Goal: Task Accomplishment & Management: Use online tool/utility

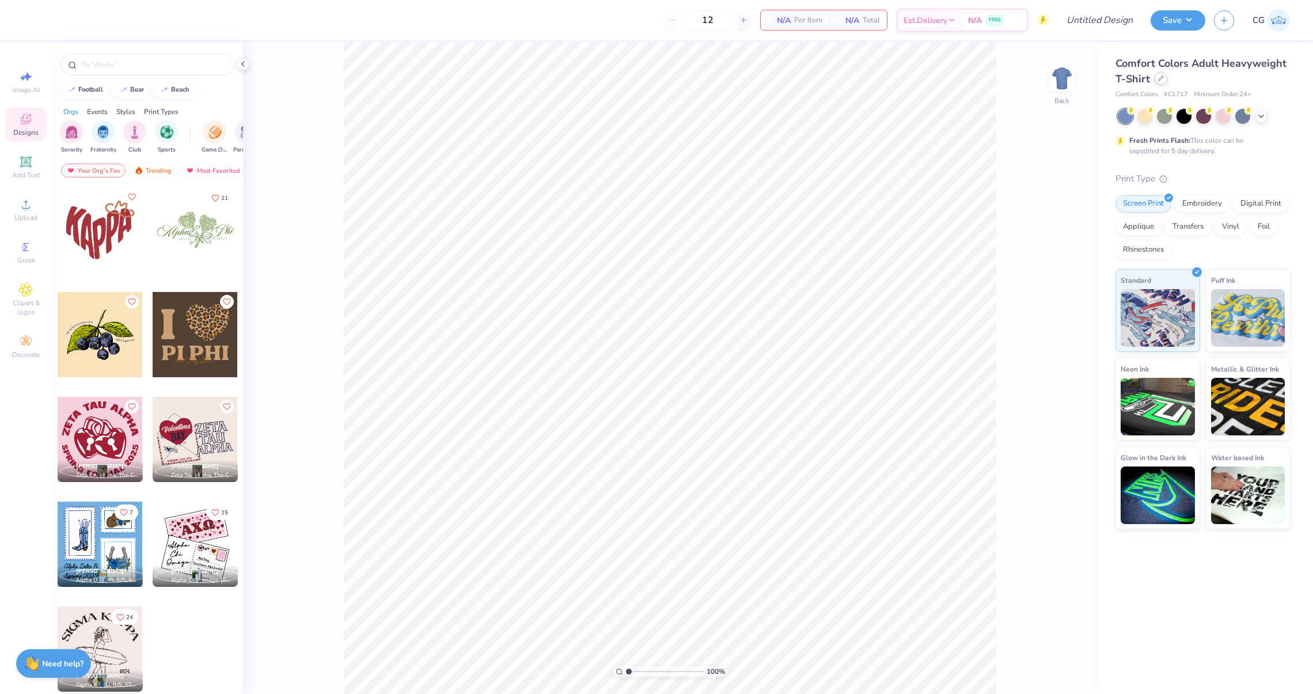
click at [1154, 78] on div at bounding box center [1160, 78] width 13 height 13
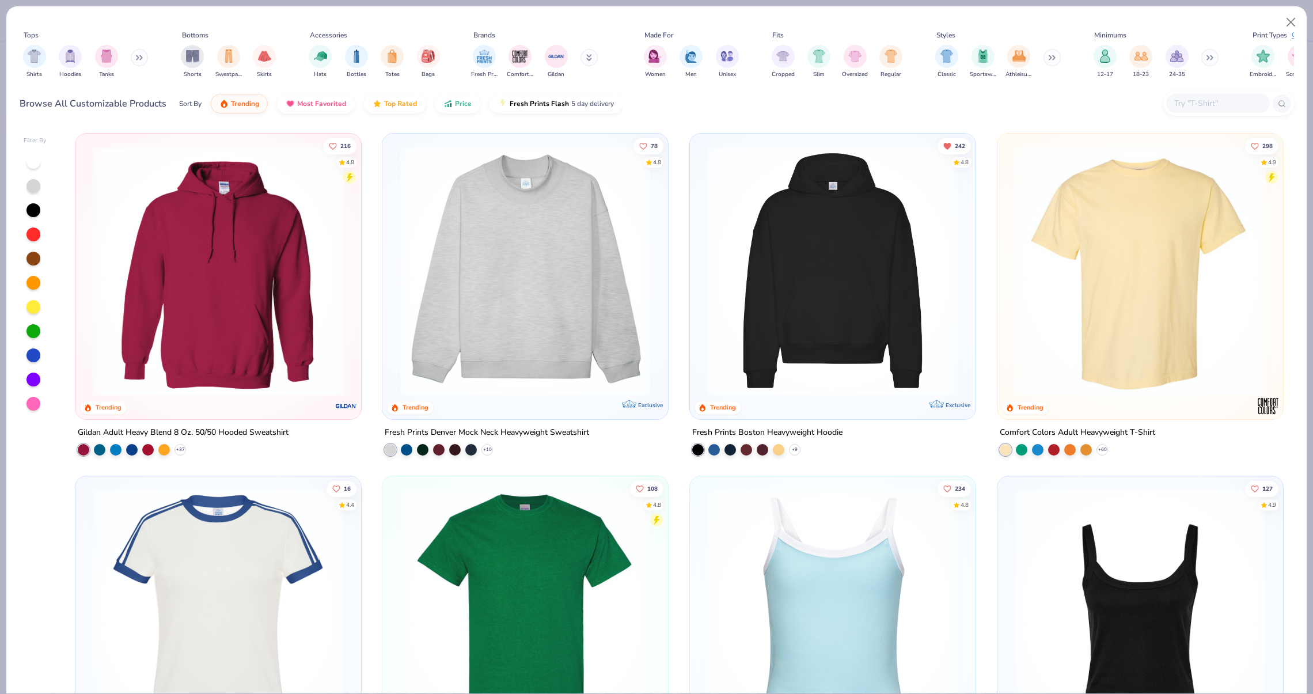
click at [1199, 97] on input "text" at bounding box center [1217, 103] width 89 height 13
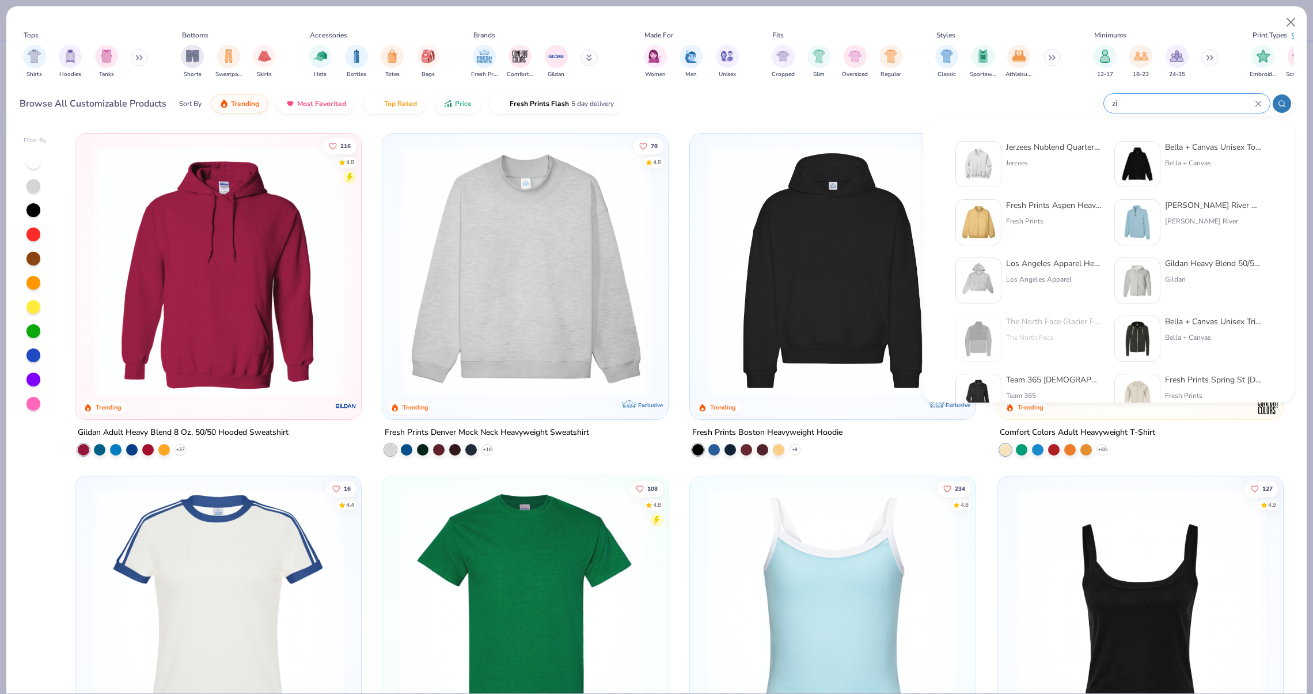
type input "z"
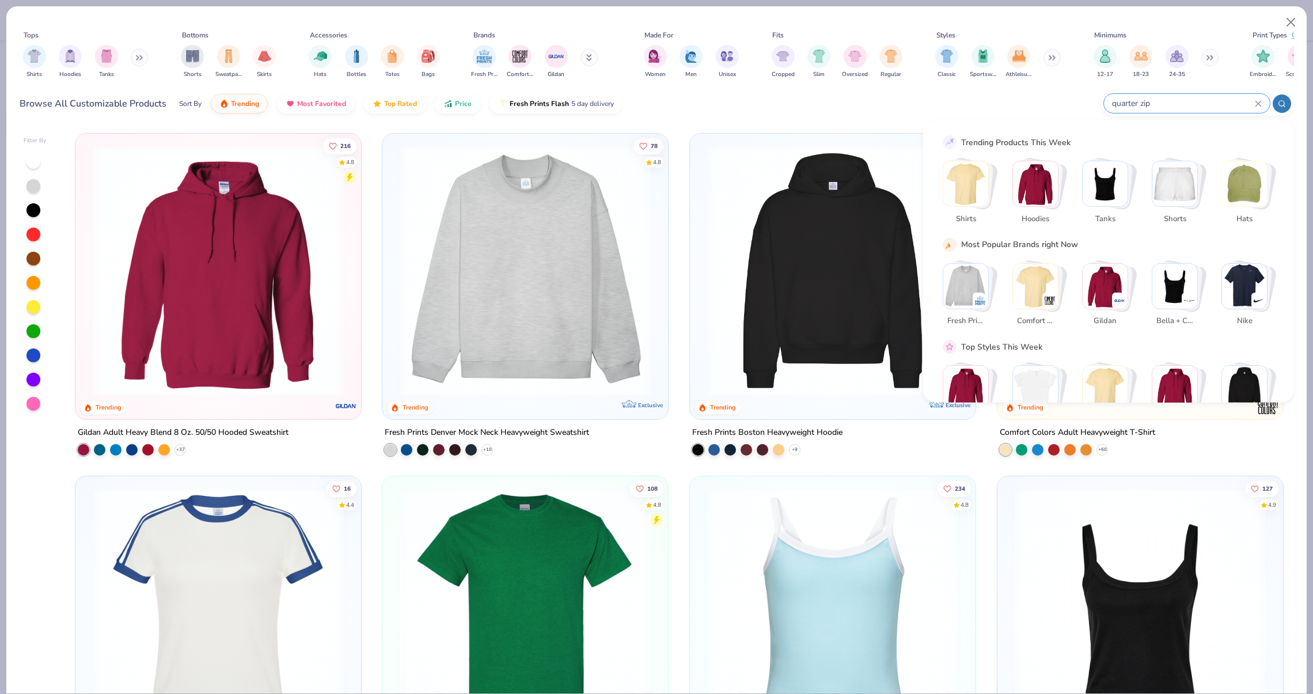
type input "quarter zip"
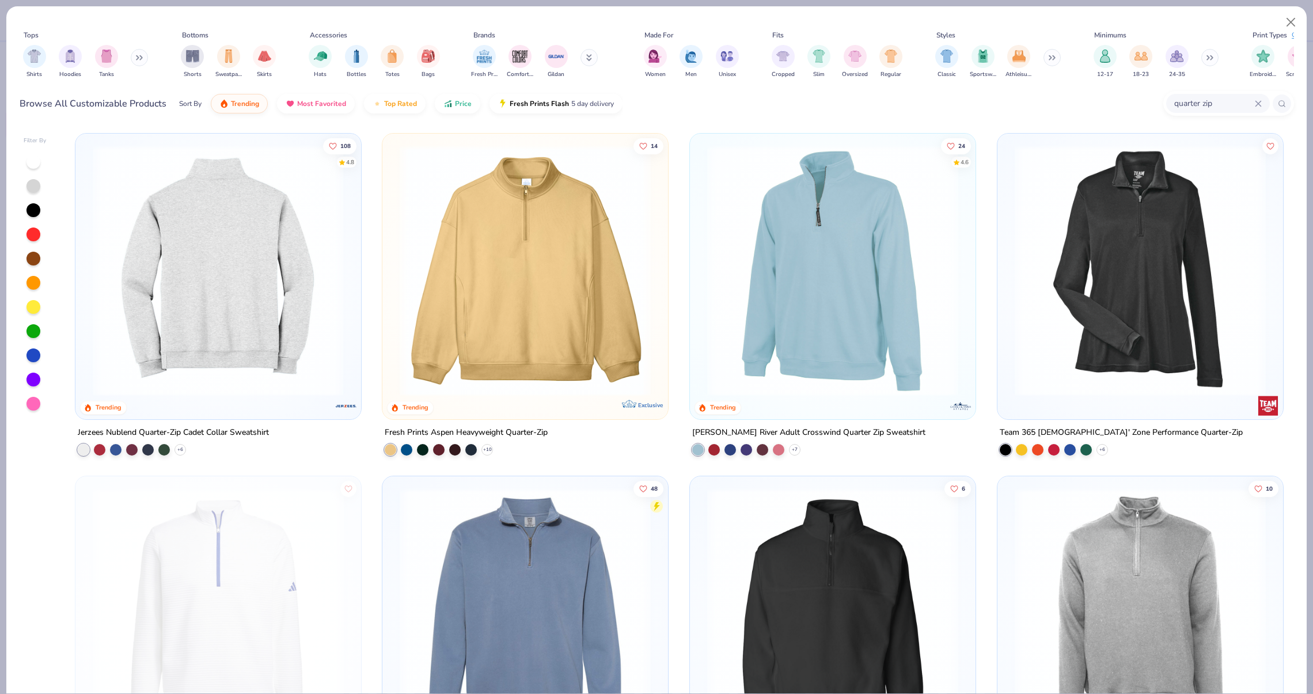
click at [265, 322] on img at bounding box center [218, 270] width 263 height 251
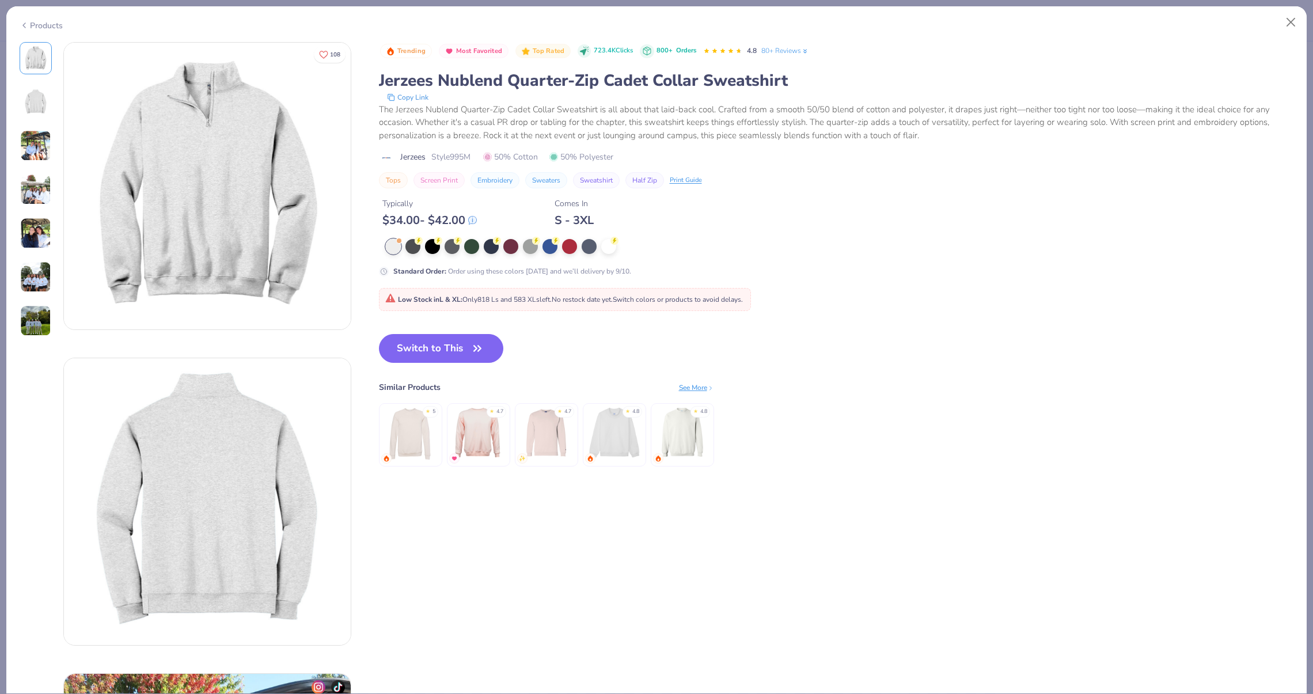
click at [40, 159] on img at bounding box center [35, 145] width 31 height 31
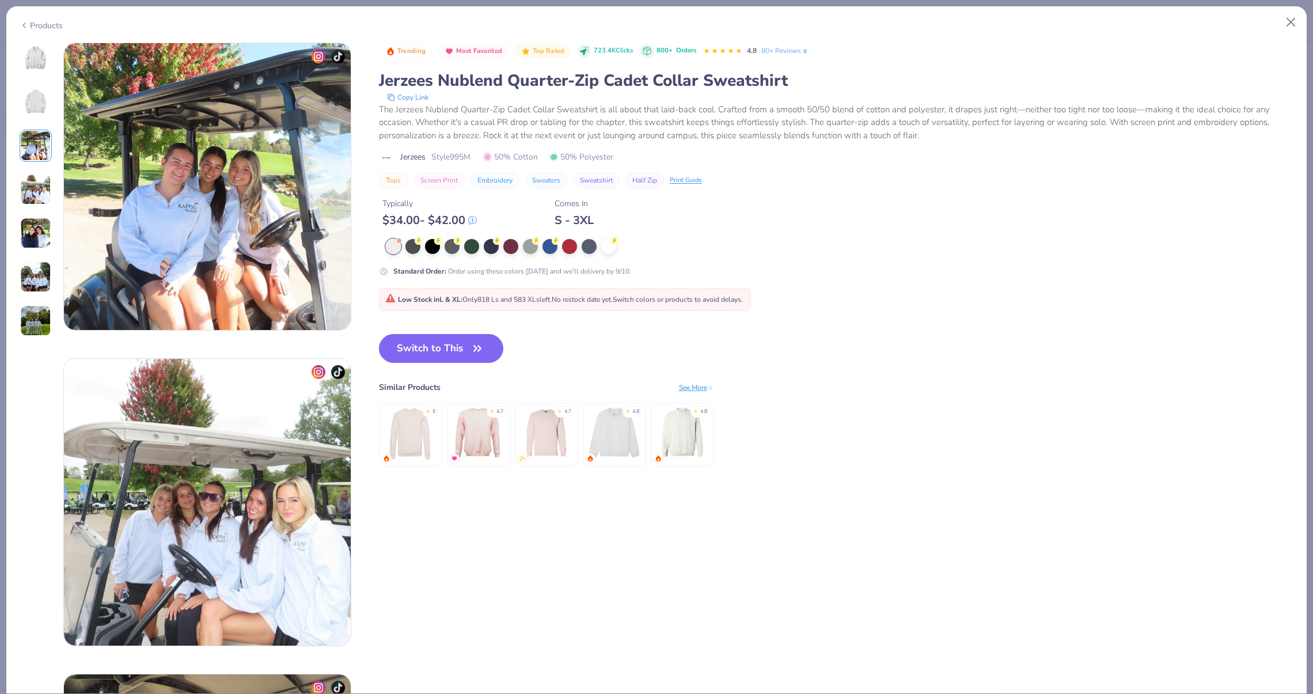
scroll to position [631, 0]
click at [1287, 19] on button "Close" at bounding box center [1291, 23] width 22 height 22
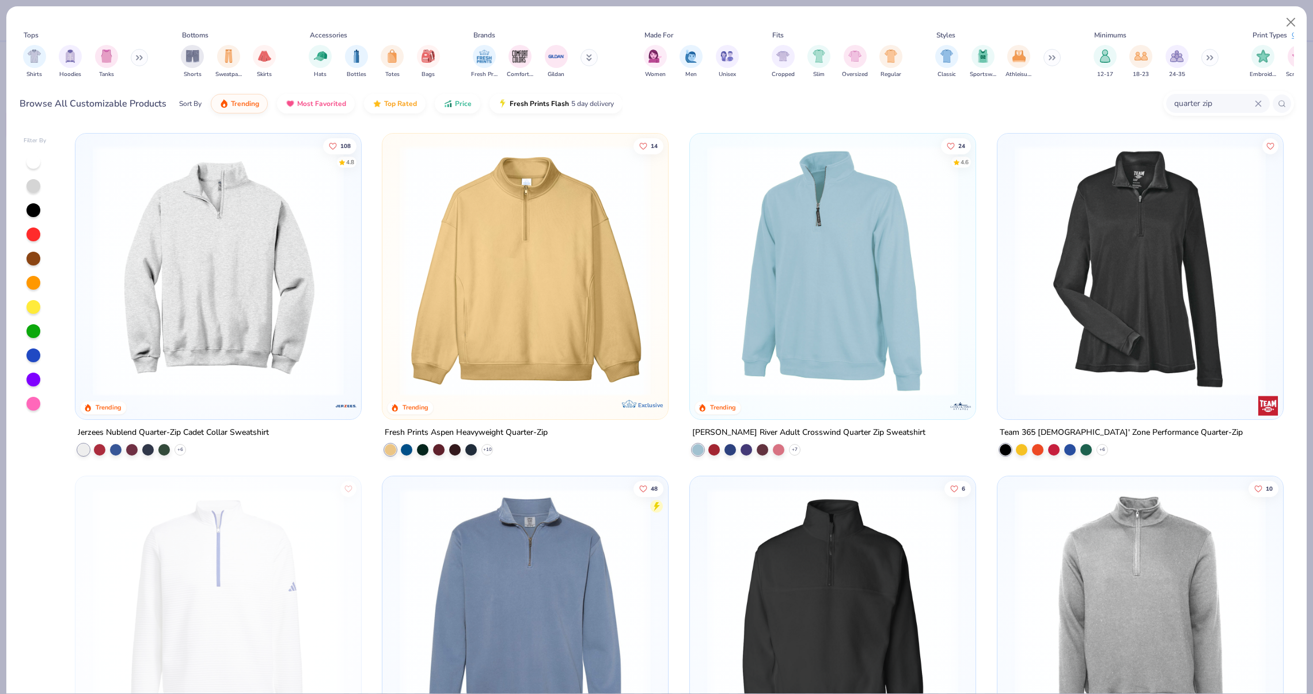
click at [726, 306] on img at bounding box center [832, 270] width 263 height 251
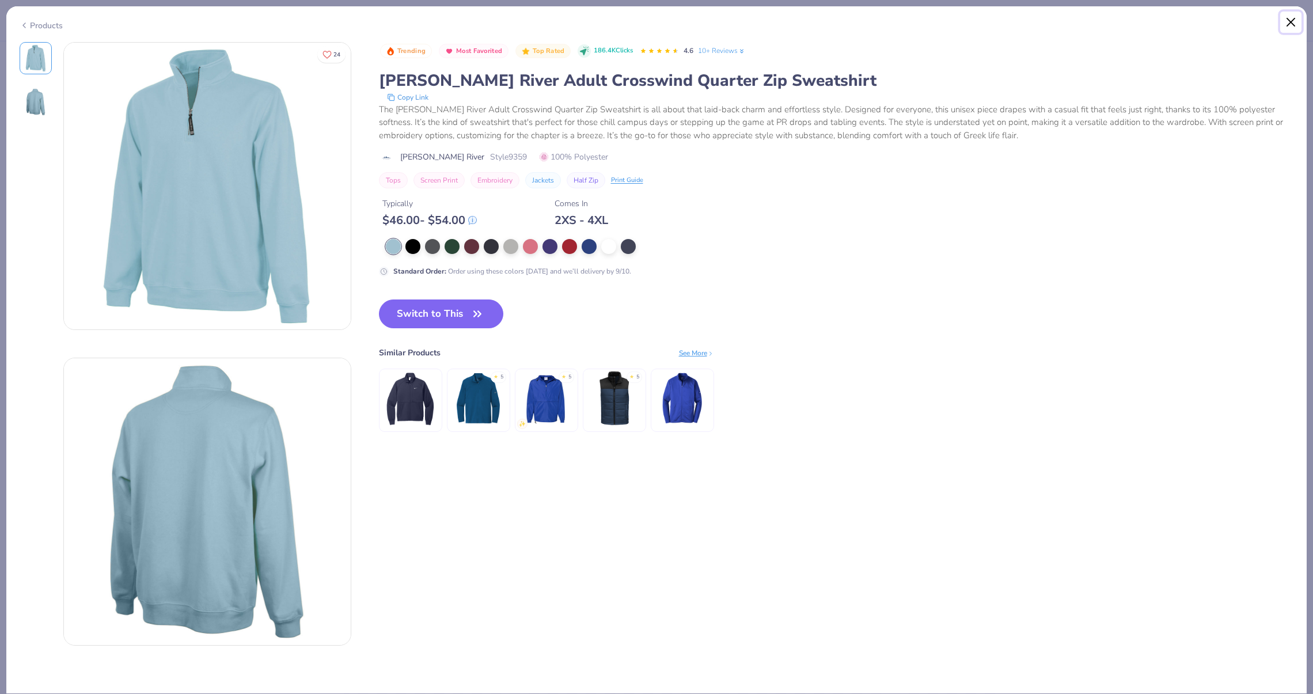
click at [1290, 20] on button "Close" at bounding box center [1291, 23] width 22 height 22
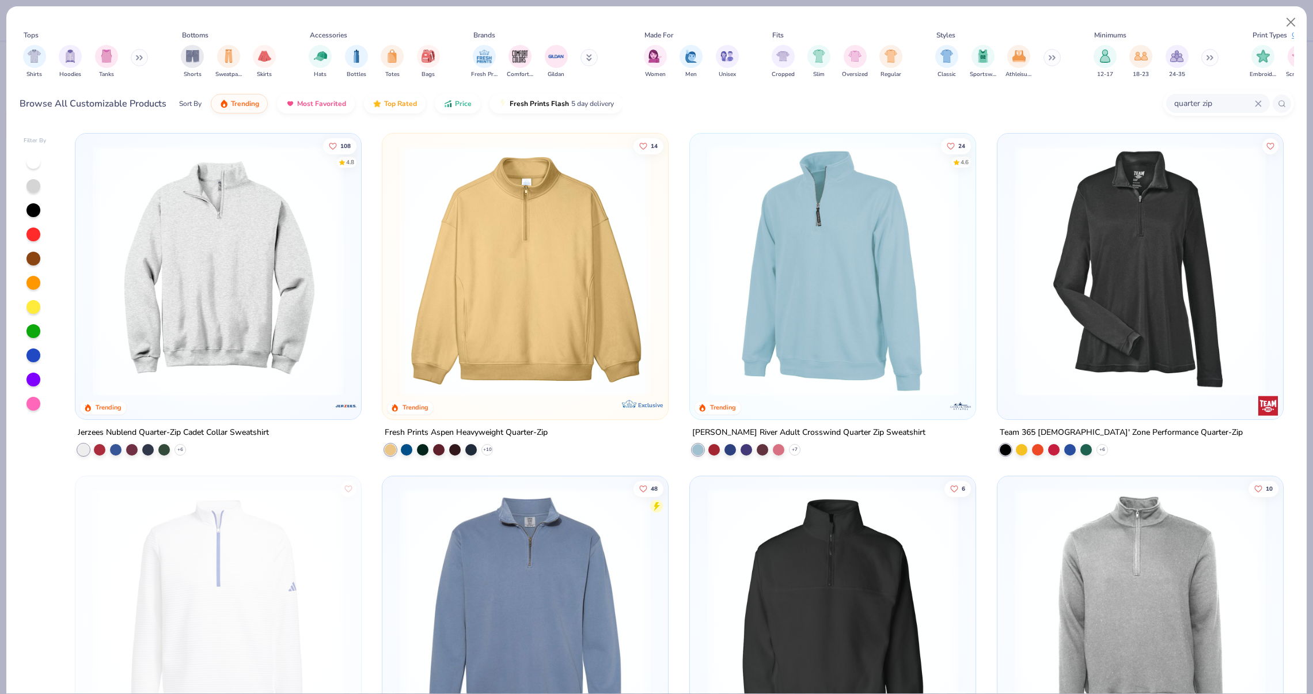
click at [310, 242] on img at bounding box center [218, 270] width 263 height 251
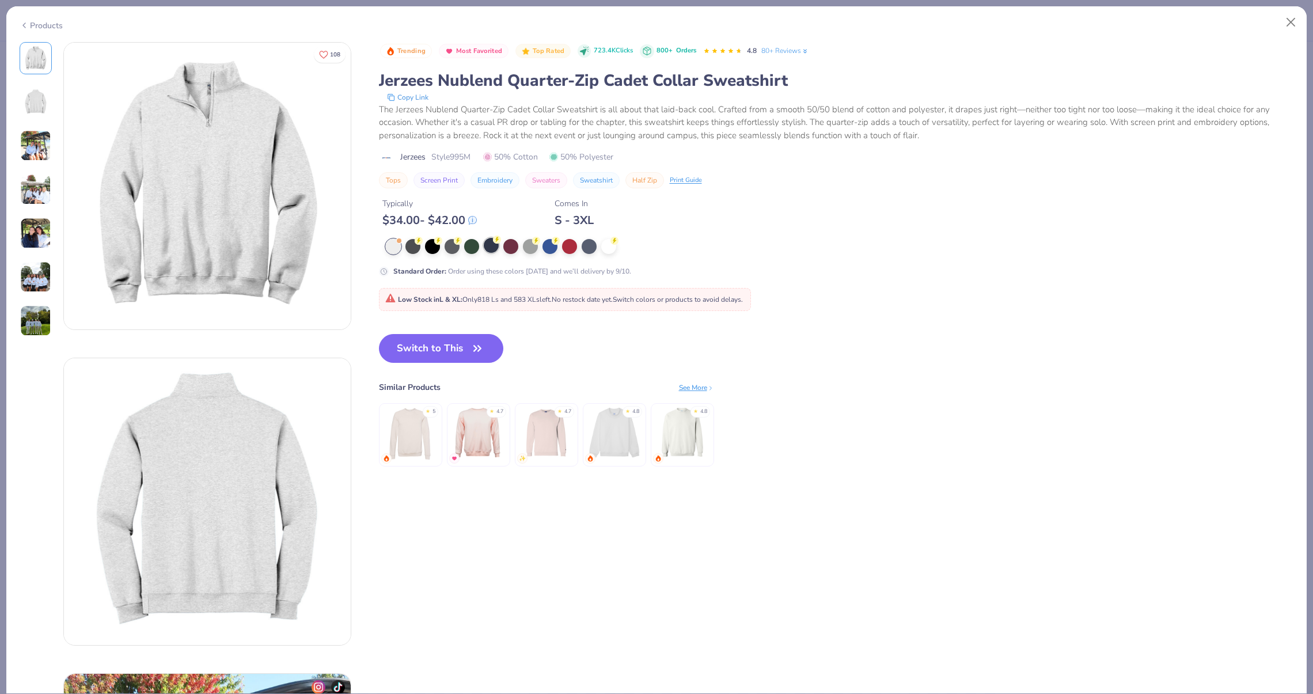
click at [497, 246] on div at bounding box center [491, 245] width 15 height 15
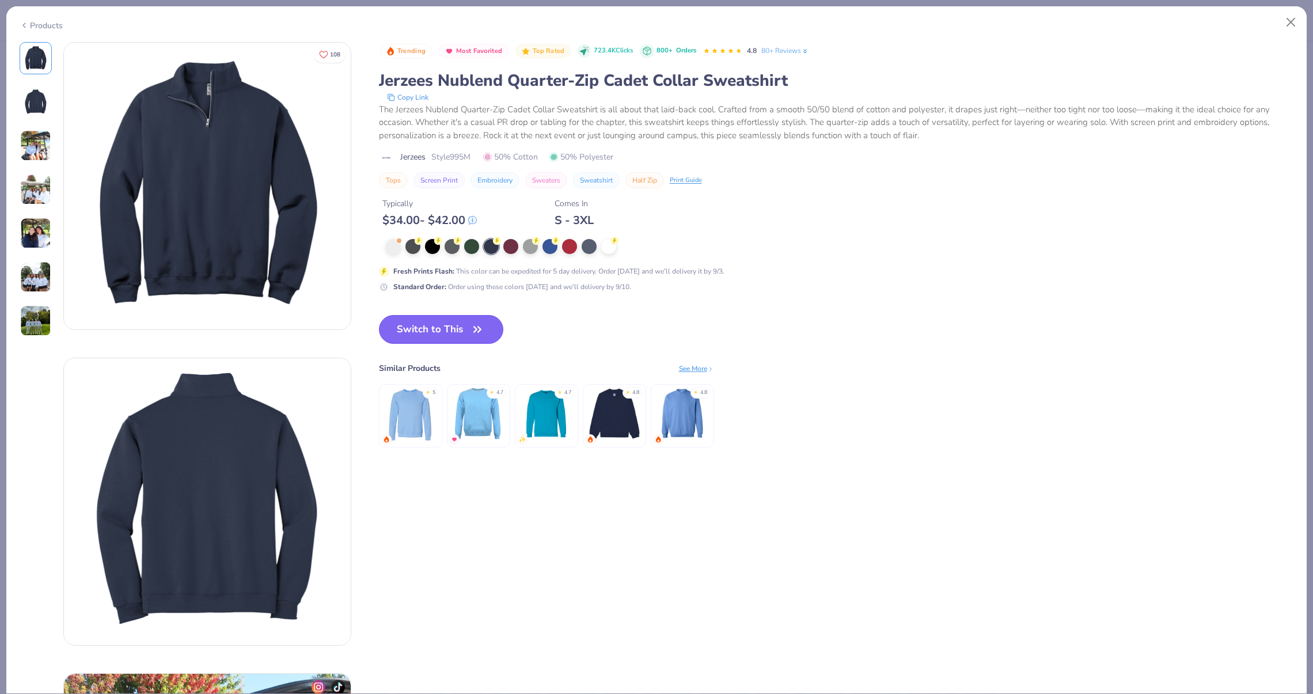
click at [410, 315] on button "Switch to This" at bounding box center [441, 329] width 125 height 29
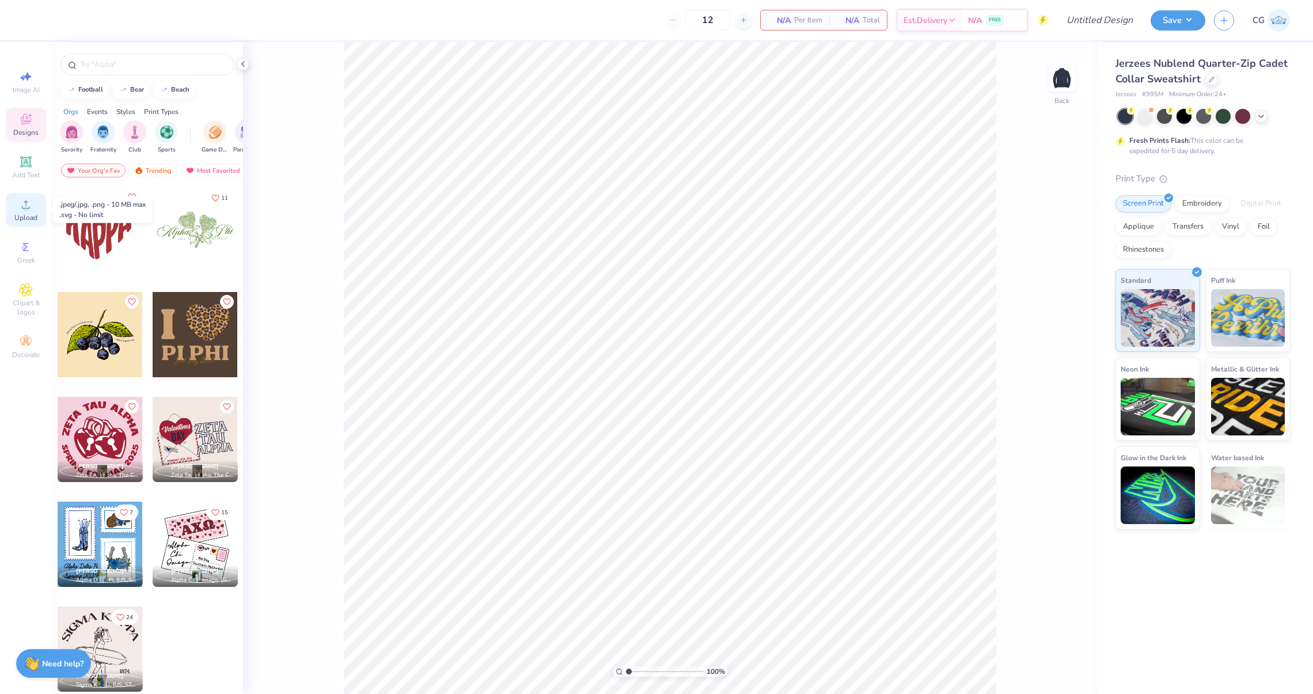
click at [20, 210] on icon at bounding box center [26, 204] width 14 height 14
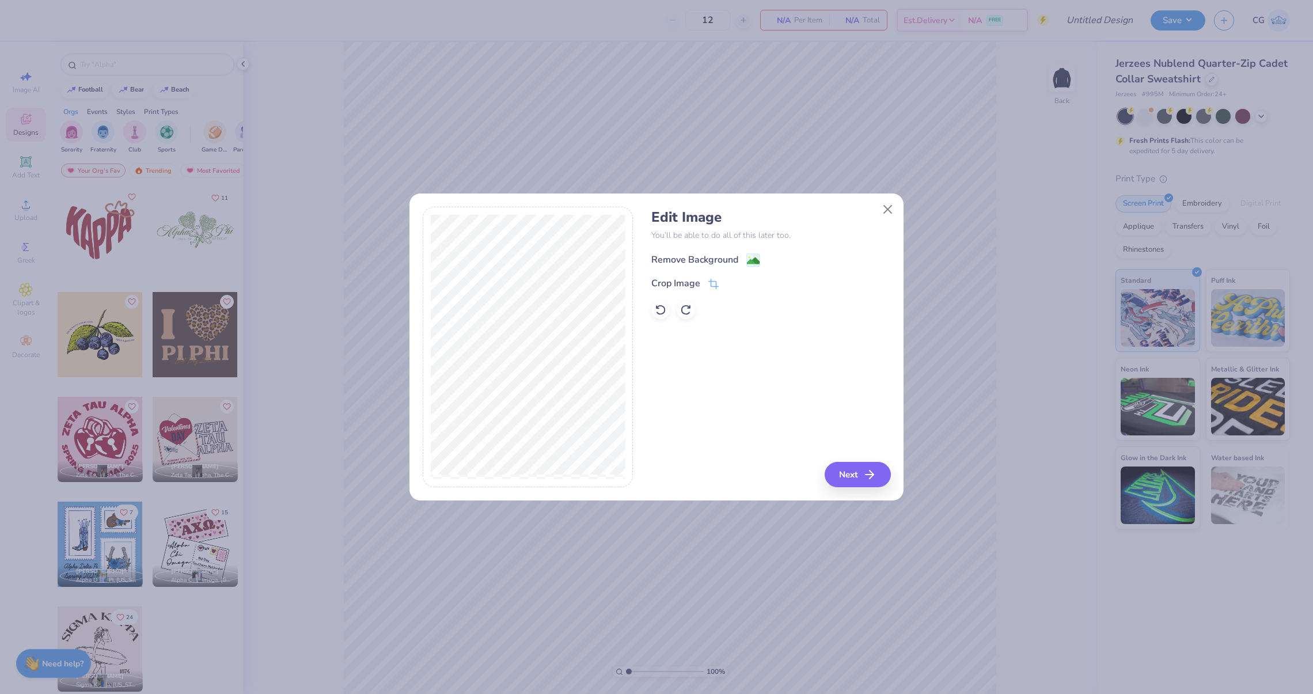
click at [679, 259] on div "Remove Background" at bounding box center [694, 260] width 87 height 14
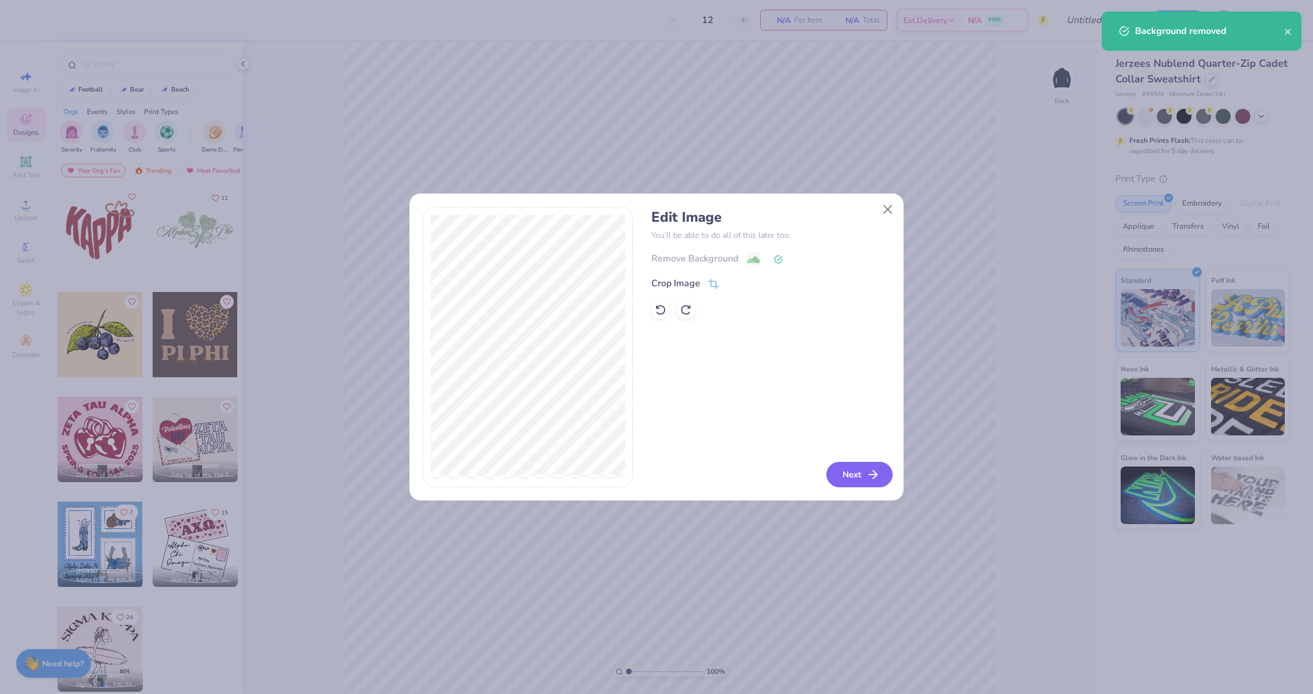
click at [862, 473] on button "Next" at bounding box center [859, 474] width 66 height 25
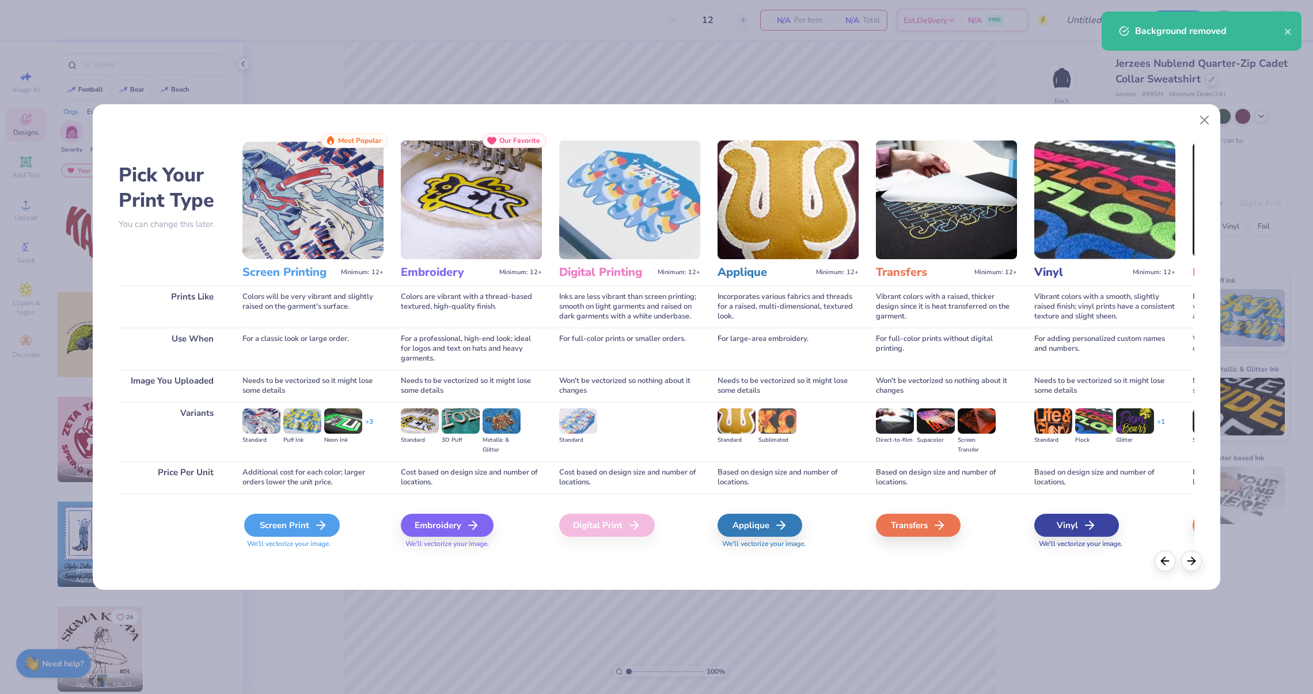
click at [309, 526] on div "Screen Print" at bounding box center [292, 524] width 96 height 23
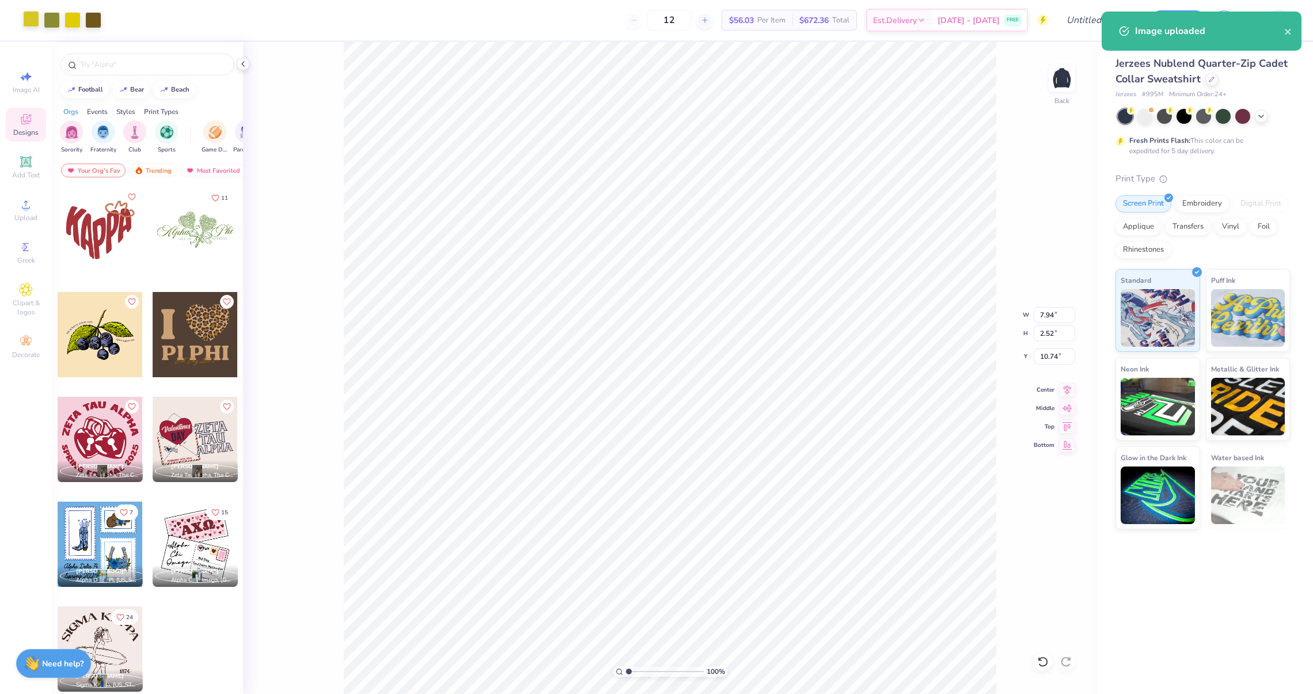
click at [25, 16] on div at bounding box center [31, 19] width 16 height 16
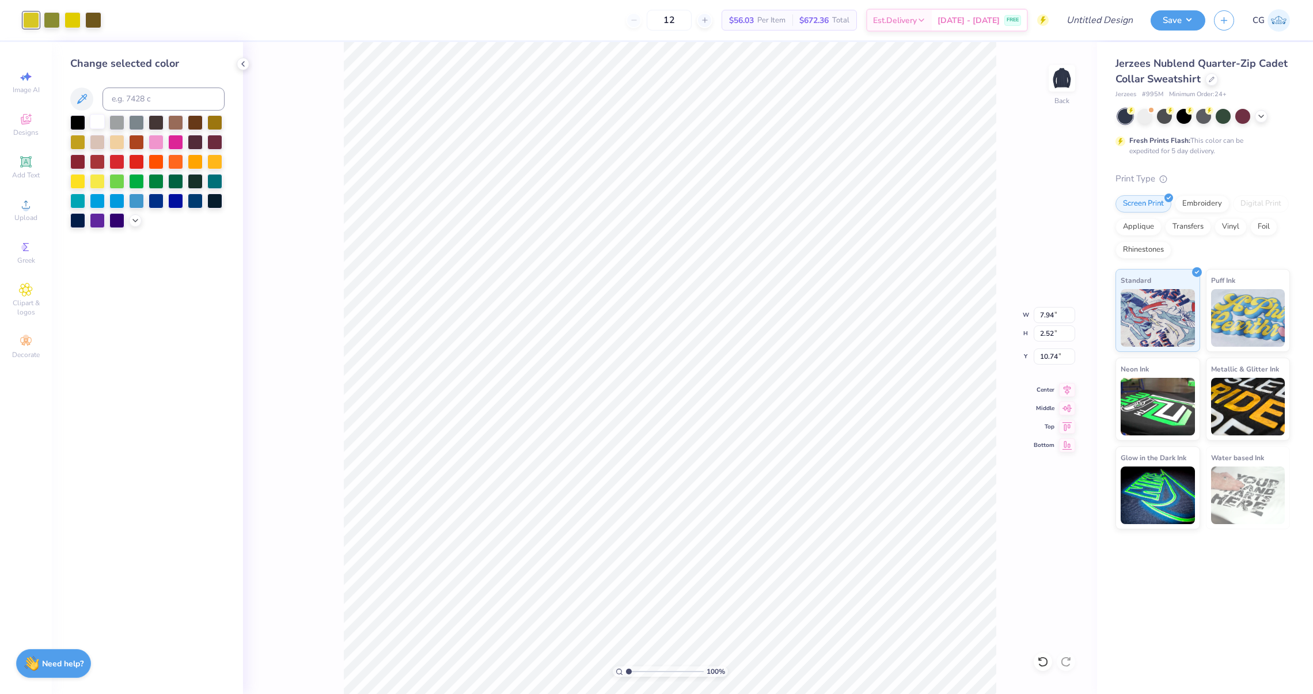
click at [97, 116] on div at bounding box center [97, 121] width 15 height 15
click at [48, 27] on div at bounding box center [52, 19] width 16 height 16
click at [105, 120] on div at bounding box center [97, 121] width 15 height 15
click at [99, 121] on div at bounding box center [97, 121] width 15 height 15
click at [51, 21] on div at bounding box center [52, 19] width 16 height 16
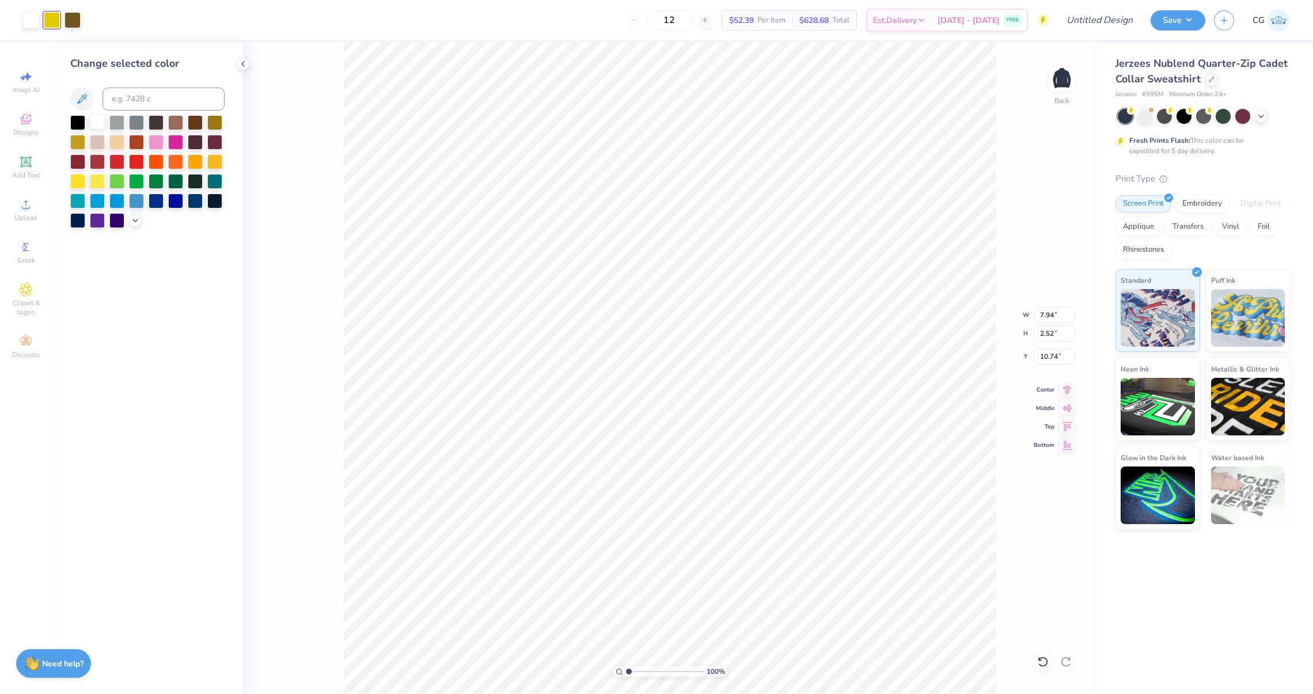
click at [100, 121] on div at bounding box center [97, 121] width 15 height 15
click at [54, 24] on div at bounding box center [52, 19] width 16 height 16
click at [94, 119] on div at bounding box center [97, 121] width 15 height 15
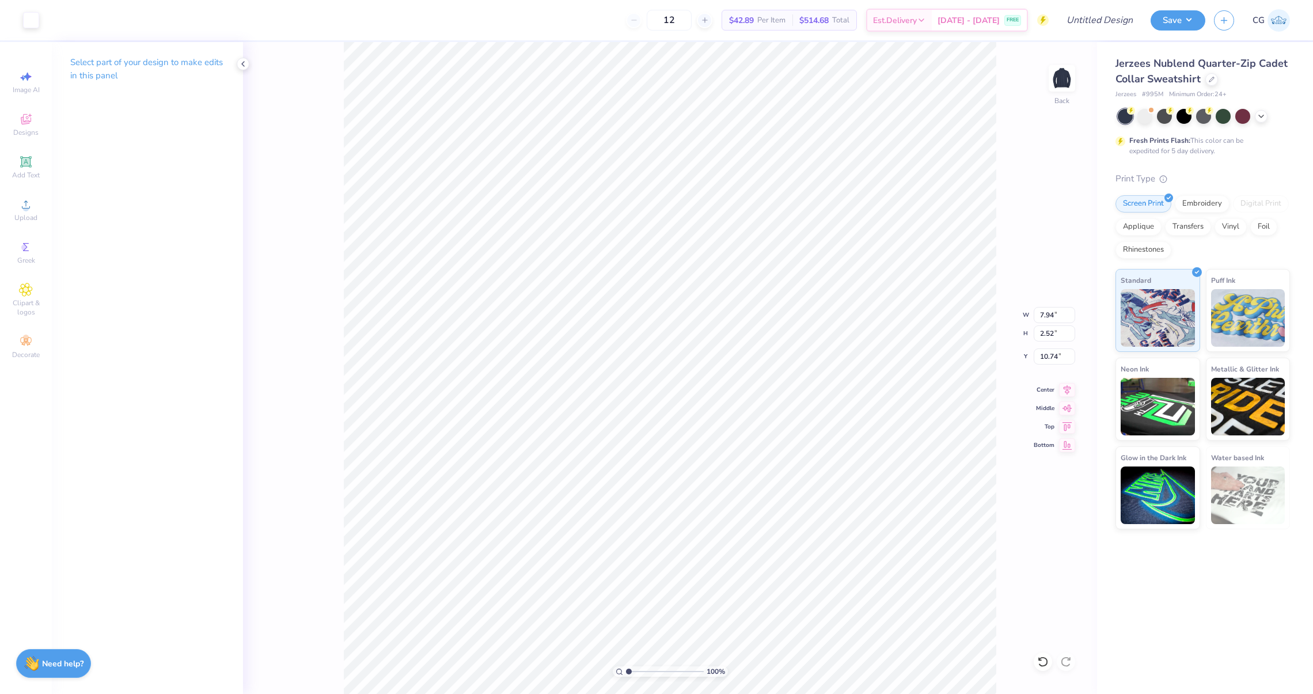
type input "6.06"
type input "1.92"
type input "3.00"
type input "5.42"
type input "1.72"
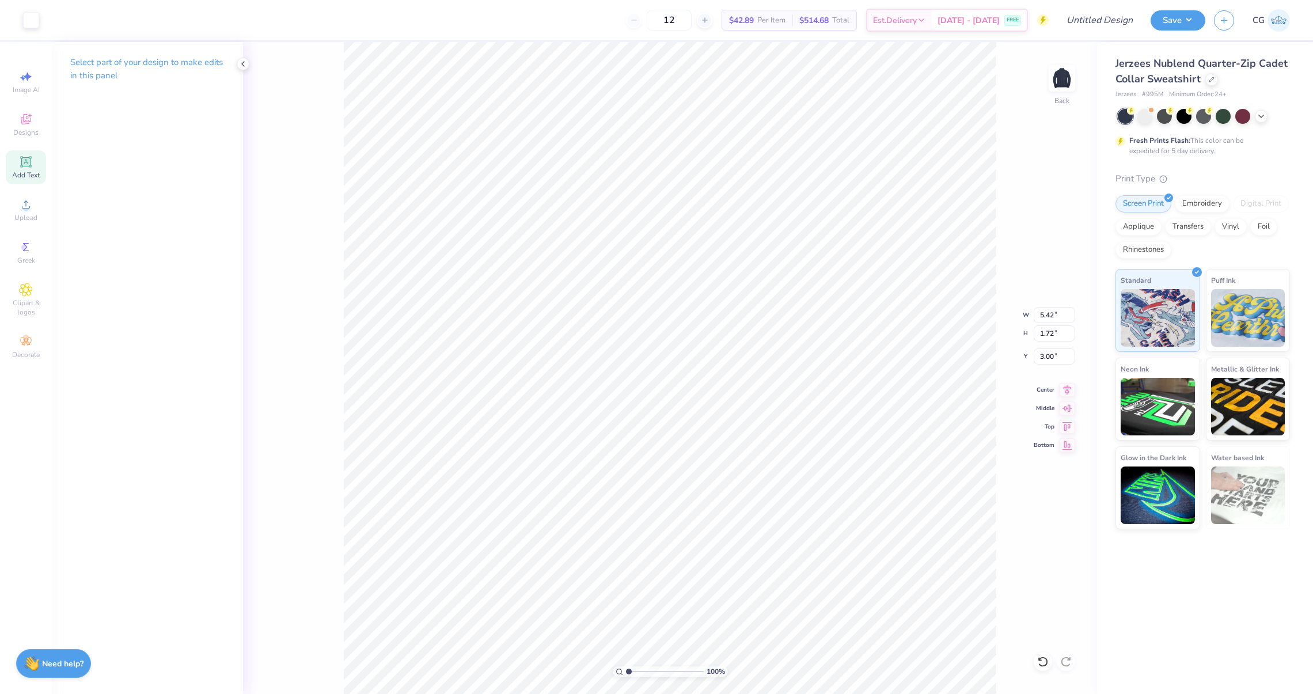
click at [22, 154] on div "Add Text" at bounding box center [26, 167] width 40 height 34
type input "6.92"
type input "2.00"
type input "11.00"
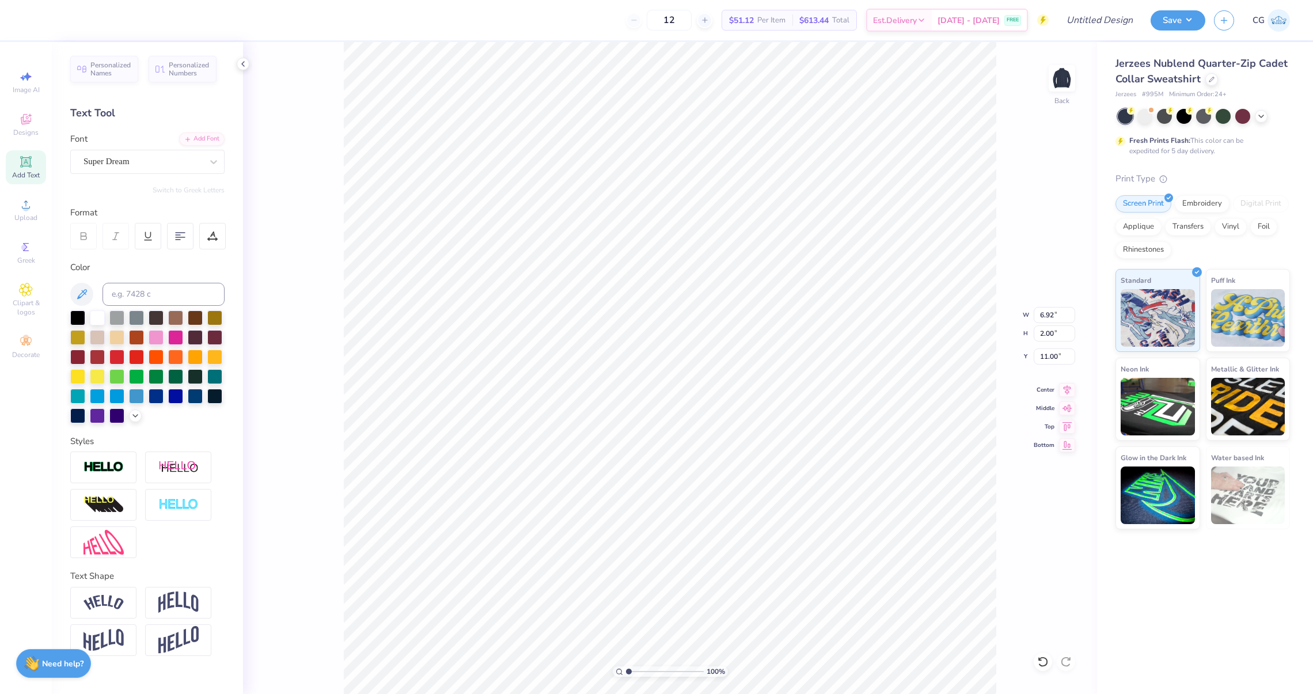
scroll to position [0, 1]
type textarea "Richmod"
type textarea "Univ. [GEOGRAPHIC_DATA]"
click at [147, 165] on div "Super Dream" at bounding box center [142, 162] width 121 height 18
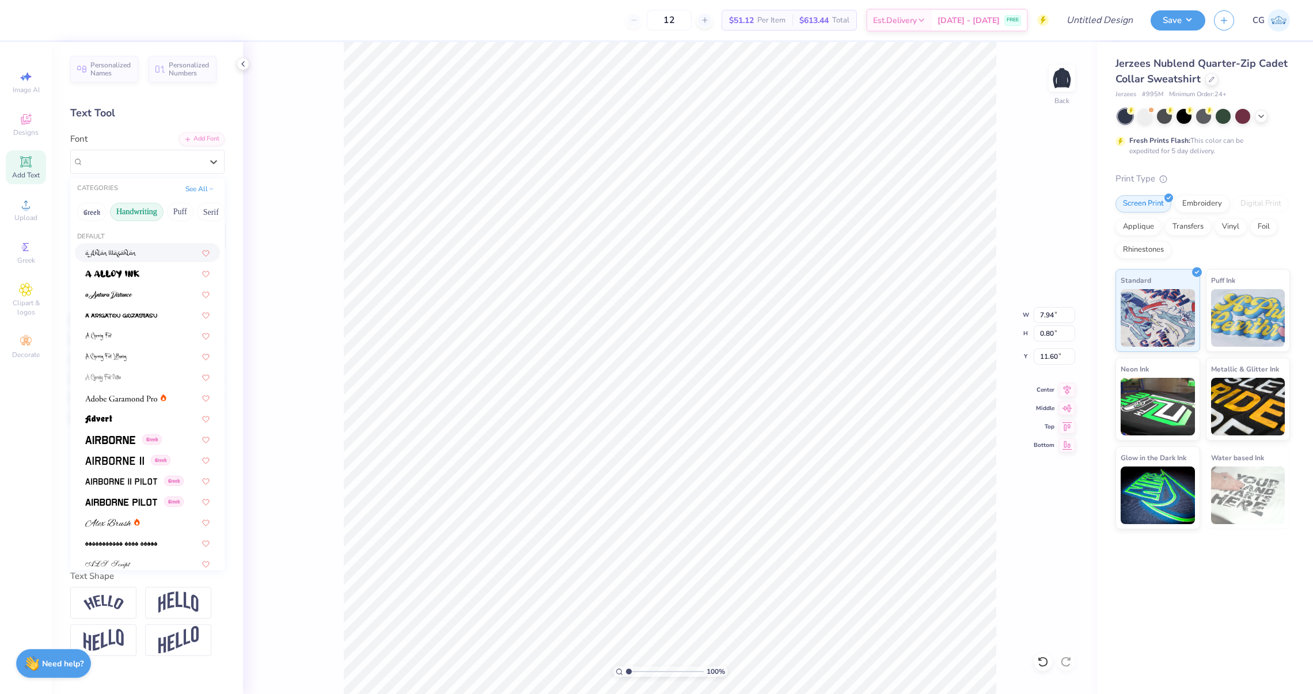
click at [131, 218] on button "Handwriting" at bounding box center [137, 212] width 54 height 18
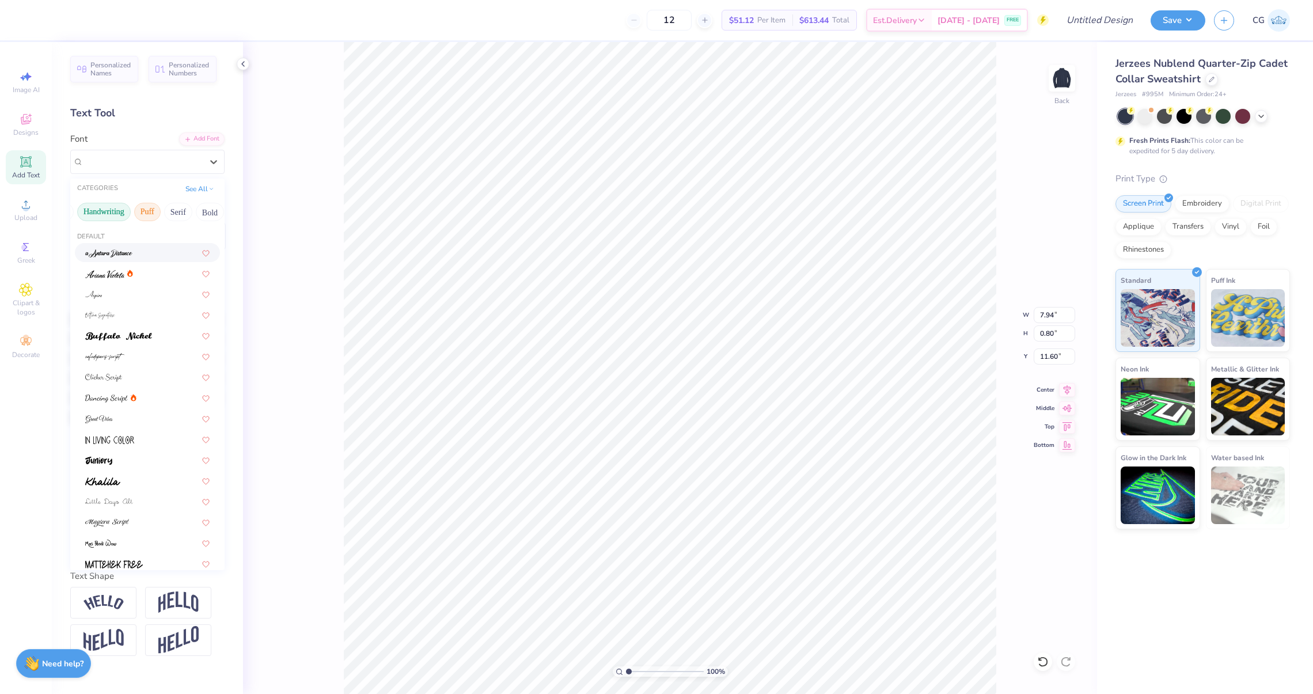
scroll to position [0, 43]
click at [188, 215] on button "Bold" at bounding box center [200, 212] width 28 height 18
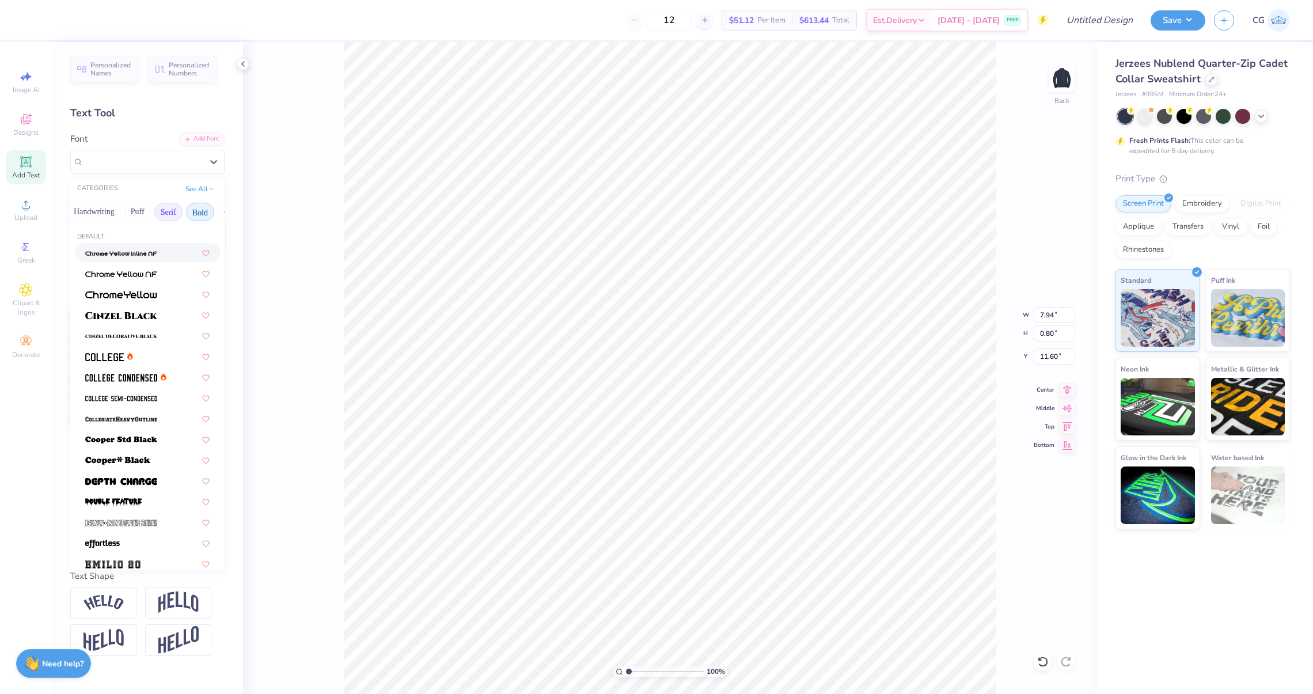
click at [169, 217] on button "Serif" at bounding box center [168, 212] width 28 height 18
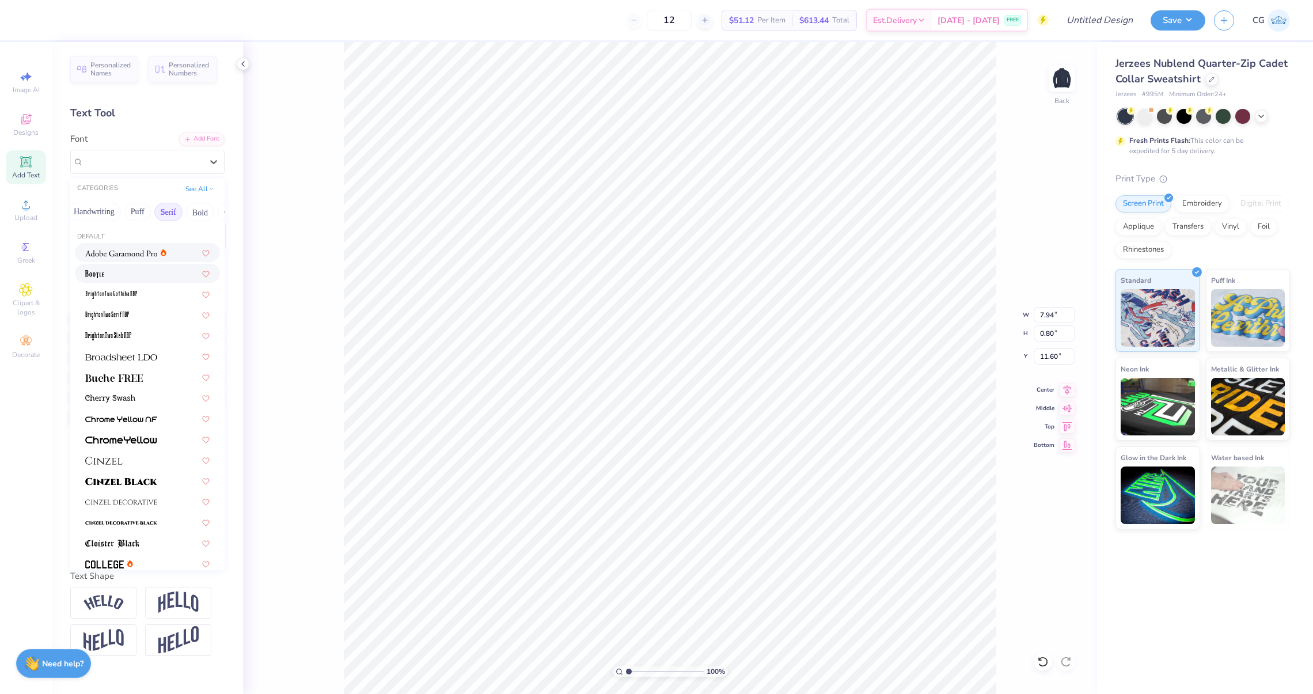
click at [131, 256] on img at bounding box center [121, 253] width 72 height 8
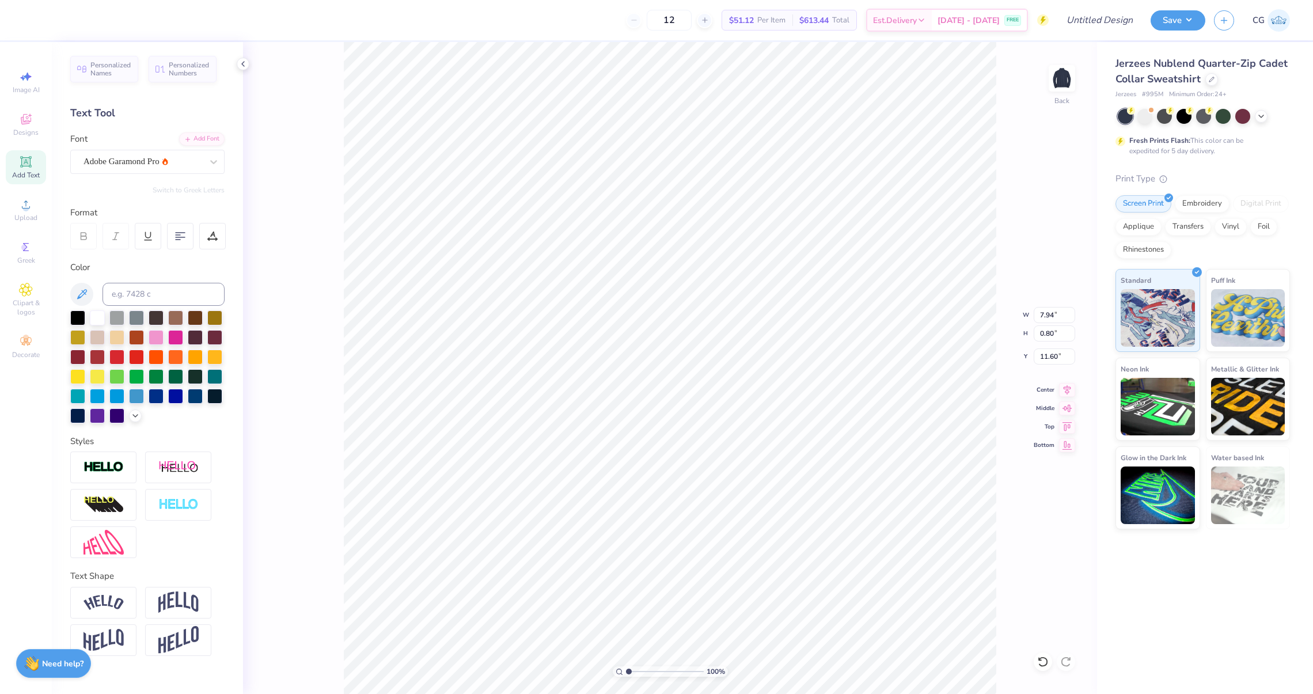
type input "7.31"
type input "0.84"
type input "11.58"
type textarea "[GEOGRAPHIC_DATA]"
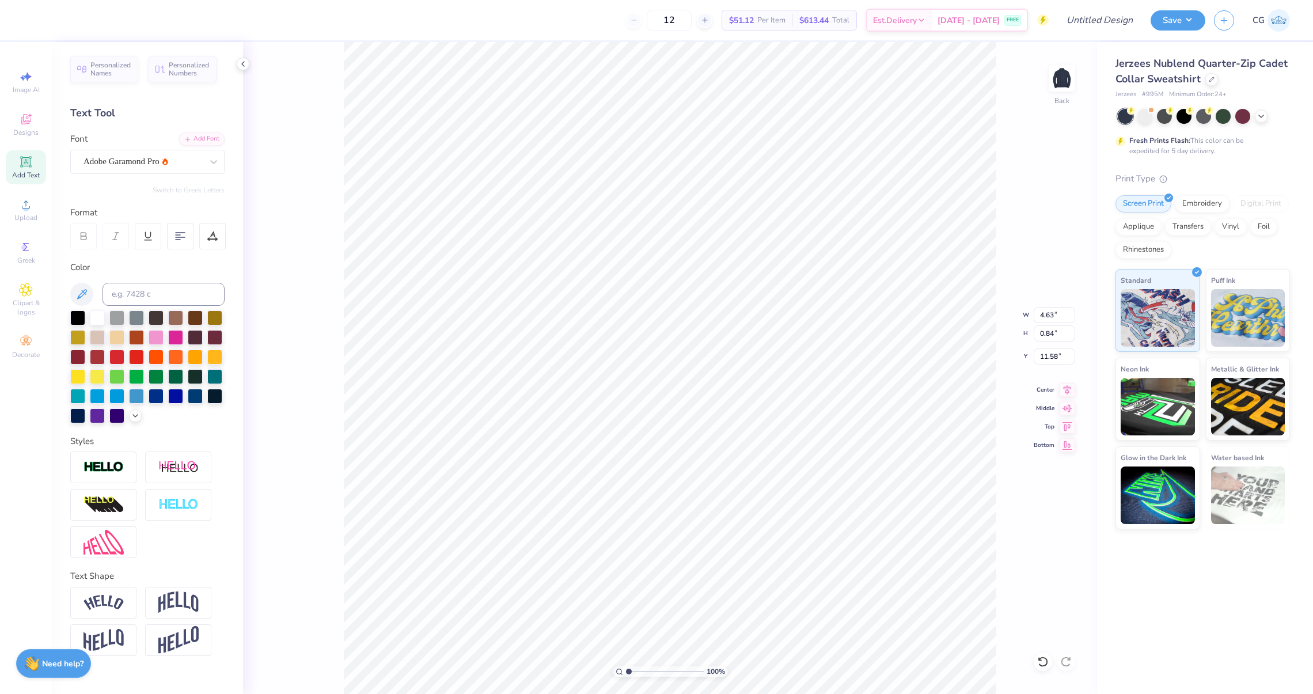
type input "5.12"
type input "1.81"
click at [634, 668] on input "range" at bounding box center [665, 671] width 78 height 10
type input "3.83"
type input "0.69"
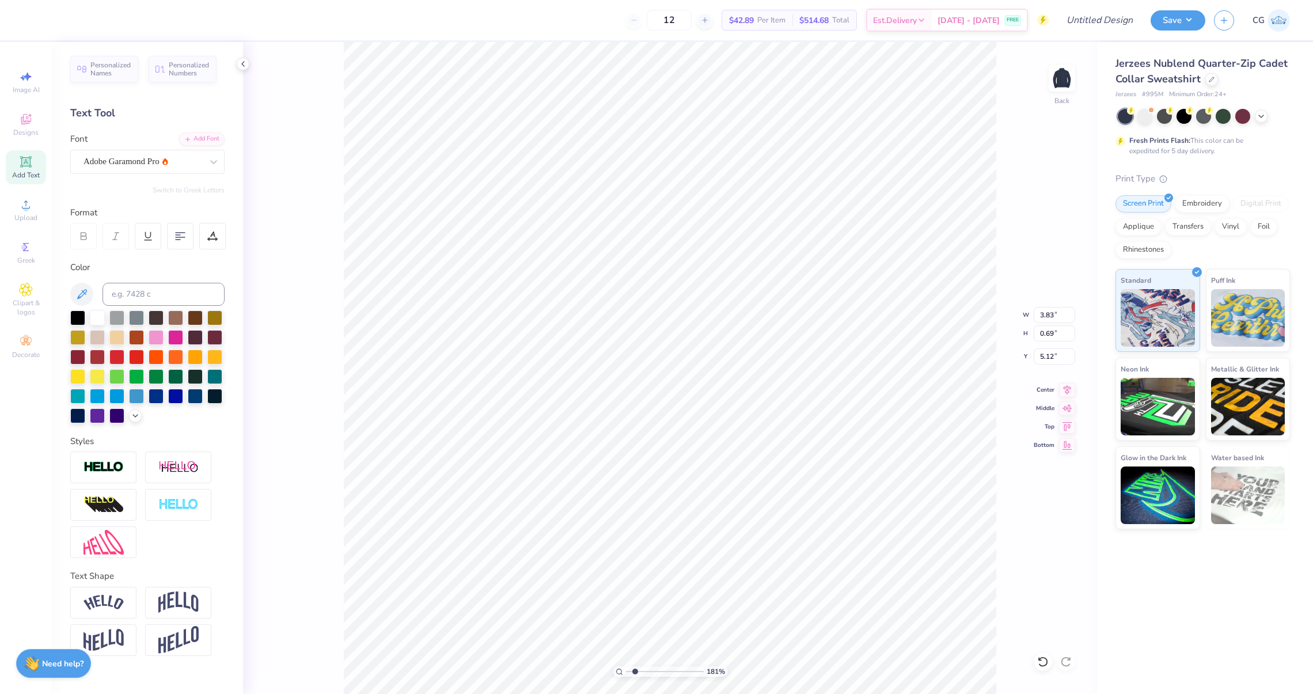
type input "5.02"
type textarea "URichmond"
type input "3.93"
type input "0.60"
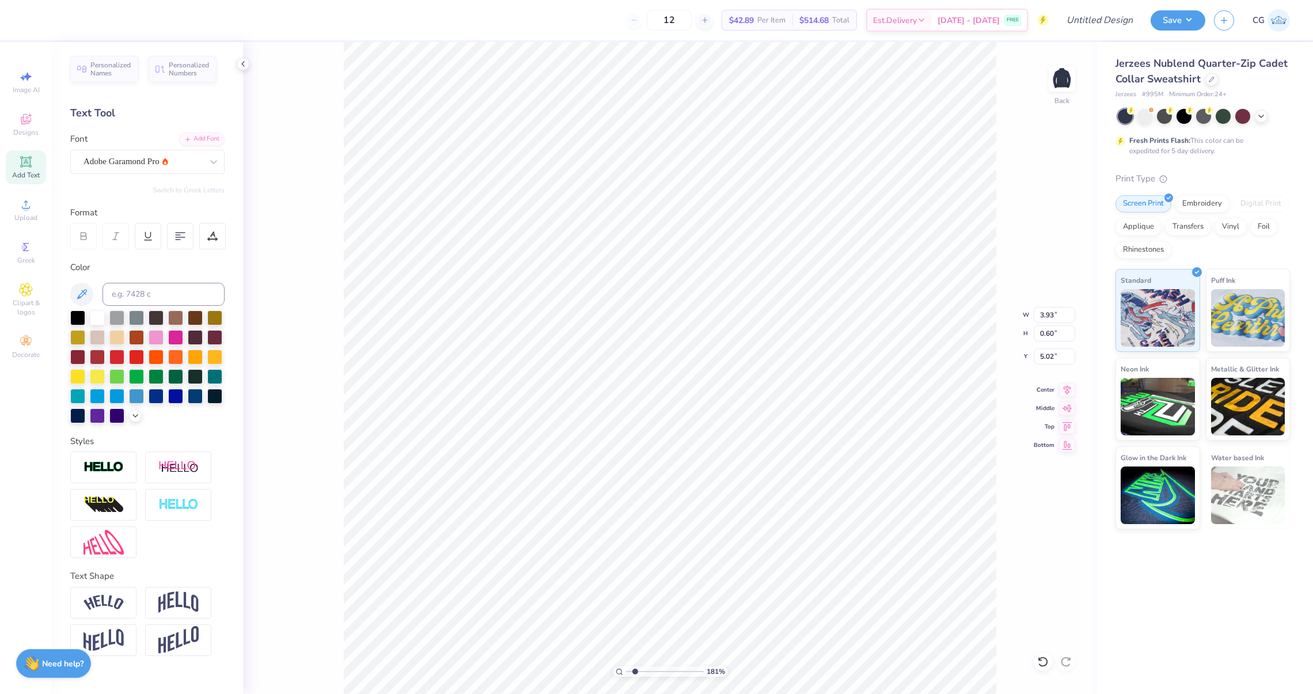
type textarea "[GEOGRAPHIC_DATA]"
type input "5.66"
type input "0.58"
drag, startPoint x: 635, startPoint y: 671, endPoint x: 618, endPoint y: 669, distance: 17.4
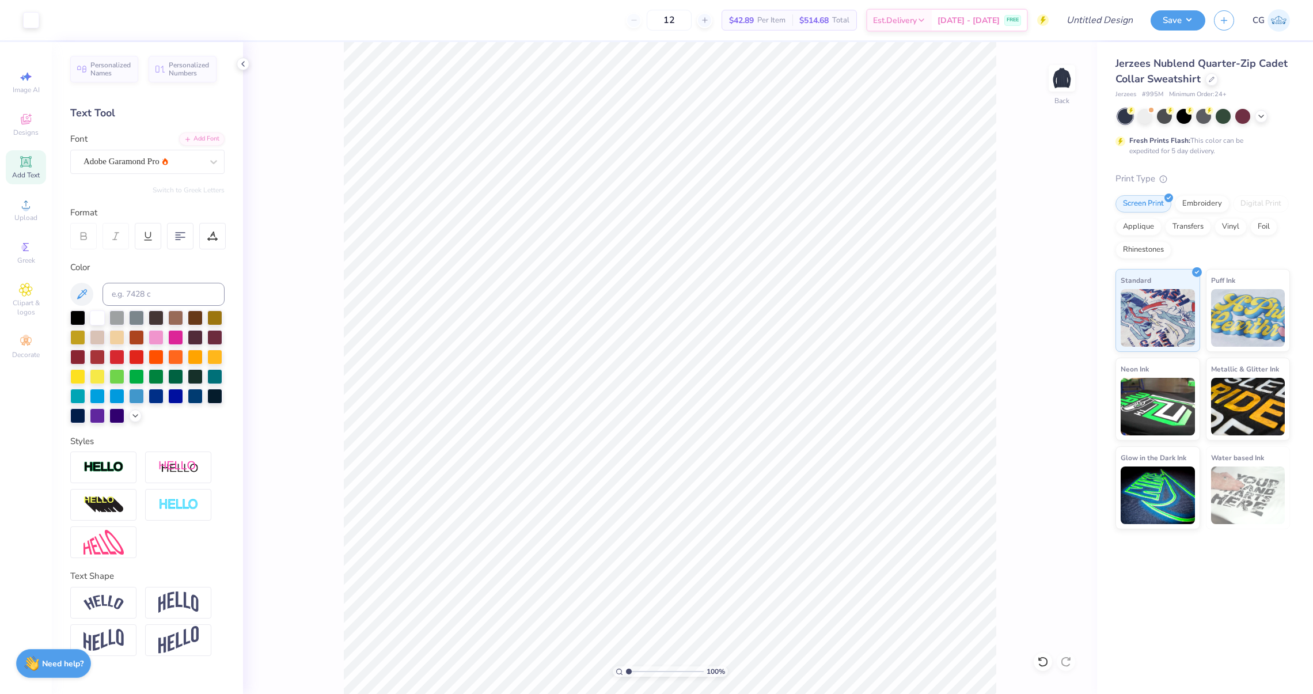
type input "1"
click at [626, 669] on input "range" at bounding box center [665, 671] width 78 height 10
click at [18, 210] on div "Upload" at bounding box center [26, 210] width 40 height 34
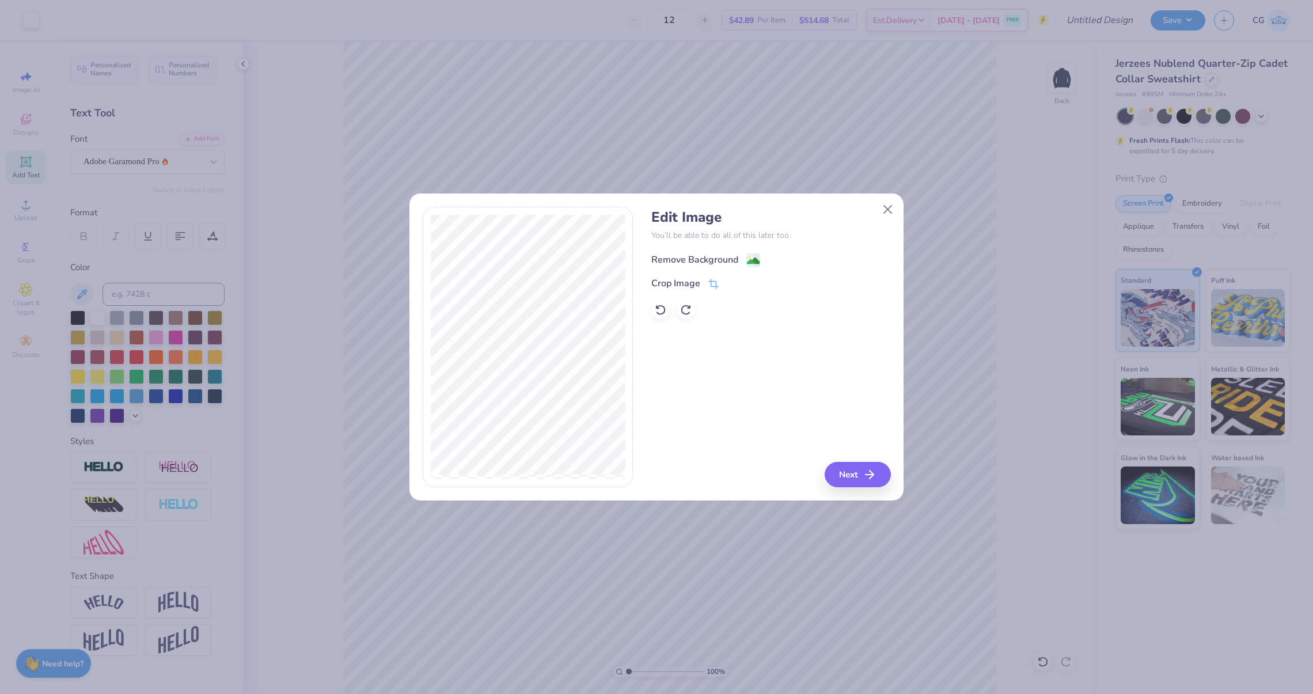
click at [682, 260] on div "Remove Background" at bounding box center [694, 260] width 87 height 14
click at [706, 284] on div "Crop Image" at bounding box center [684, 284] width 67 height 14
click at [723, 405] on div "Edit Image You’ll be able to do all of this later too. Remove Background Crop I…" at bounding box center [770, 347] width 239 height 281
click at [865, 476] on div "Edit Image You’ll be able to do all of this later too. Remove Background Crop I…" at bounding box center [770, 347] width 239 height 281
click at [734, 283] on icon at bounding box center [732, 283] width 7 height 7
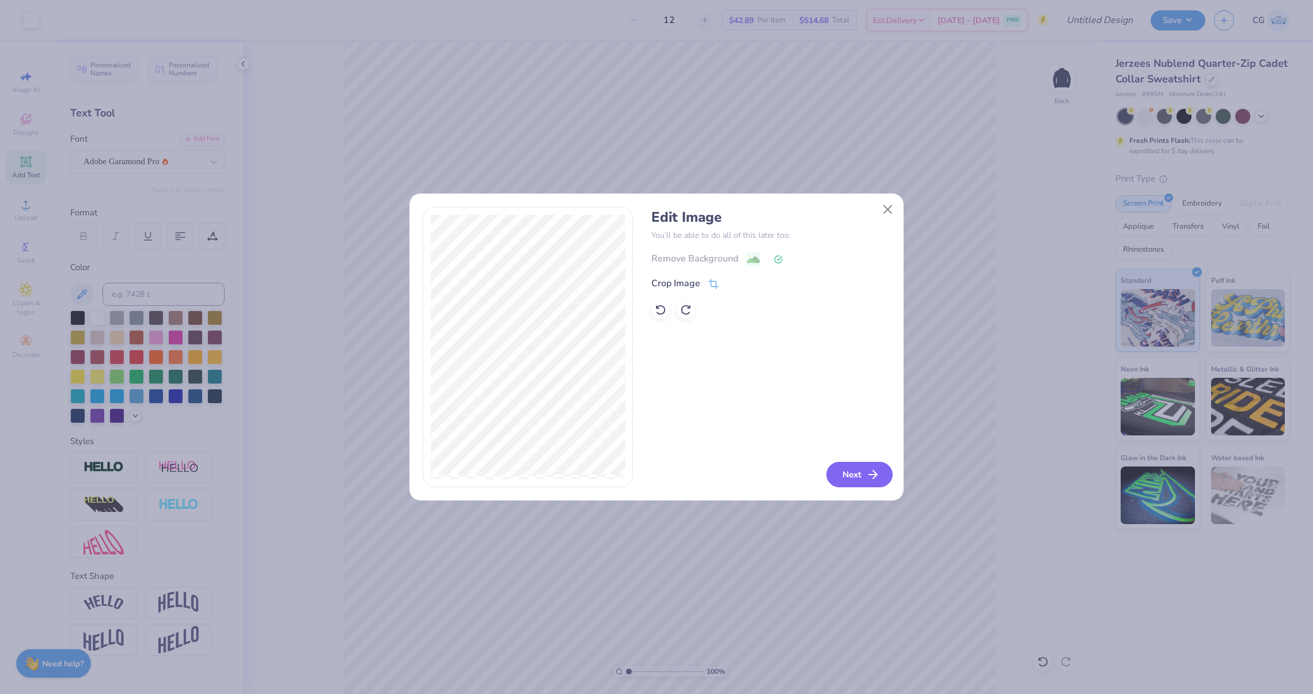
click at [850, 486] on button "Next" at bounding box center [859, 474] width 66 height 25
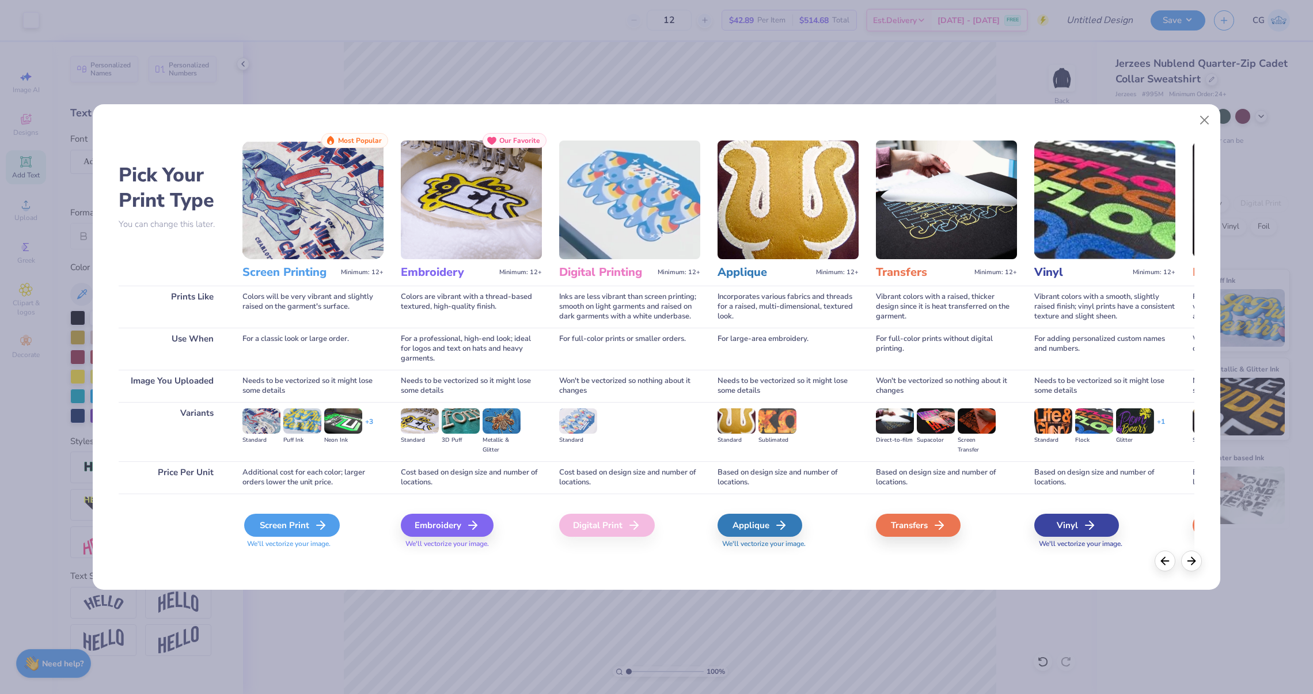
click at [303, 515] on div "Screen Print" at bounding box center [292, 524] width 96 height 23
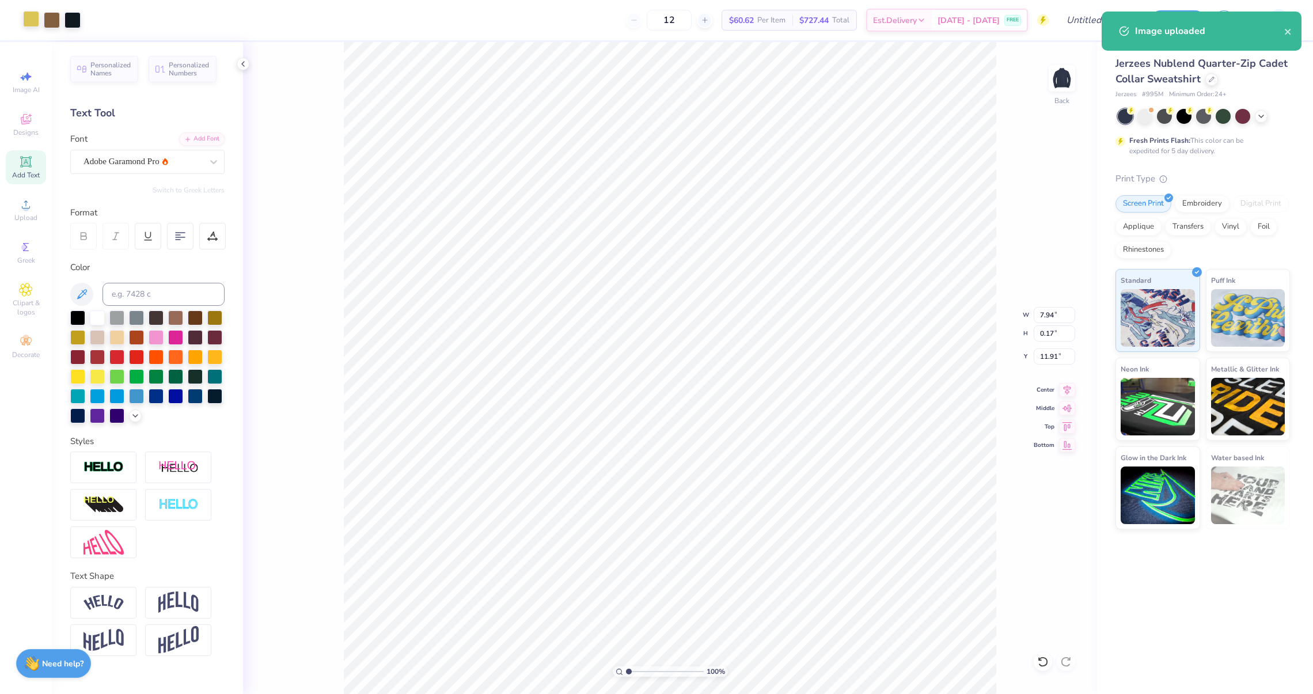
click at [39, 15] on div at bounding box center [31, 19] width 16 height 16
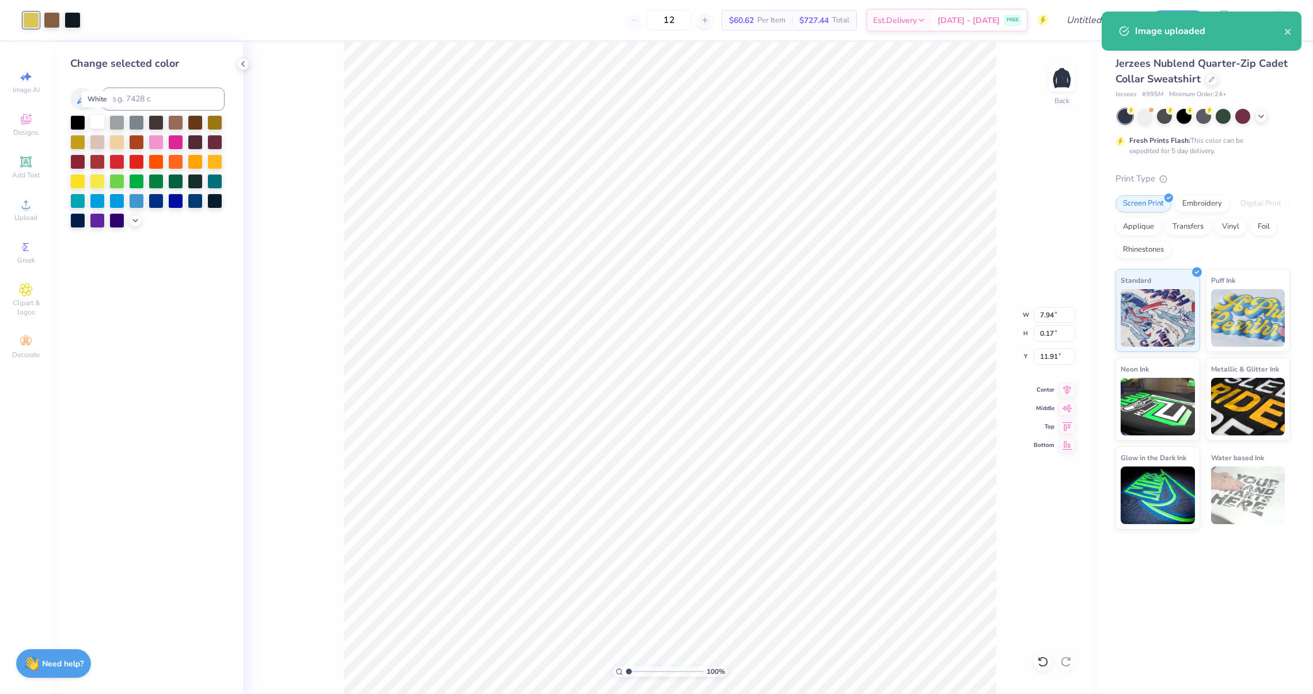
click at [94, 121] on div at bounding box center [97, 121] width 15 height 15
click at [55, 24] on div at bounding box center [52, 19] width 16 height 16
click at [96, 116] on div at bounding box center [97, 121] width 15 height 15
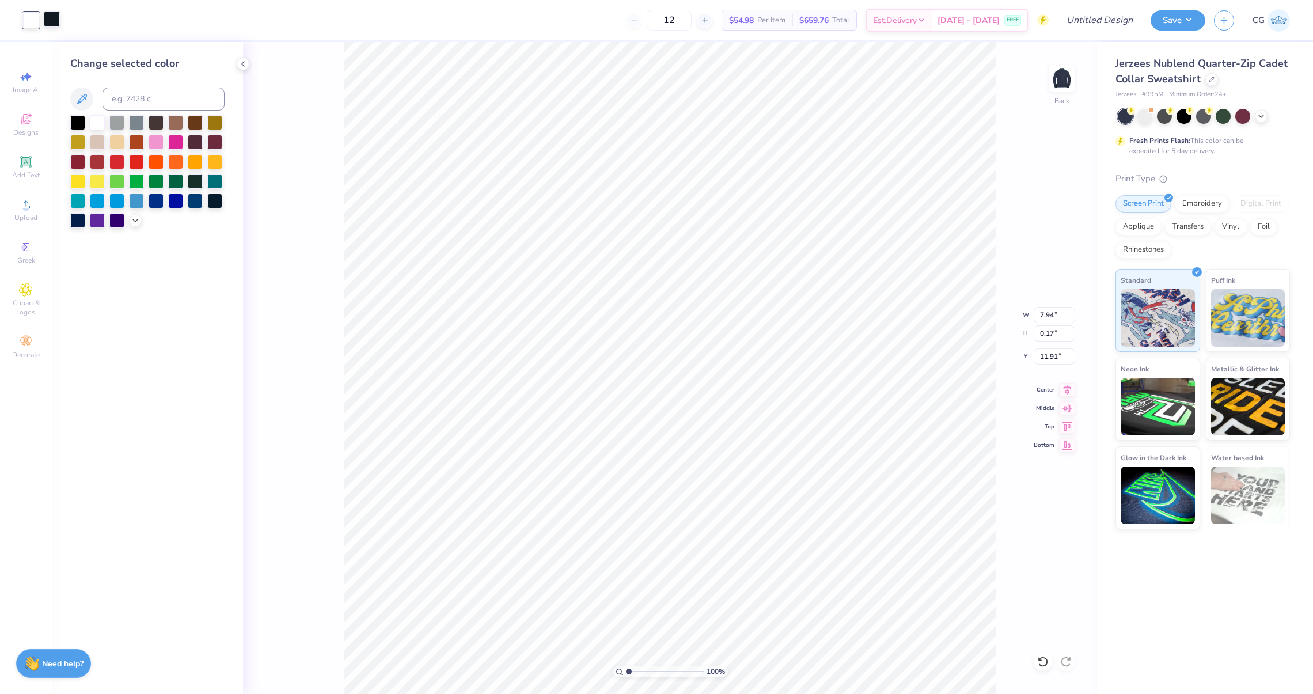
click at [51, 20] on div at bounding box center [52, 19] width 16 height 16
click at [102, 125] on div at bounding box center [97, 121] width 15 height 15
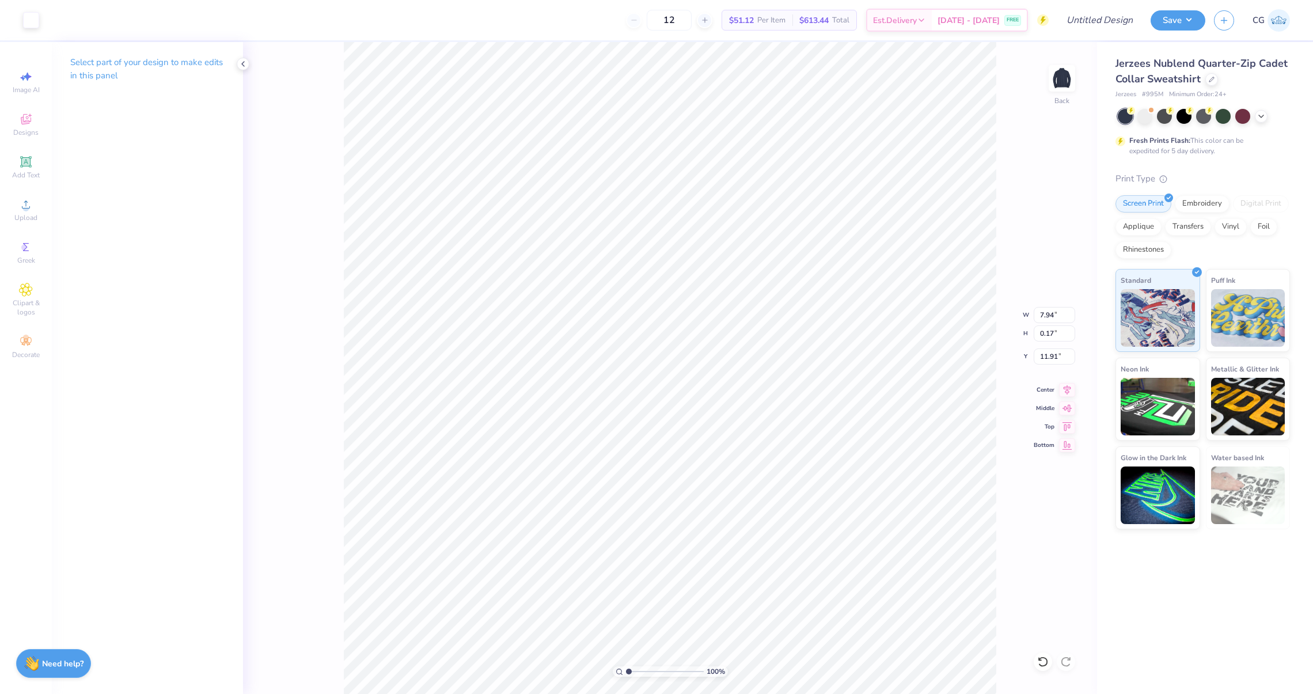
type input "5.47"
type input "0.12"
type input "11.97"
type input "7.47"
drag, startPoint x: 629, startPoint y: 673, endPoint x: 642, endPoint y: 669, distance: 13.8
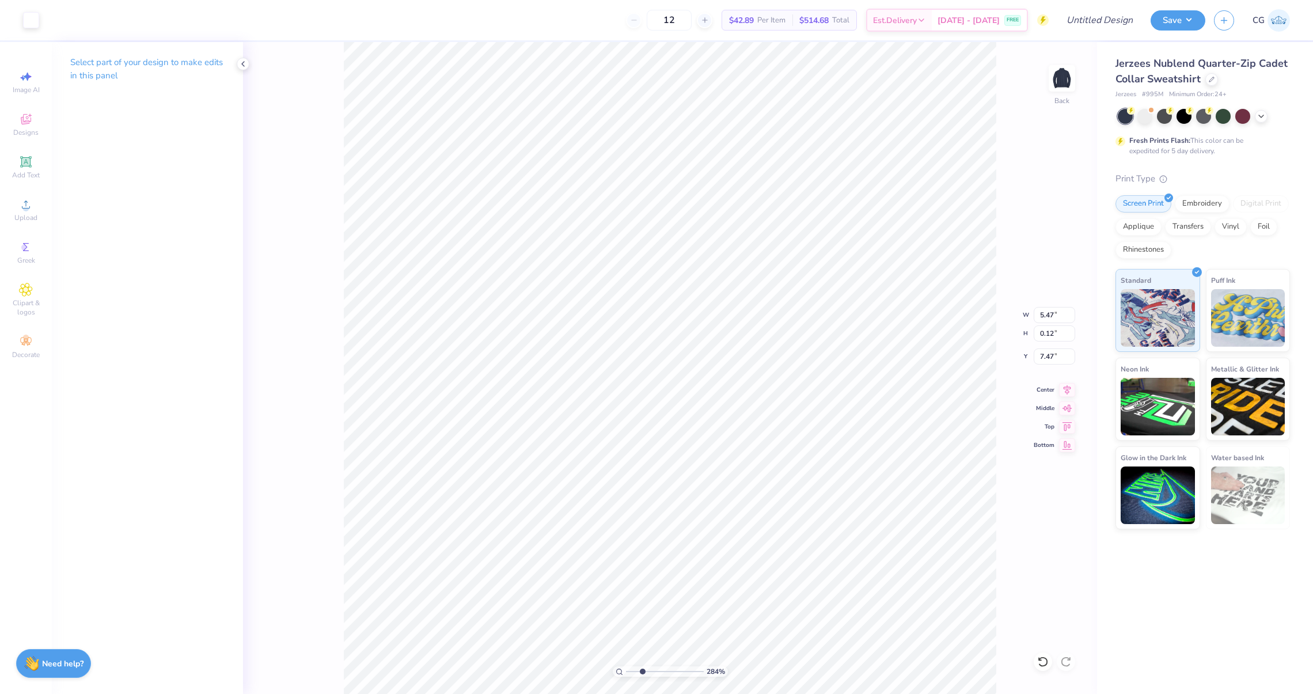
type input "2.76"
click at [642, 669] on input "range" at bounding box center [665, 671] width 78 height 10
type input "5.66"
type input "0.58"
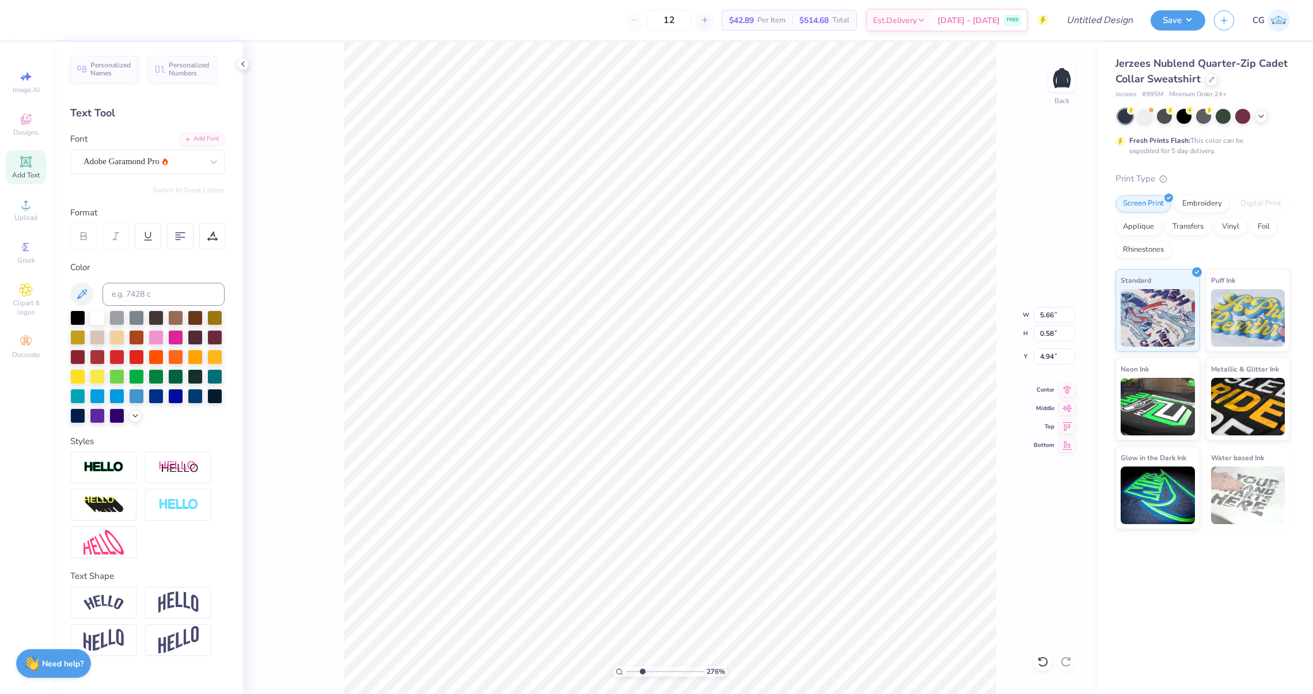
type input "5.12"
type input "4.89"
type input "5.19"
type input "5.14"
drag, startPoint x: 640, startPoint y: 674, endPoint x: 627, endPoint y: 674, distance: 13.2
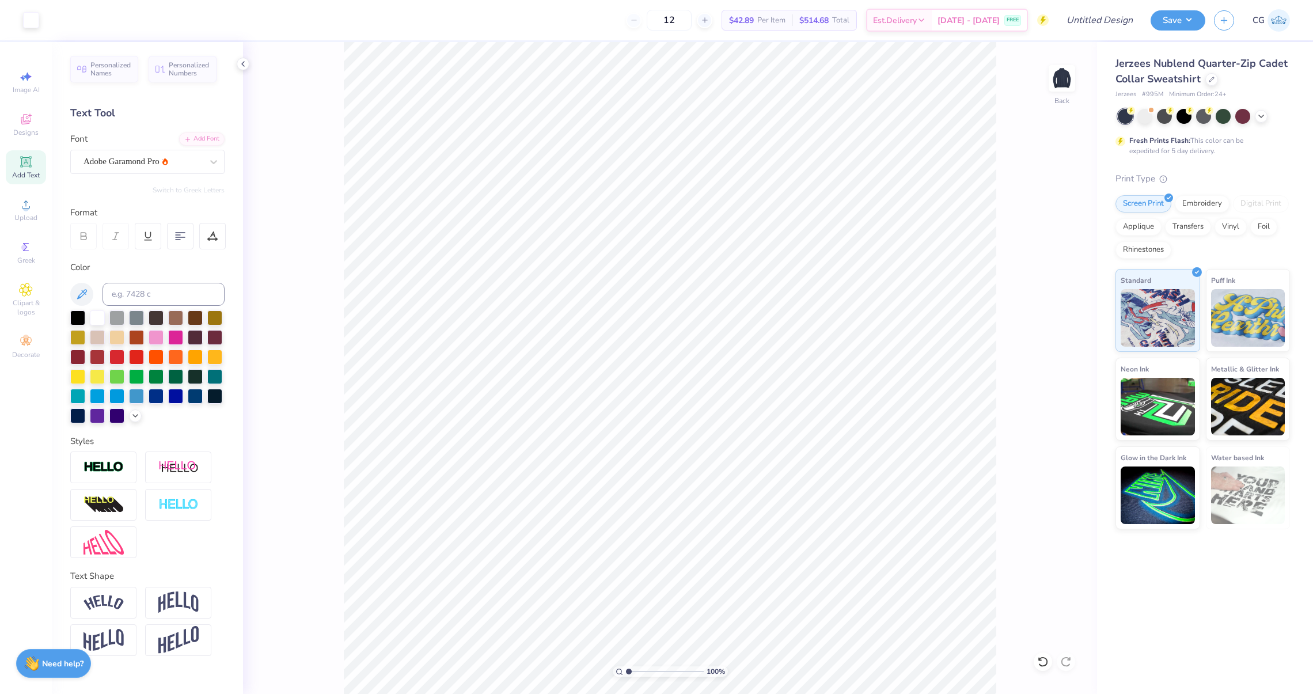
click at [627, 674] on input "range" at bounding box center [665, 671] width 78 height 10
drag, startPoint x: 627, startPoint y: 670, endPoint x: 632, endPoint y: 660, distance: 10.8
click at [632, 666] on input "range" at bounding box center [665, 671] width 78 height 10
click at [637, 671] on input "range" at bounding box center [665, 671] width 78 height 10
type input "1"
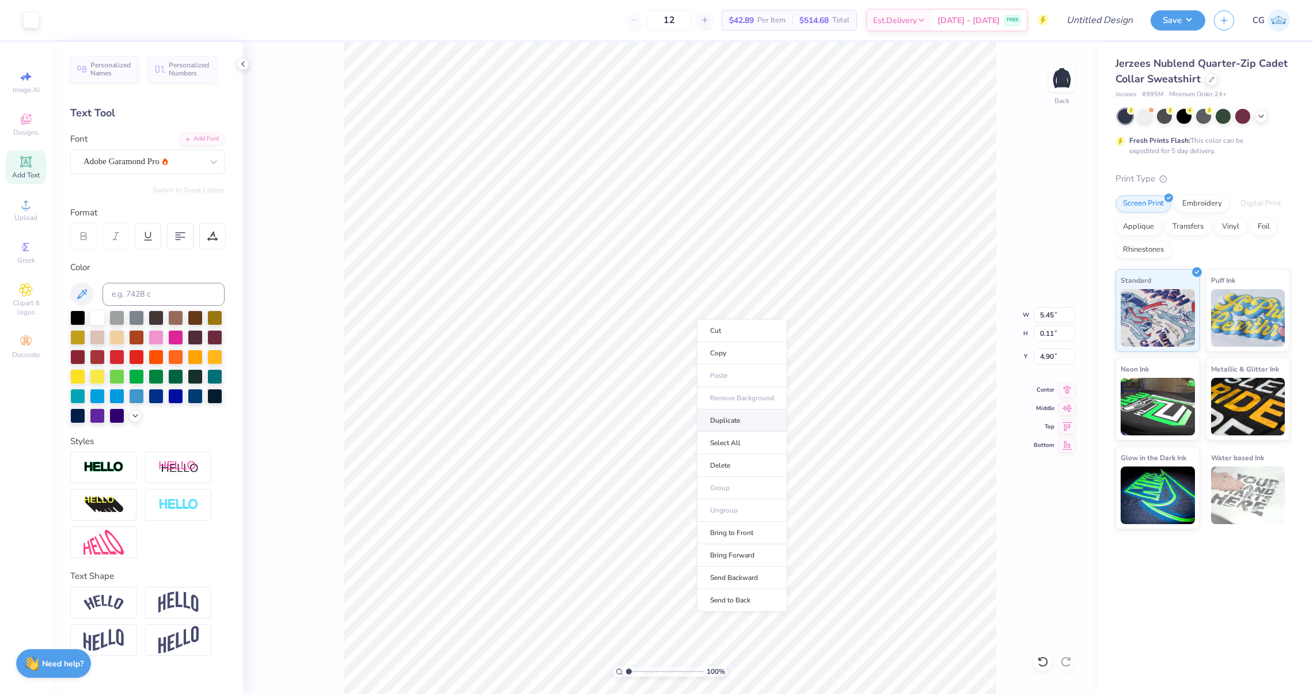
click at [721, 416] on li "Duplicate" at bounding box center [742, 420] width 90 height 22
type input "5.90"
type input "1.5"
click at [632, 668] on input "range" at bounding box center [665, 671] width 78 height 10
type input "5.72"
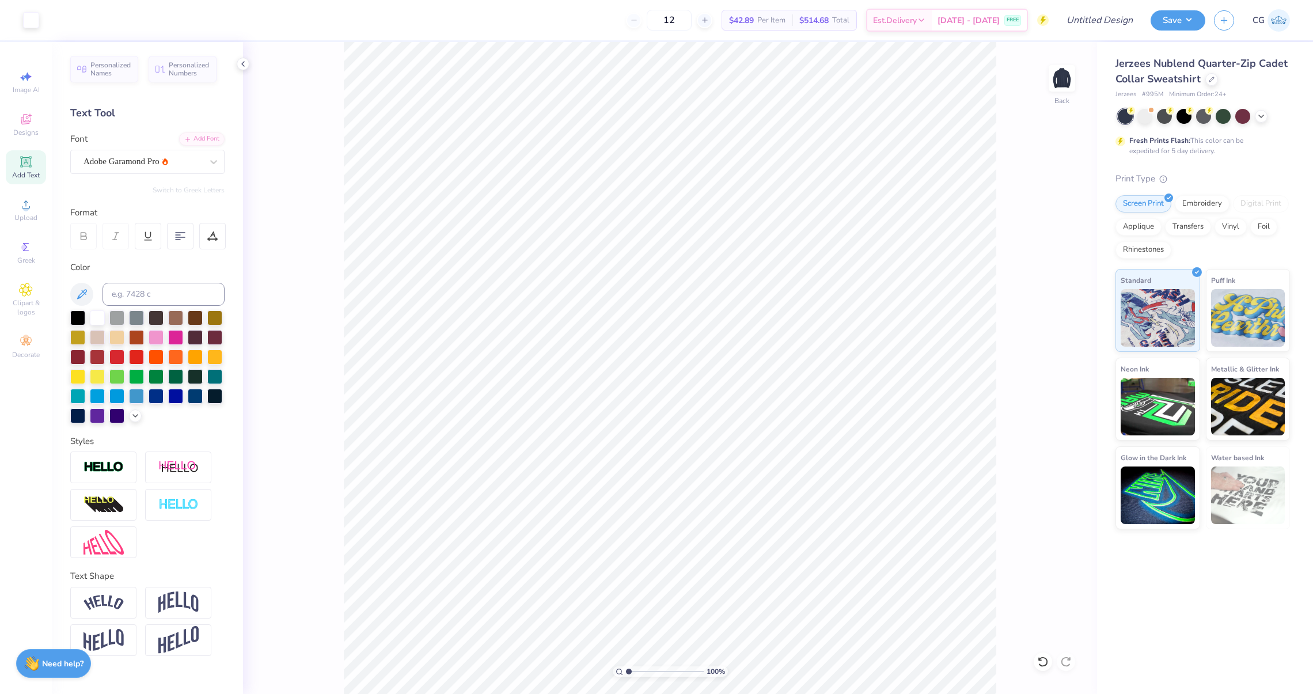
drag, startPoint x: 631, startPoint y: 673, endPoint x: 625, endPoint y: 673, distance: 6.3
type input "1"
click at [626, 673] on input "range" at bounding box center [665, 671] width 78 height 10
type input "12.63"
drag, startPoint x: 627, startPoint y: 672, endPoint x: 634, endPoint y: 672, distance: 6.9
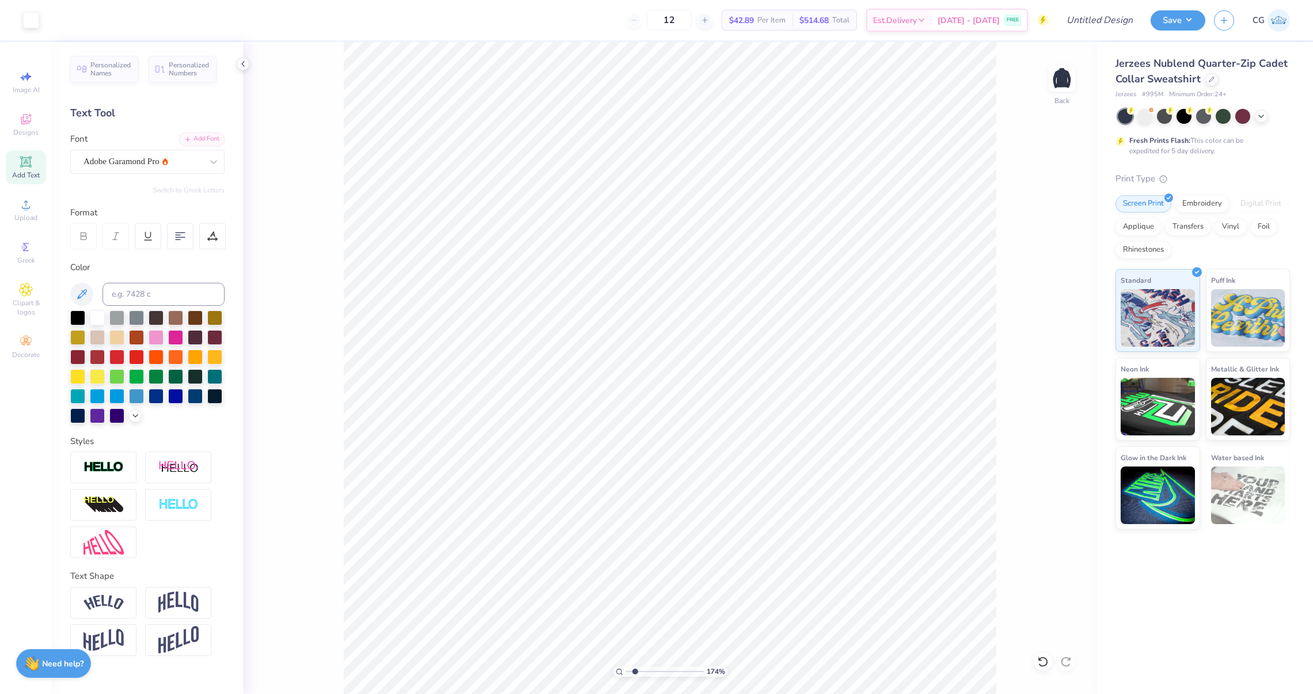
type input "1.85"
click at [634, 672] on input "range" at bounding box center [665, 671] width 78 height 10
type input "5.15"
drag, startPoint x: 633, startPoint y: 673, endPoint x: 619, endPoint y: 673, distance: 13.8
type input "1"
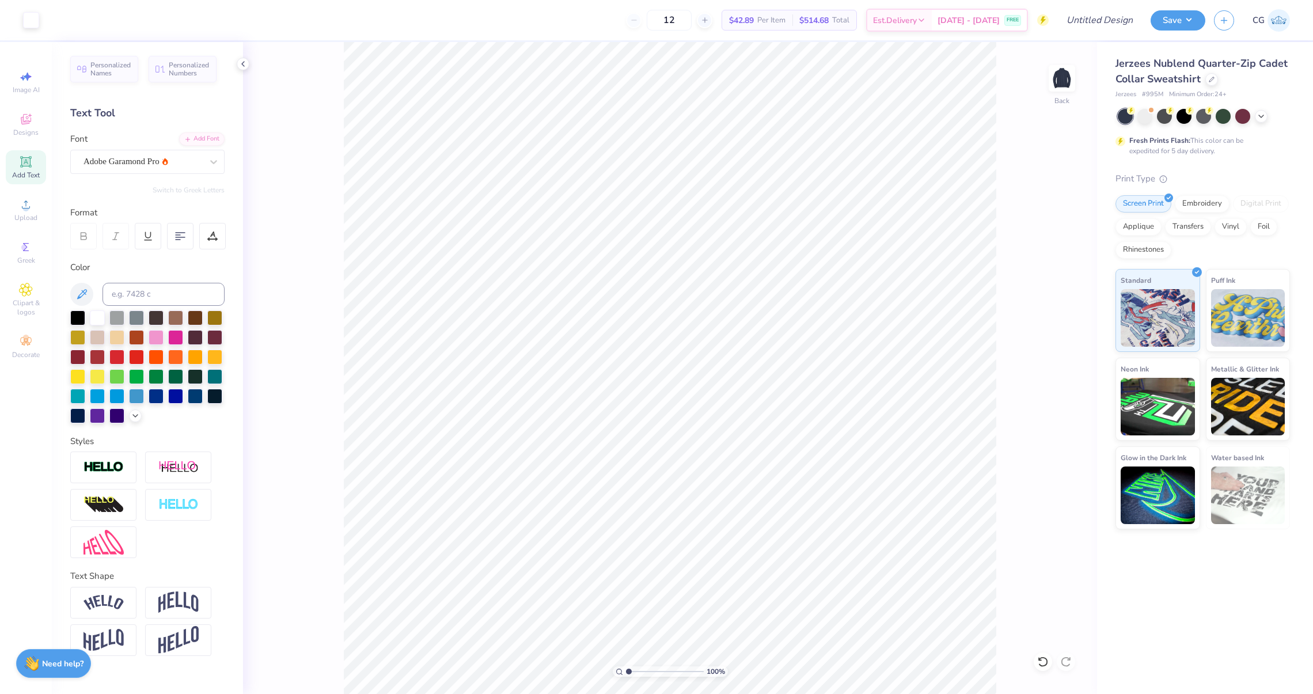
click at [626, 673] on input "range" at bounding box center [665, 671] width 78 height 10
type input "5.40"
type input "2.61"
click at [1106, 18] on input "Design Title" at bounding box center [1085, 20] width 113 height 23
type input "A"
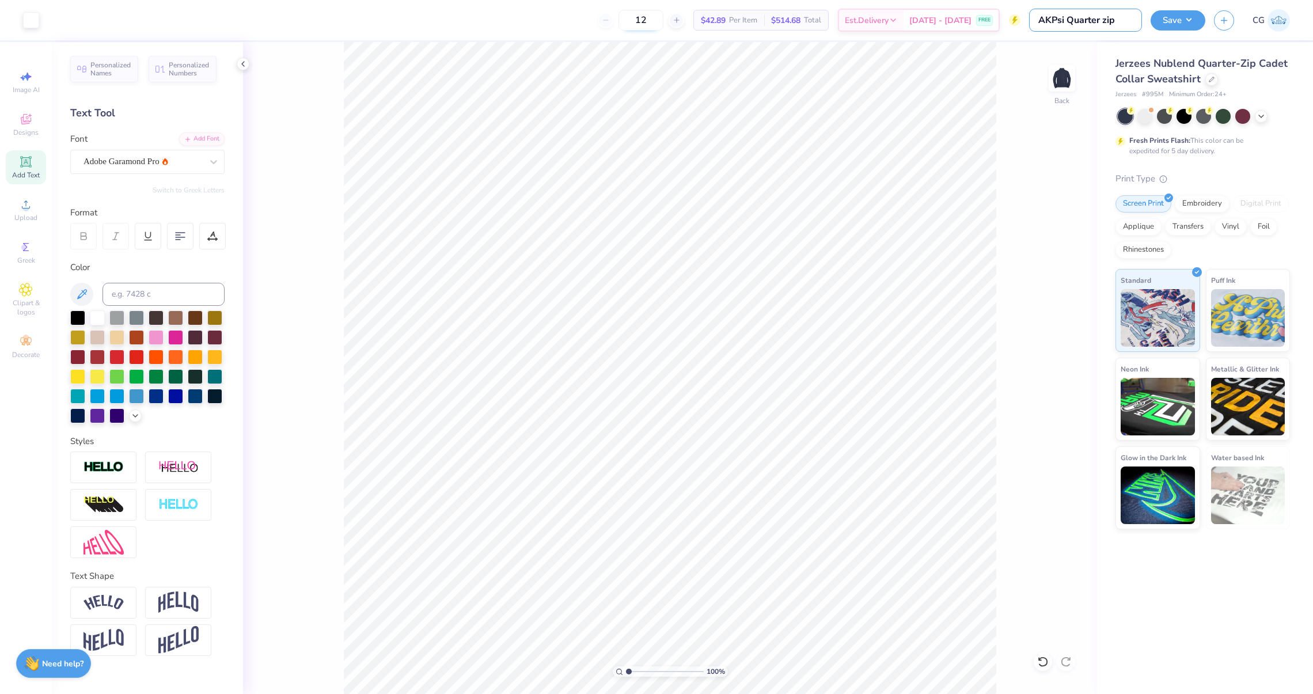
type input "AKPsi Quarter zip"
click at [679, 18] on input "12" at bounding box center [668, 20] width 45 height 21
type input "1"
type input "3"
type input "30"
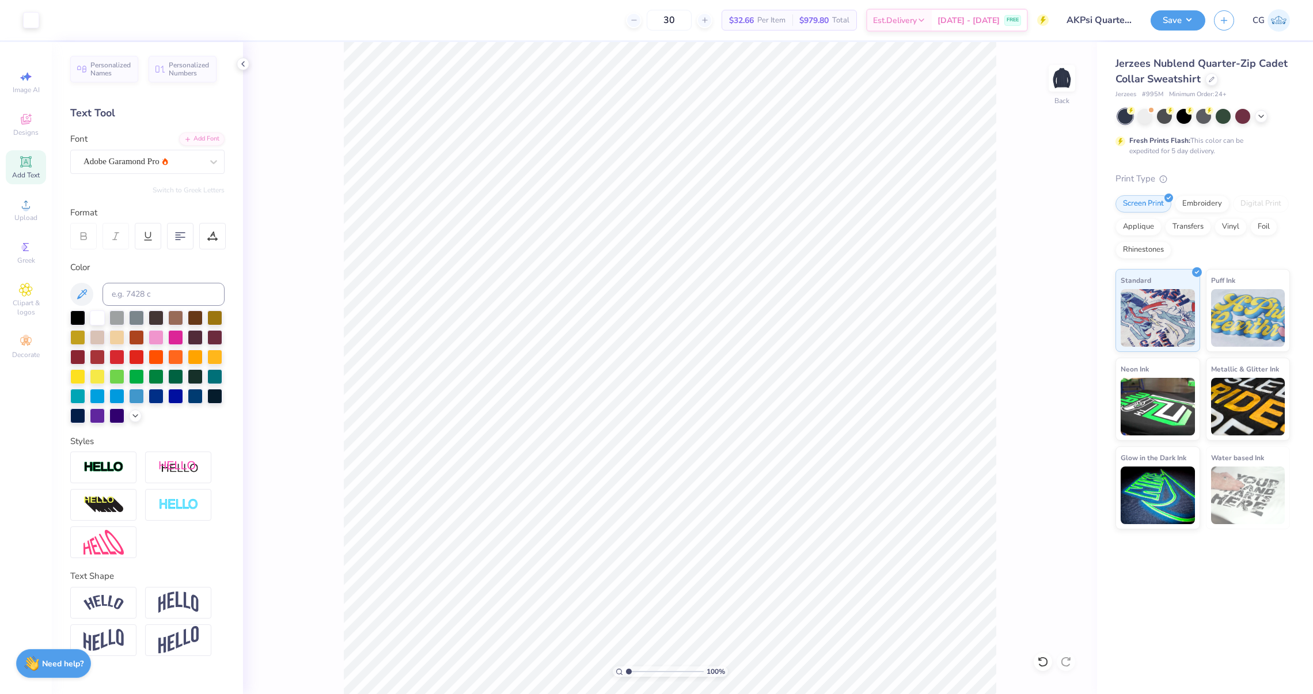
click at [1161, 95] on span "# 995M" at bounding box center [1152, 95] width 21 height 10
click at [1198, 13] on button "Save" at bounding box center [1177, 19] width 55 height 20
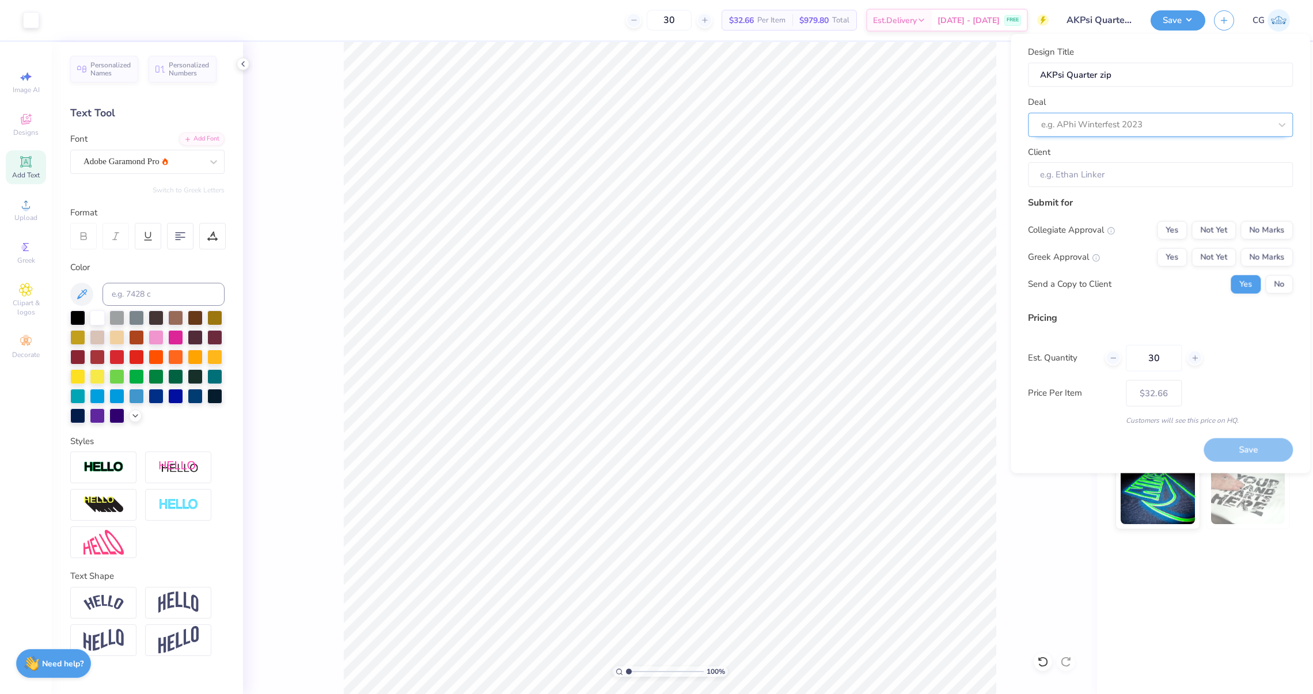
click at [1169, 117] on div at bounding box center [1155, 125] width 229 height 16
click at [1113, 171] on div "AKPsi Fall Merch" at bounding box center [1160, 175] width 256 height 19
type input "akpsi"
type input "[PERSON_NAME]"
click at [1206, 228] on button "Not Yet" at bounding box center [1213, 229] width 44 height 18
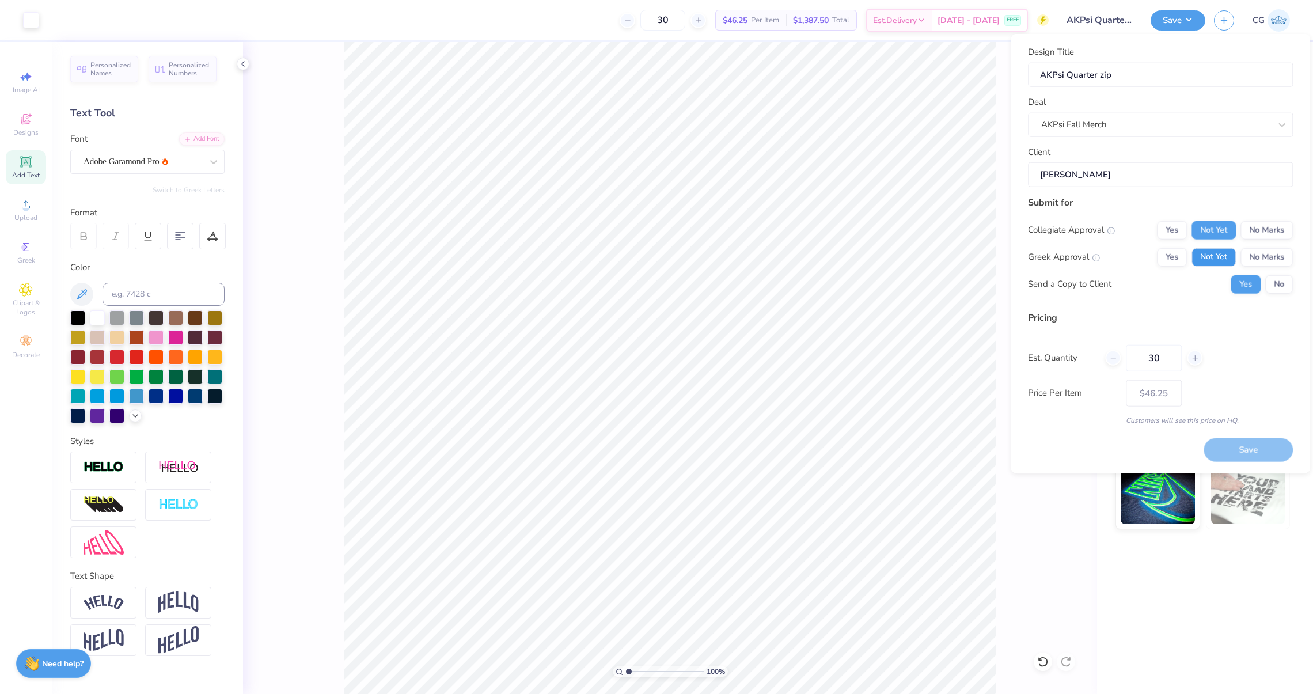
click at [1209, 259] on button "Not Yet" at bounding box center [1213, 257] width 44 height 18
click at [1279, 283] on button "No" at bounding box center [1279, 284] width 28 height 18
click at [1256, 442] on button "Save" at bounding box center [1247, 450] width 89 height 24
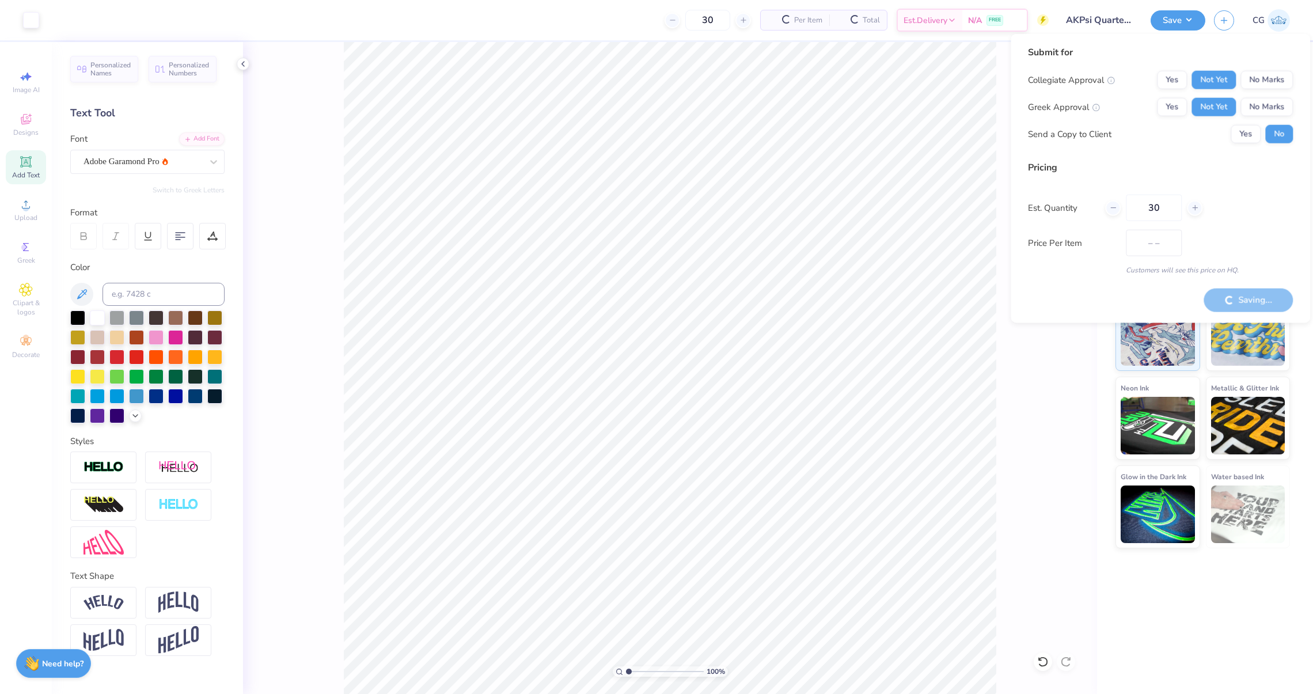
type input "$46.25"
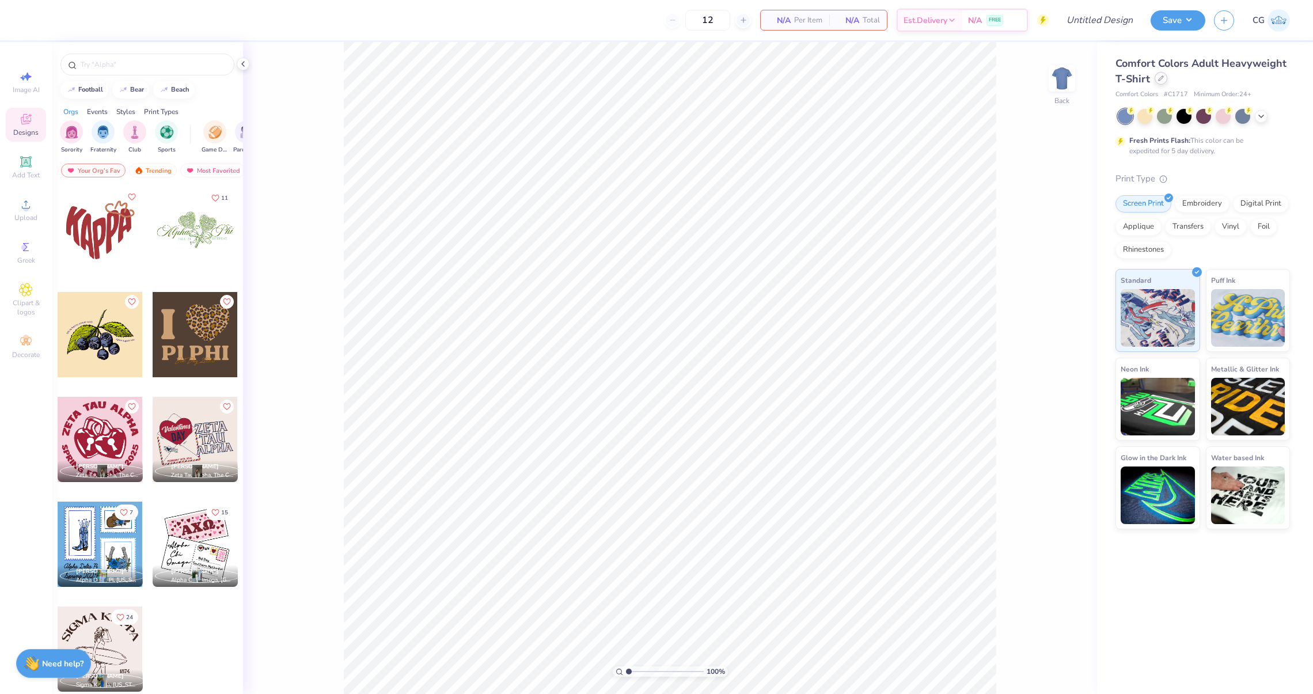
click at [1158, 83] on div at bounding box center [1160, 78] width 13 height 13
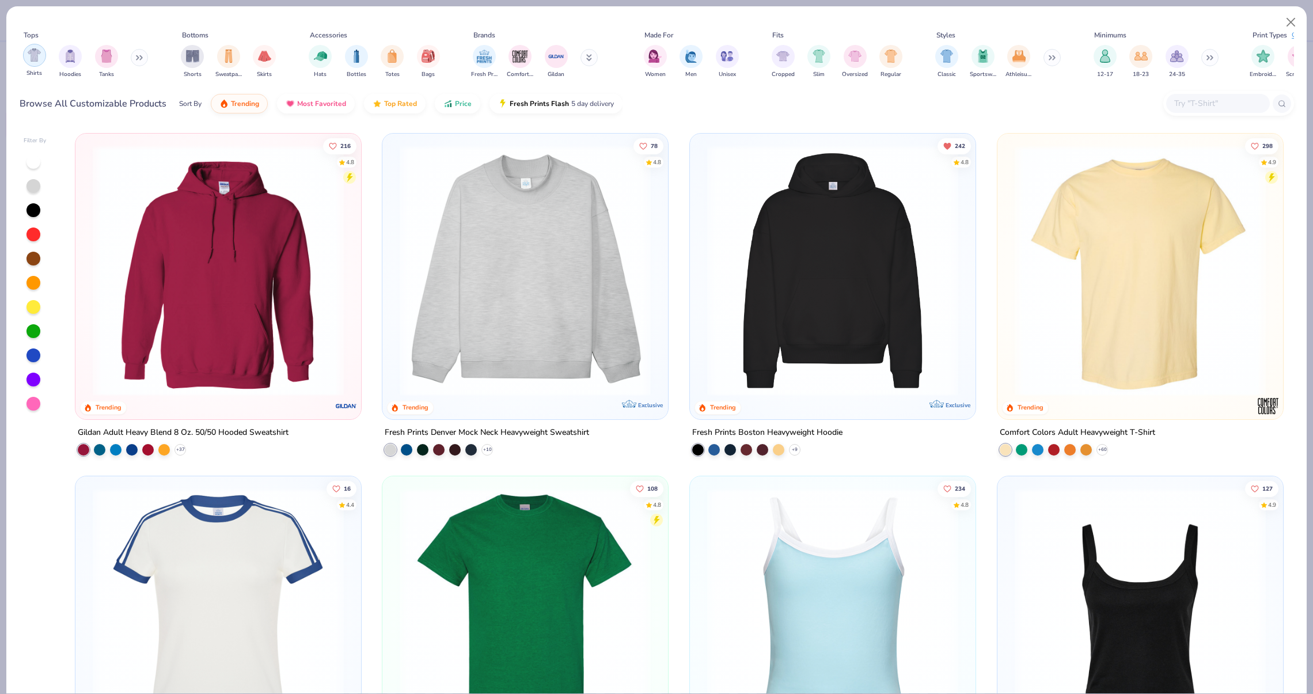
click at [31, 59] on img "filter for Shirts" at bounding box center [34, 54] width 13 height 13
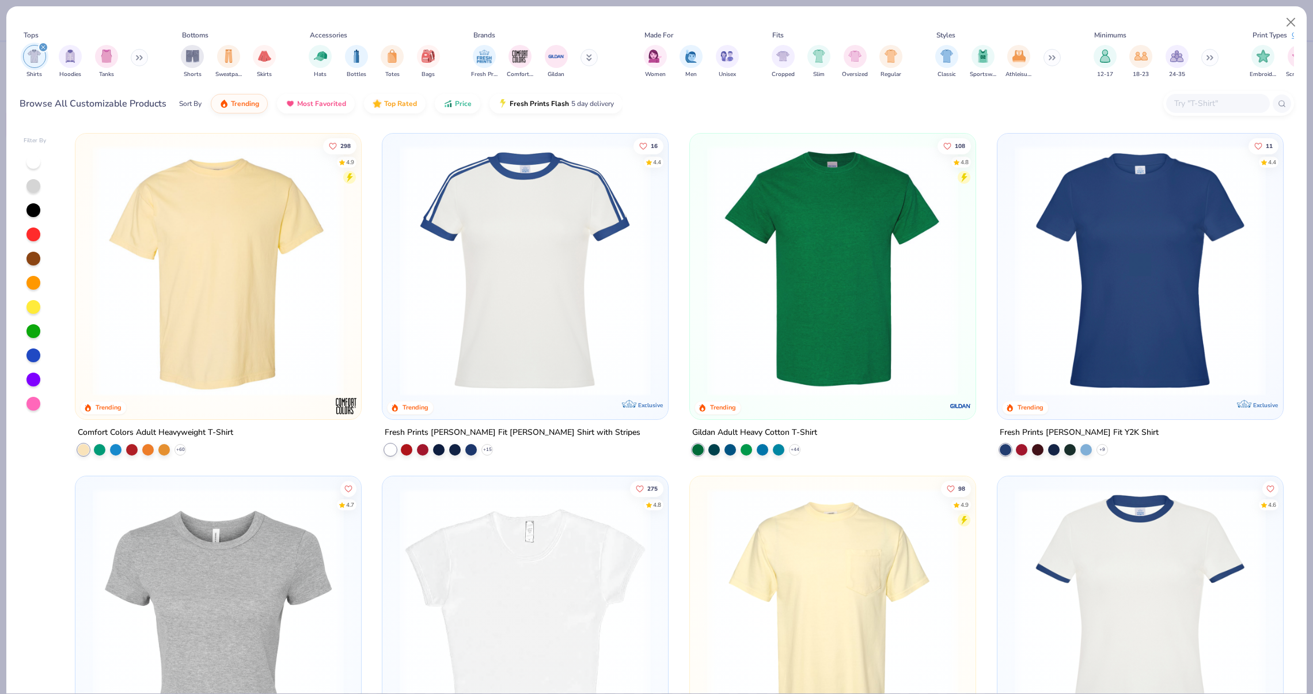
click at [43, 49] on icon "filter for Shirts" at bounding box center [43, 47] width 5 height 5
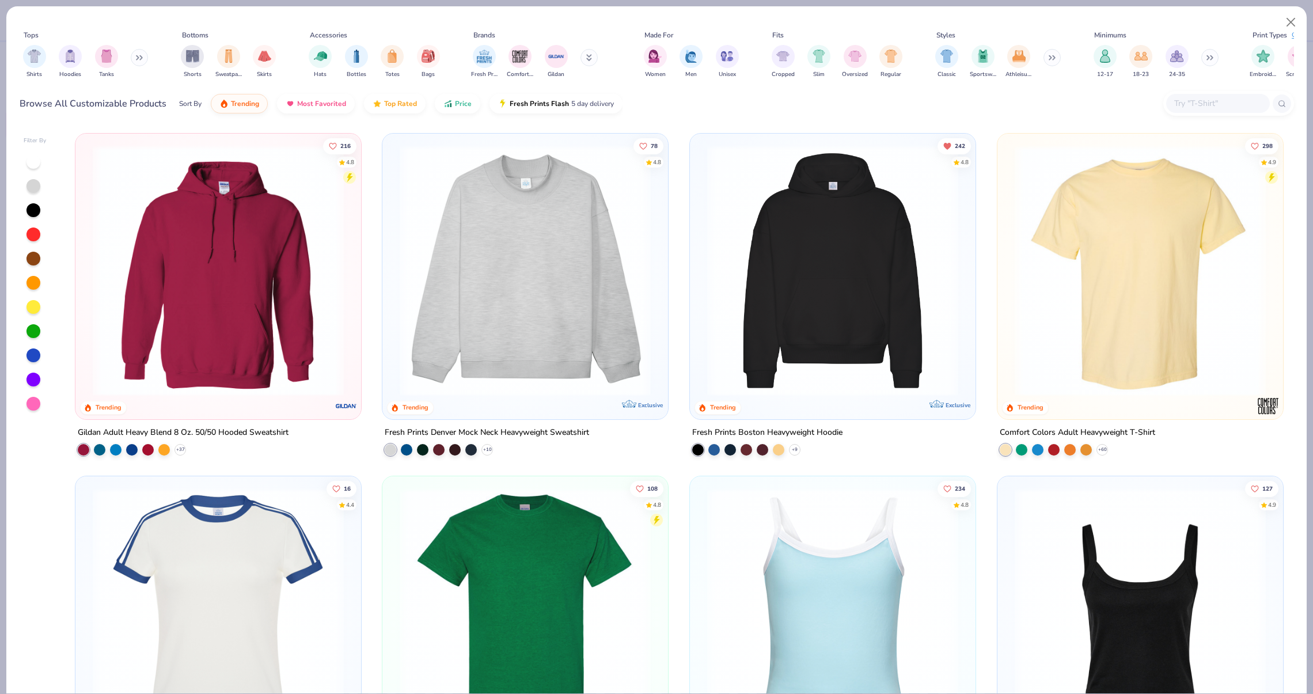
click at [127, 53] on div "Shirts Hoodies Tanks" at bounding box center [86, 61] width 132 height 43
click at [139, 57] on icon at bounding box center [139, 58] width 7 height 6
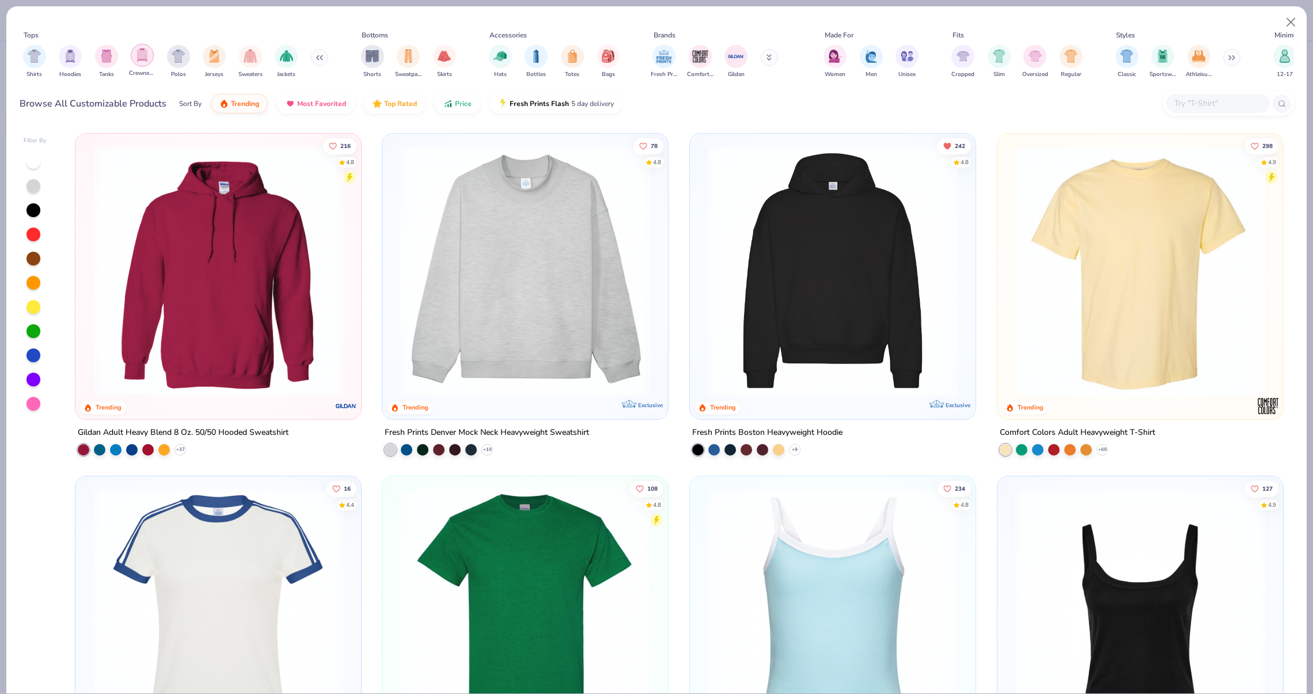
click at [147, 56] on img "filter for Crewnecks" at bounding box center [142, 54] width 13 height 13
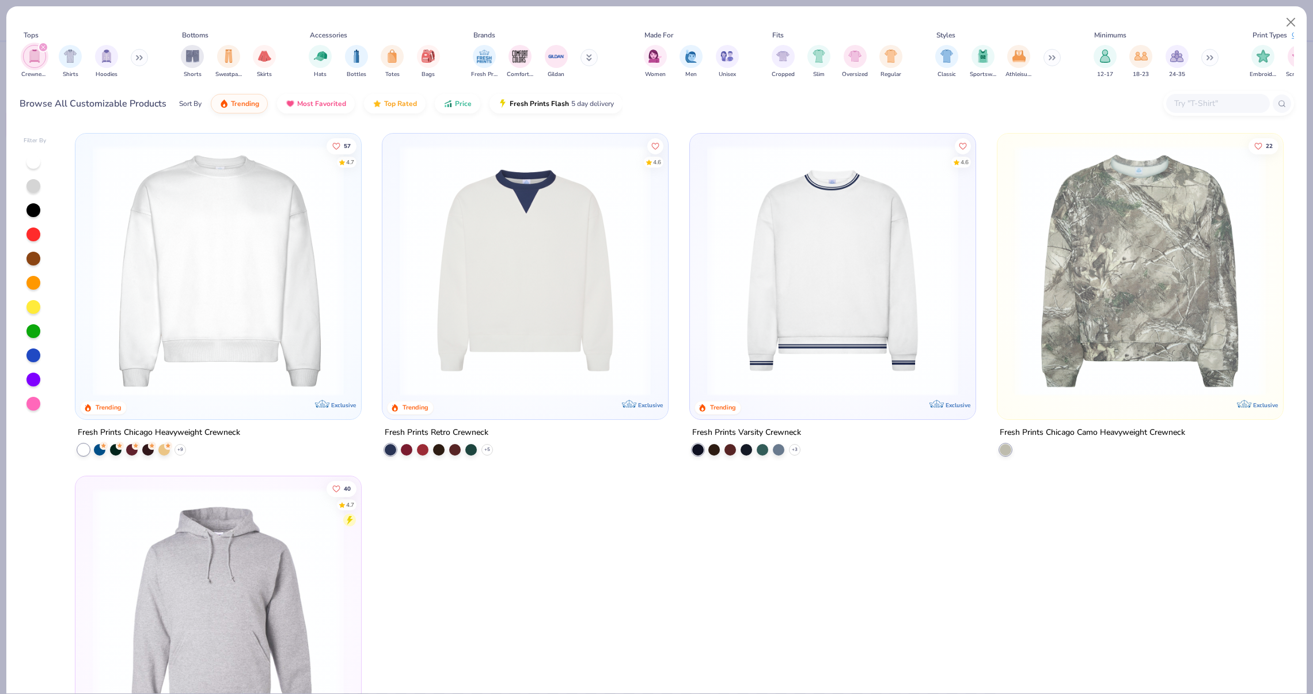
click at [48, 48] on div "Crewnecks Shirts Hoodies" at bounding box center [86, 61] width 132 height 43
click at [85, 58] on div "Crewnecks Shirts Hoodies" at bounding box center [86, 61] width 132 height 43
click at [102, 58] on img "filter for Hoodies" at bounding box center [106, 54] width 13 height 13
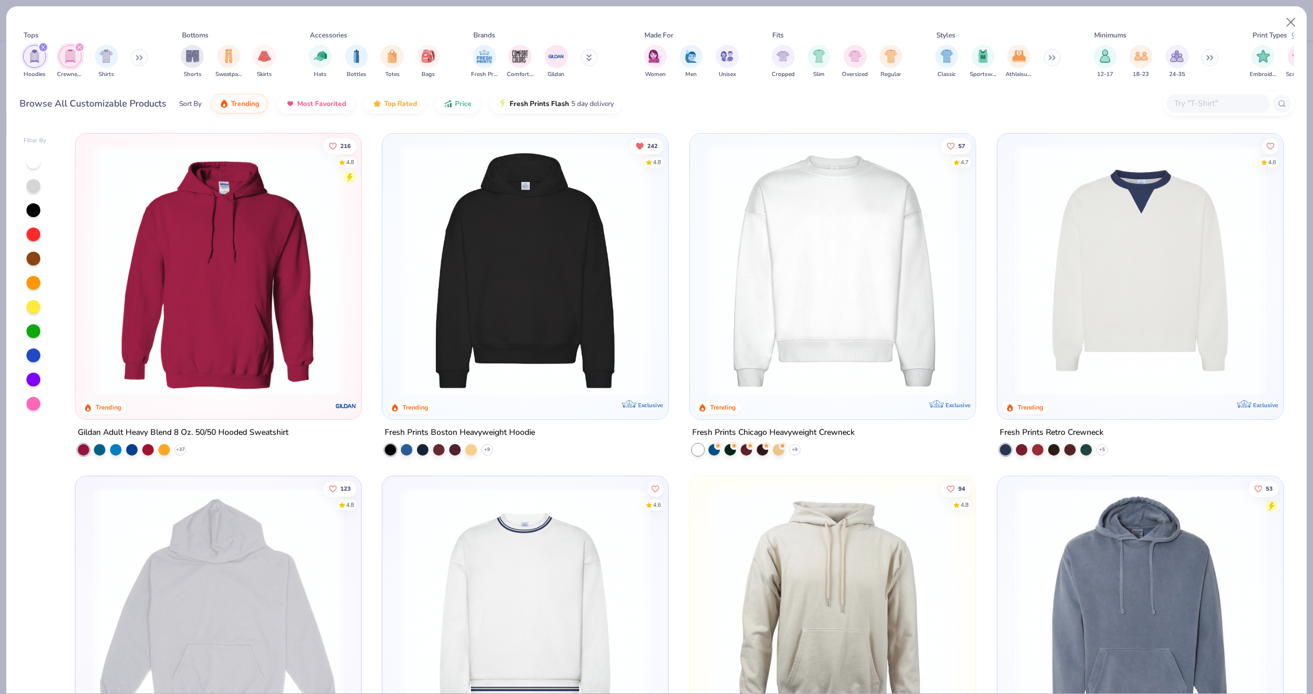
click at [43, 48] on icon "filter for Hoodies" at bounding box center [43, 47] width 5 height 5
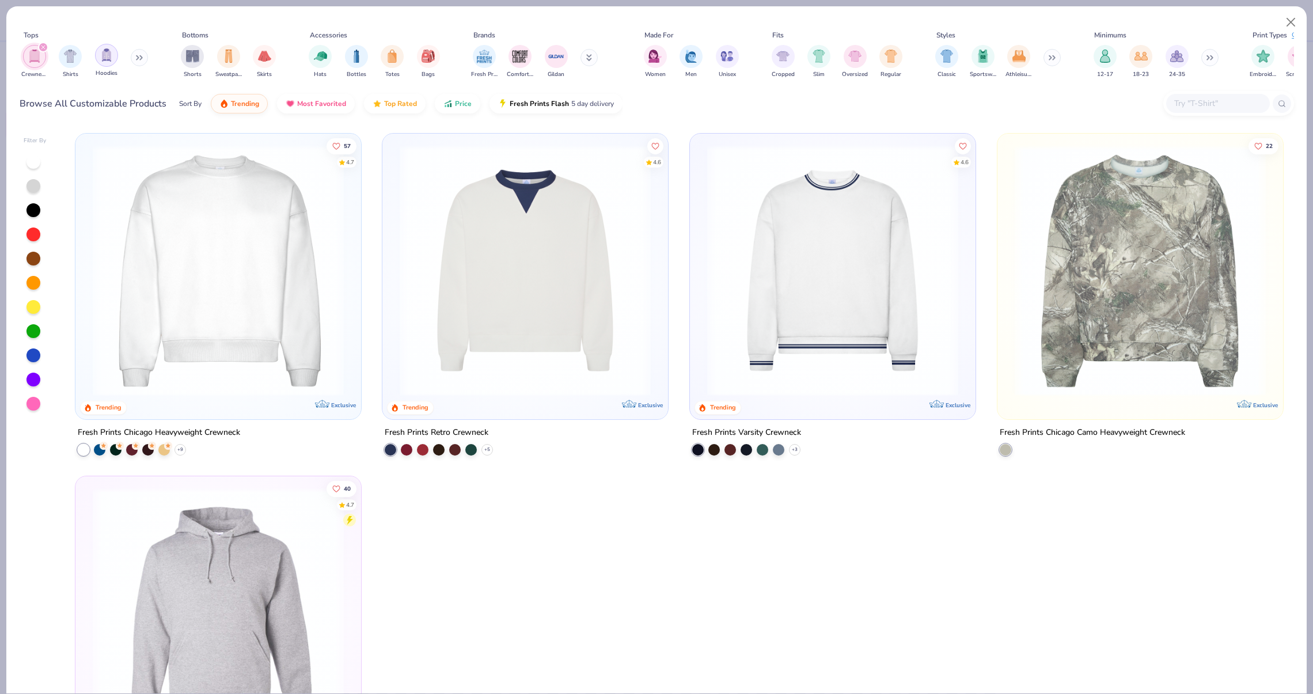
click at [96, 58] on div "filter for Hoodies" at bounding box center [106, 55] width 23 height 23
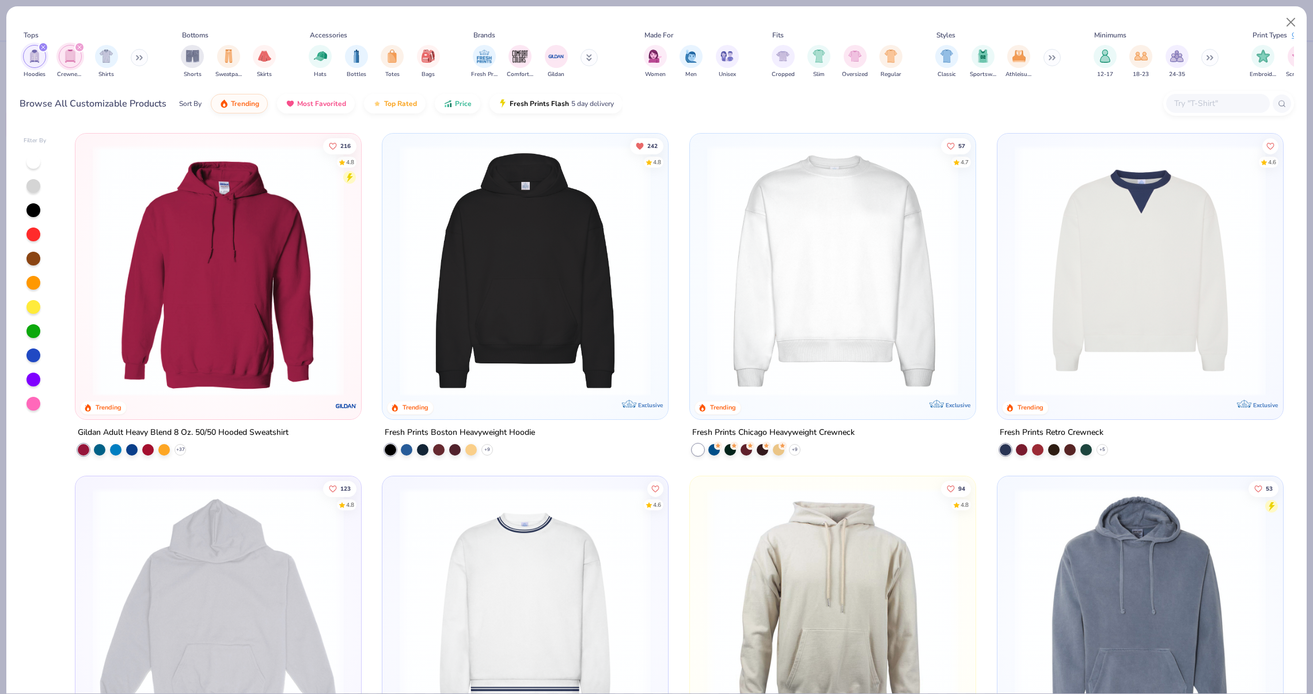
click at [313, 263] on img at bounding box center [218, 270] width 263 height 251
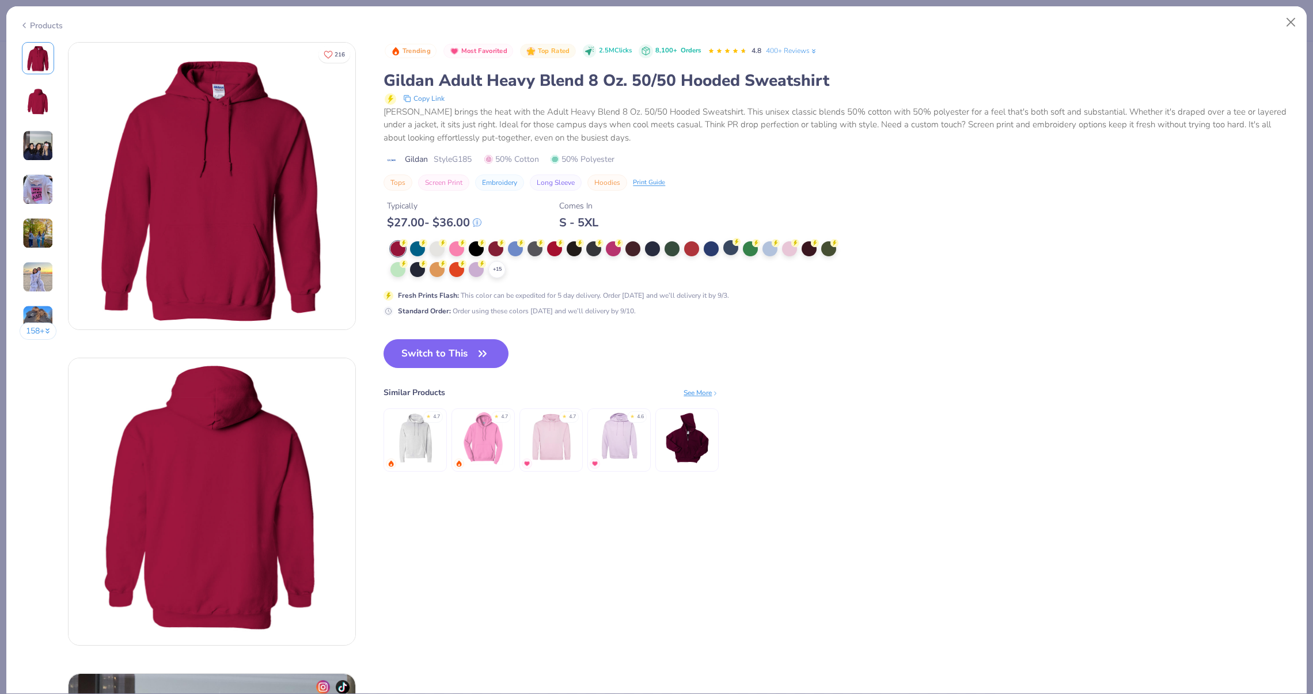
click at [724, 254] on div "+ 15" at bounding box center [617, 259] width 454 height 37
click at [733, 251] on div at bounding box center [730, 247] width 15 height 15
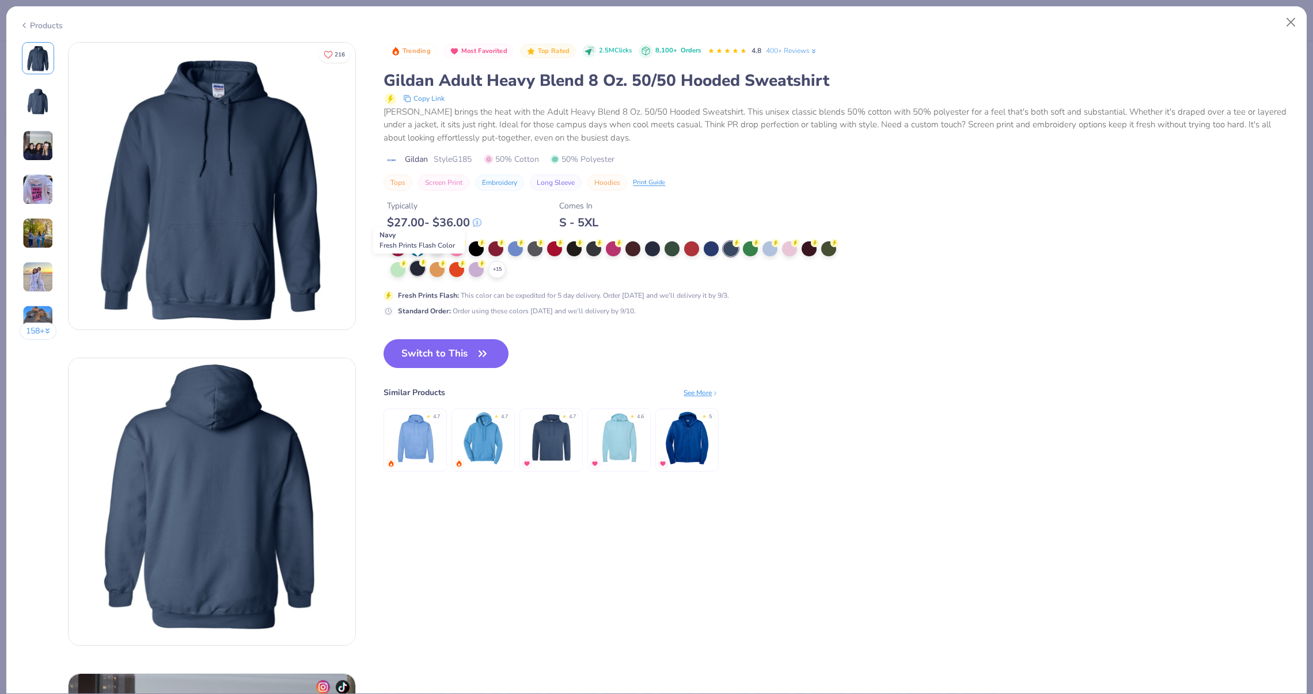
click at [422, 272] on div at bounding box center [417, 268] width 15 height 15
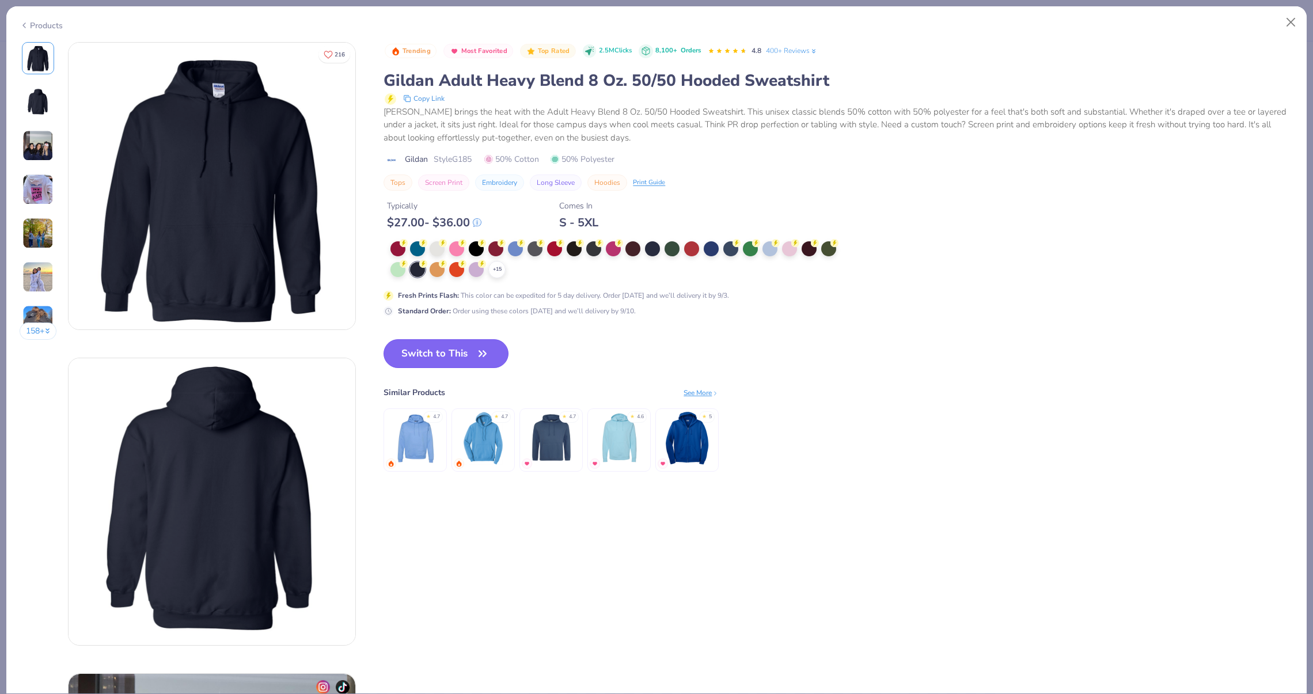
click at [416, 344] on button "Switch to This" at bounding box center [445, 353] width 125 height 29
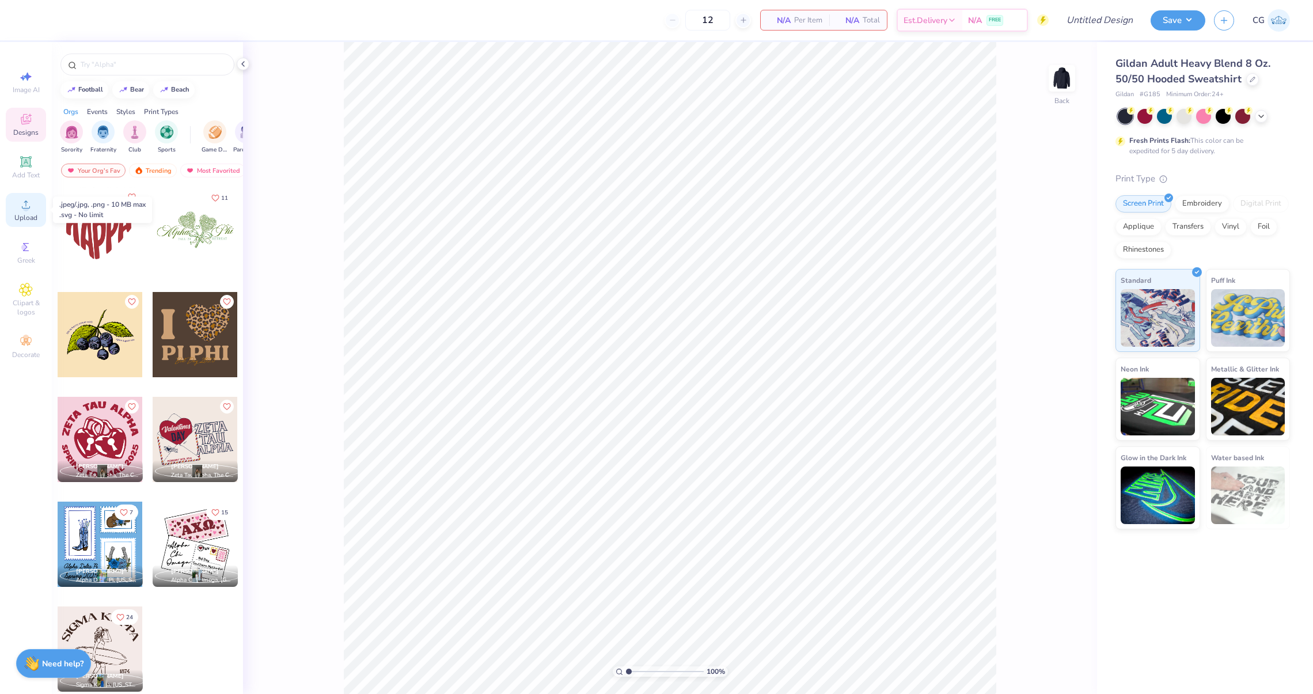
click at [21, 215] on span "Upload" at bounding box center [25, 217] width 23 height 9
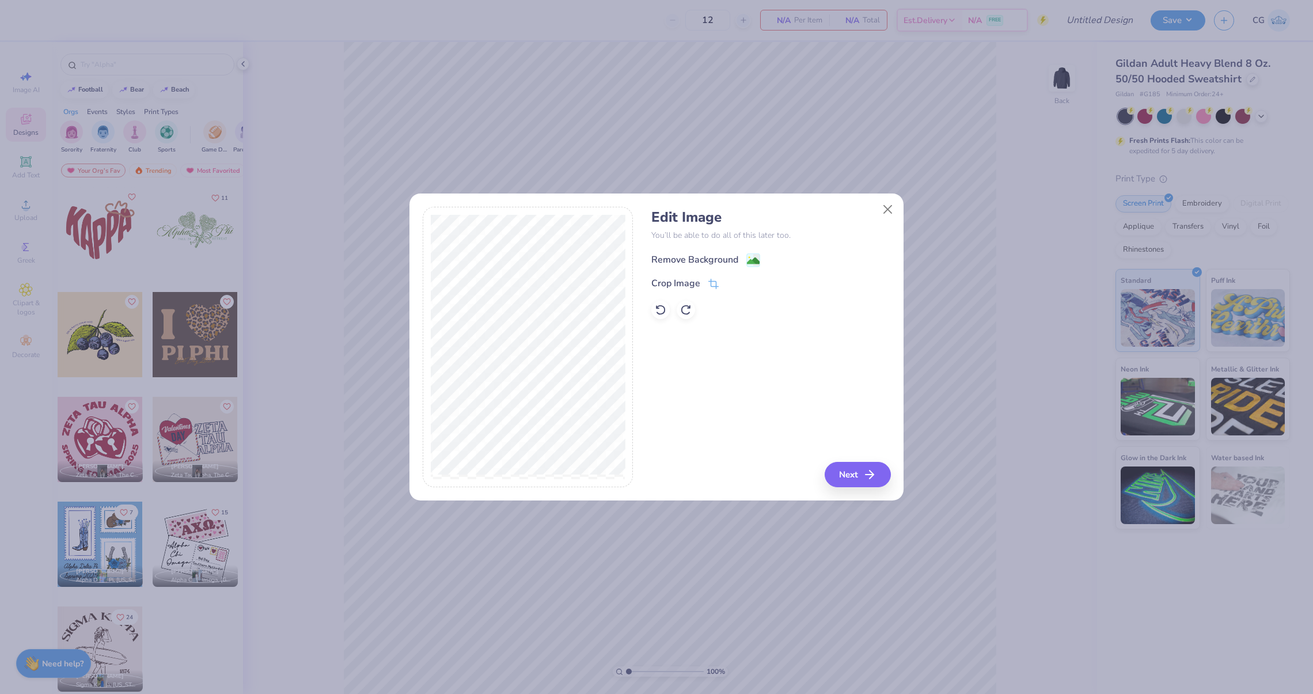
click at [739, 259] on div "Remove Background" at bounding box center [705, 260] width 109 height 14
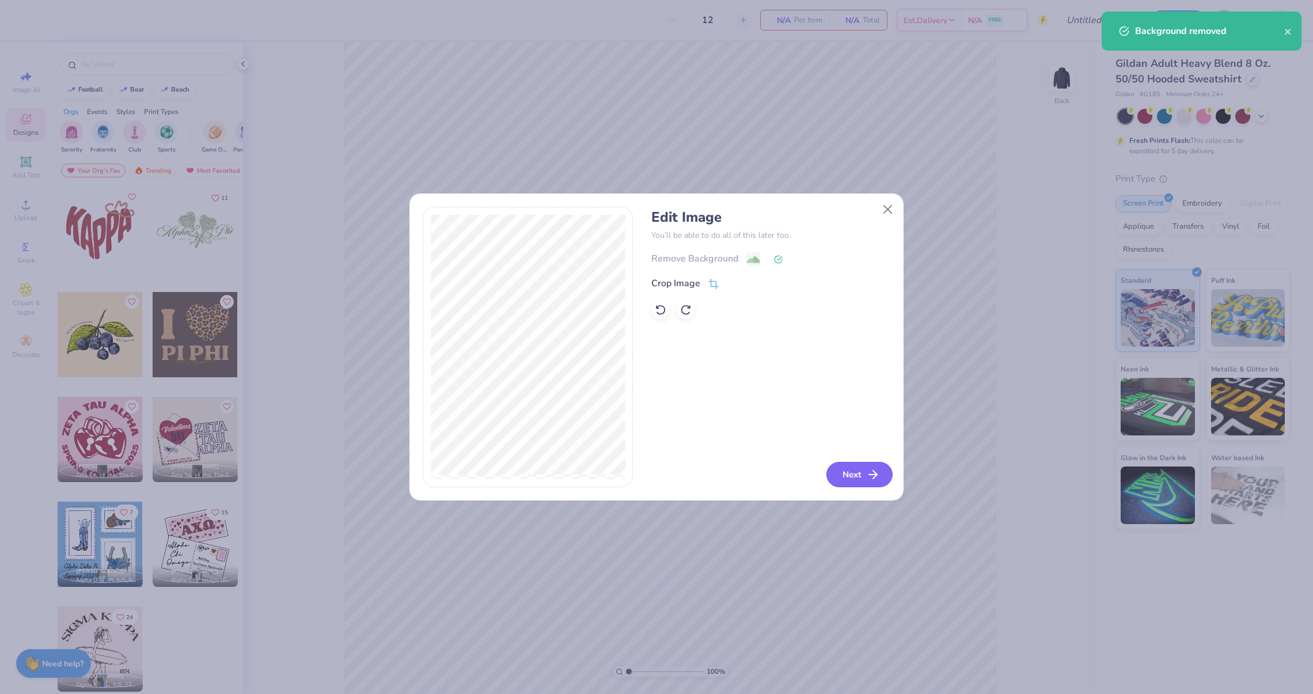
click at [845, 480] on button "Next" at bounding box center [859, 474] width 66 height 25
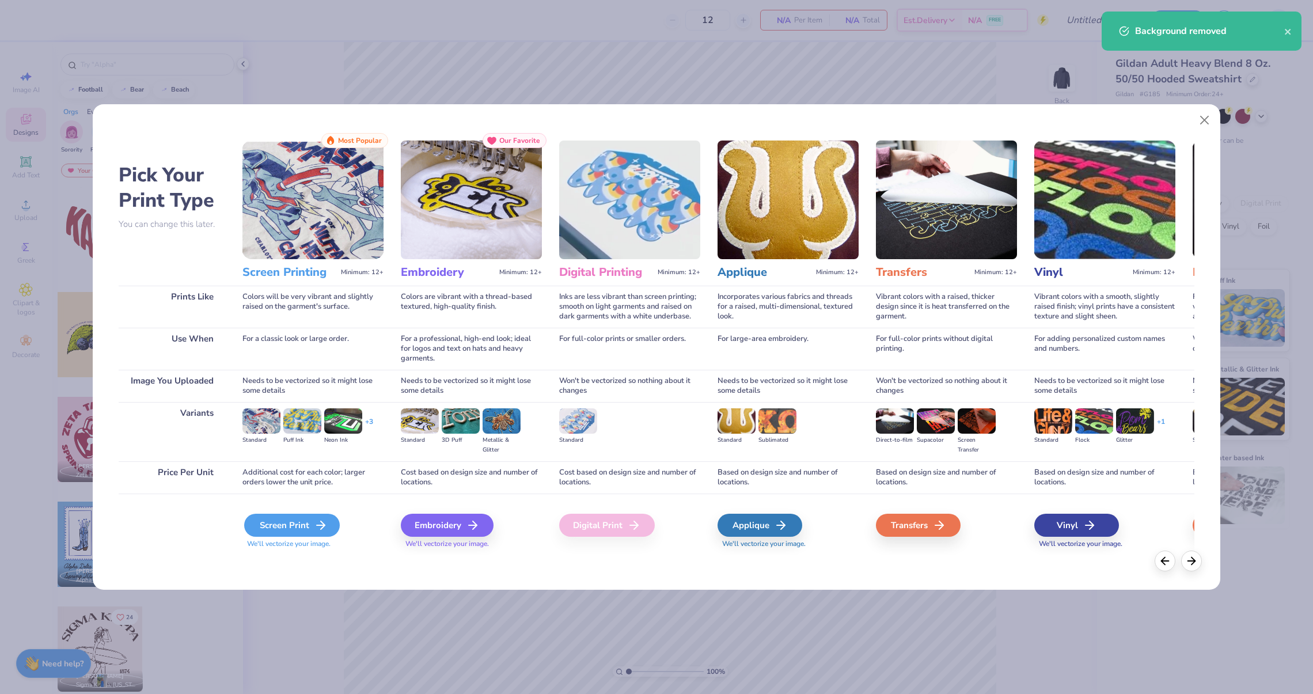
click at [313, 520] on div "Screen Print" at bounding box center [292, 524] width 96 height 23
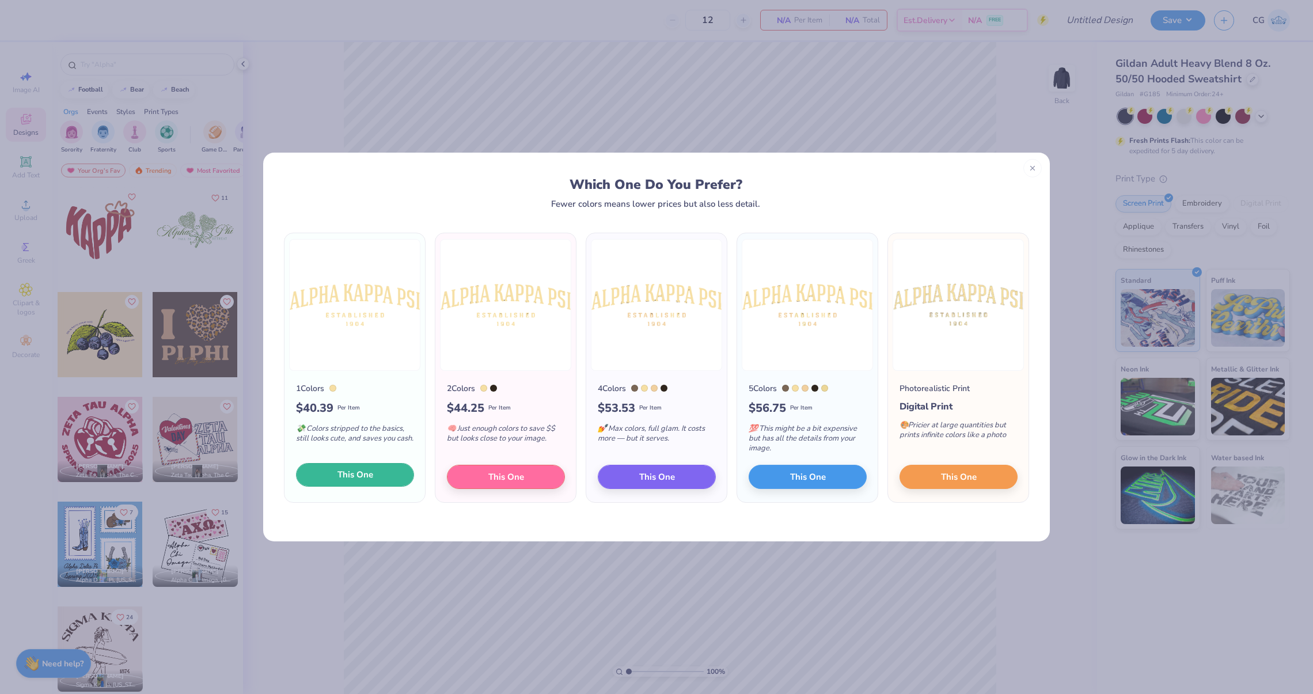
click at [337, 474] on span "This One" at bounding box center [355, 474] width 36 height 13
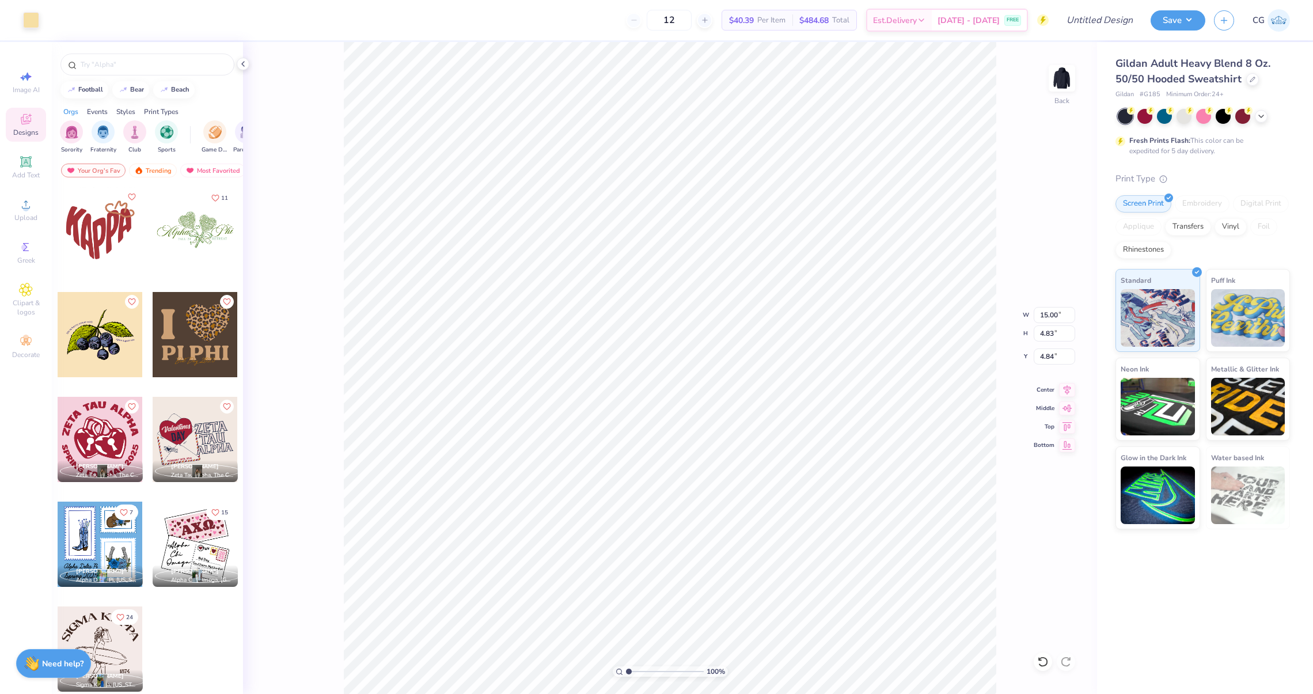
type input "13.44"
type input "4.33"
type input "3.00"
type input "12.17"
type input "3.92"
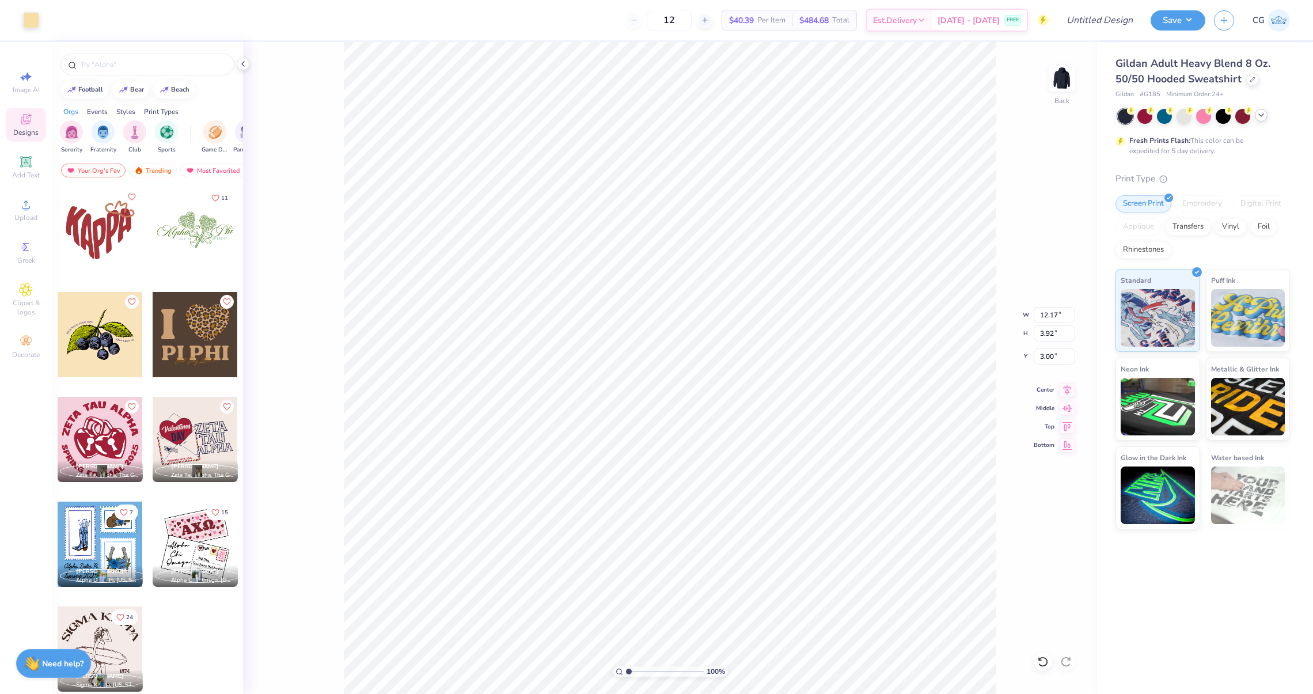
click at [1259, 111] on icon at bounding box center [1260, 115] width 9 height 9
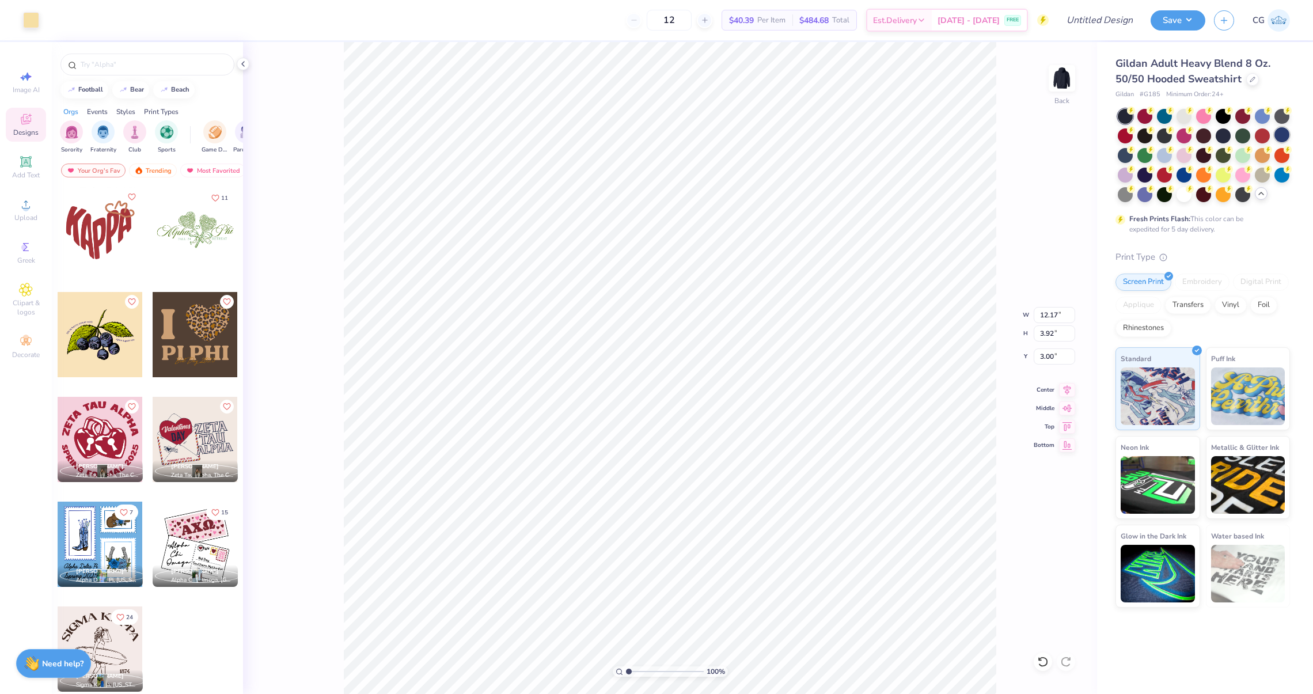
click at [1280, 134] on div at bounding box center [1281, 134] width 15 height 15
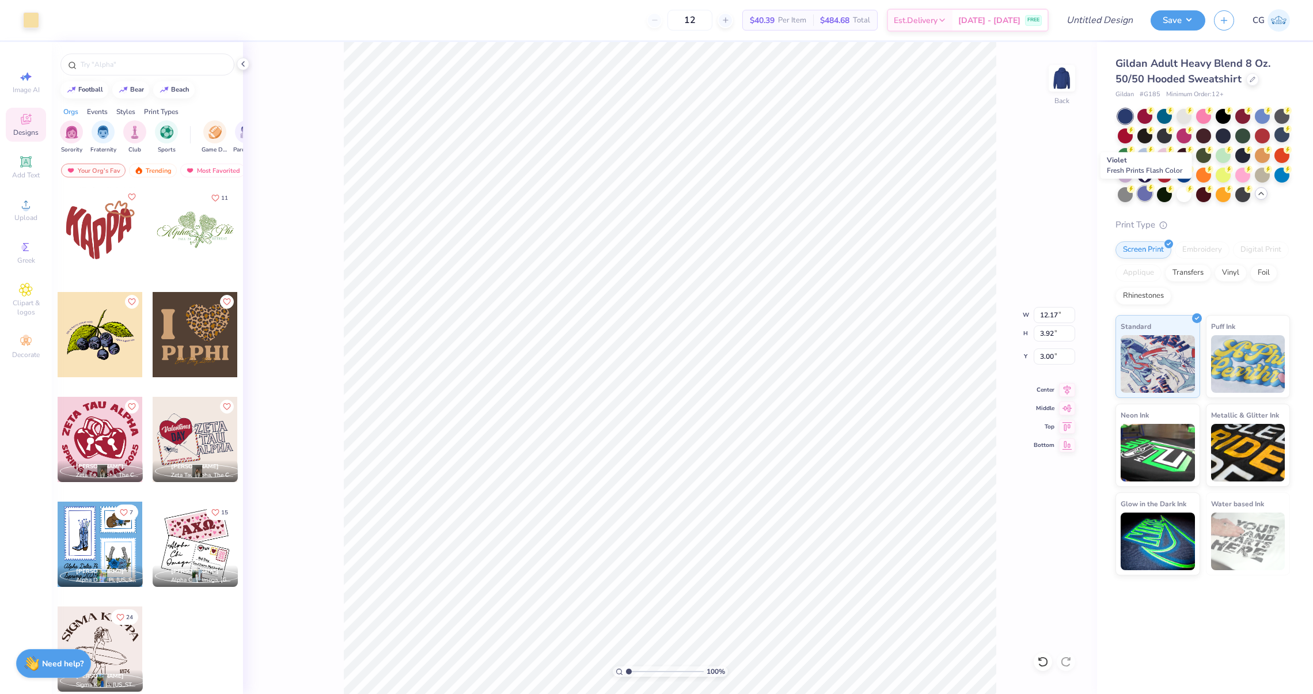
click at [1147, 115] on circle at bounding box center [1150, 110] width 8 height 8
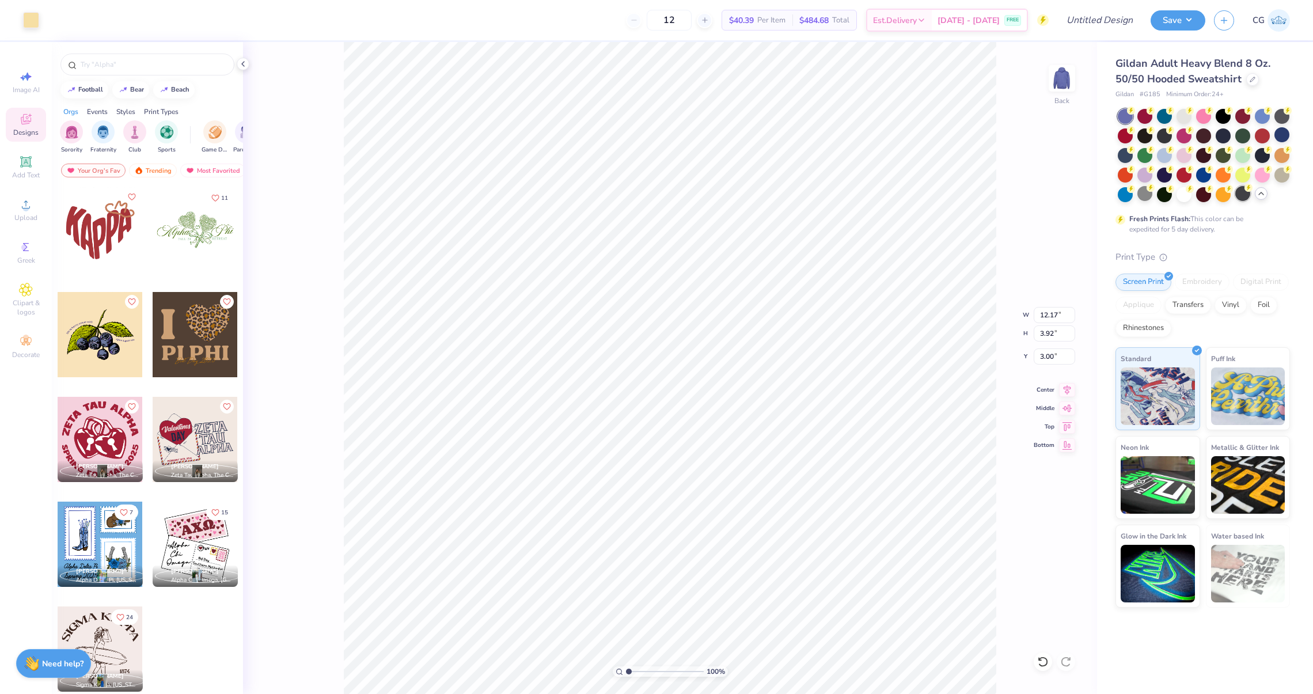
click at [1241, 197] on div at bounding box center [1242, 193] width 15 height 15
click at [1258, 160] on div at bounding box center [1261, 154] width 15 height 15
type input "11.25"
type input "3.62"
drag, startPoint x: 630, startPoint y: 671, endPoint x: 646, endPoint y: 671, distance: 15.5
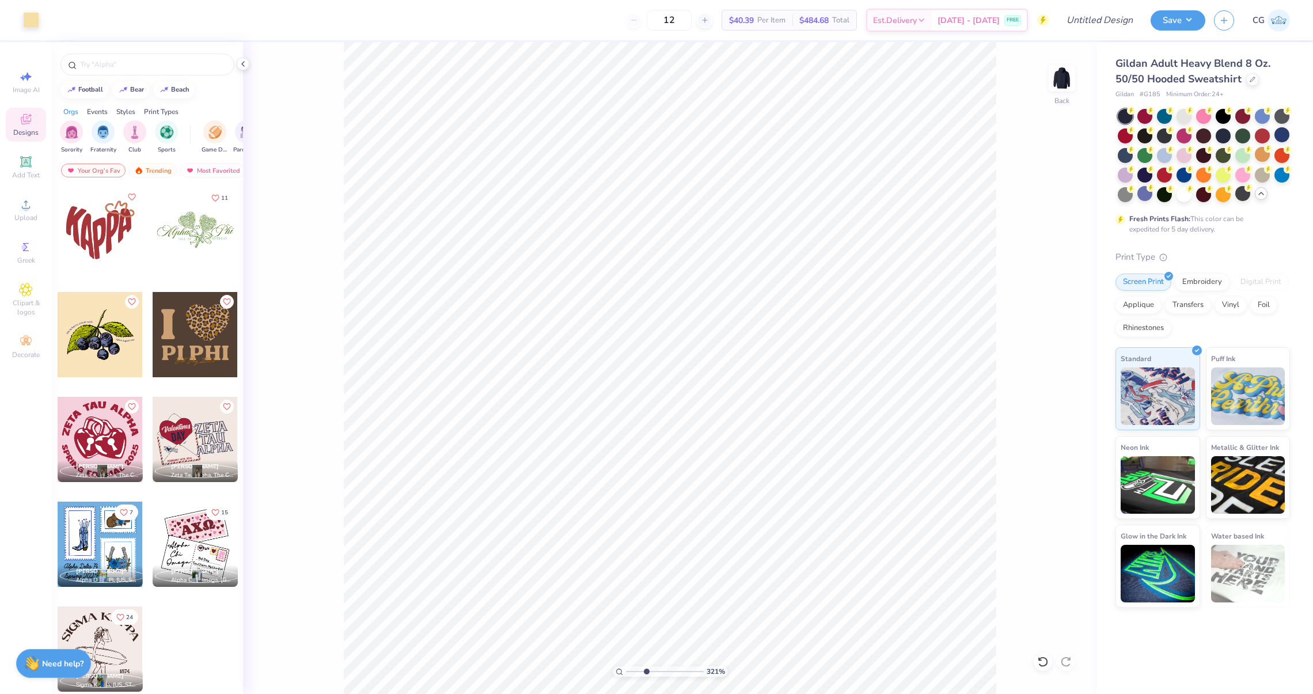
click at [646, 671] on input "range" at bounding box center [665, 671] width 78 height 10
drag, startPoint x: 646, startPoint y: 671, endPoint x: 560, endPoint y: 671, distance: 85.8
type input "1"
click at [626, 671] on input "range" at bounding box center [665, 671] width 78 height 10
type input "10.89"
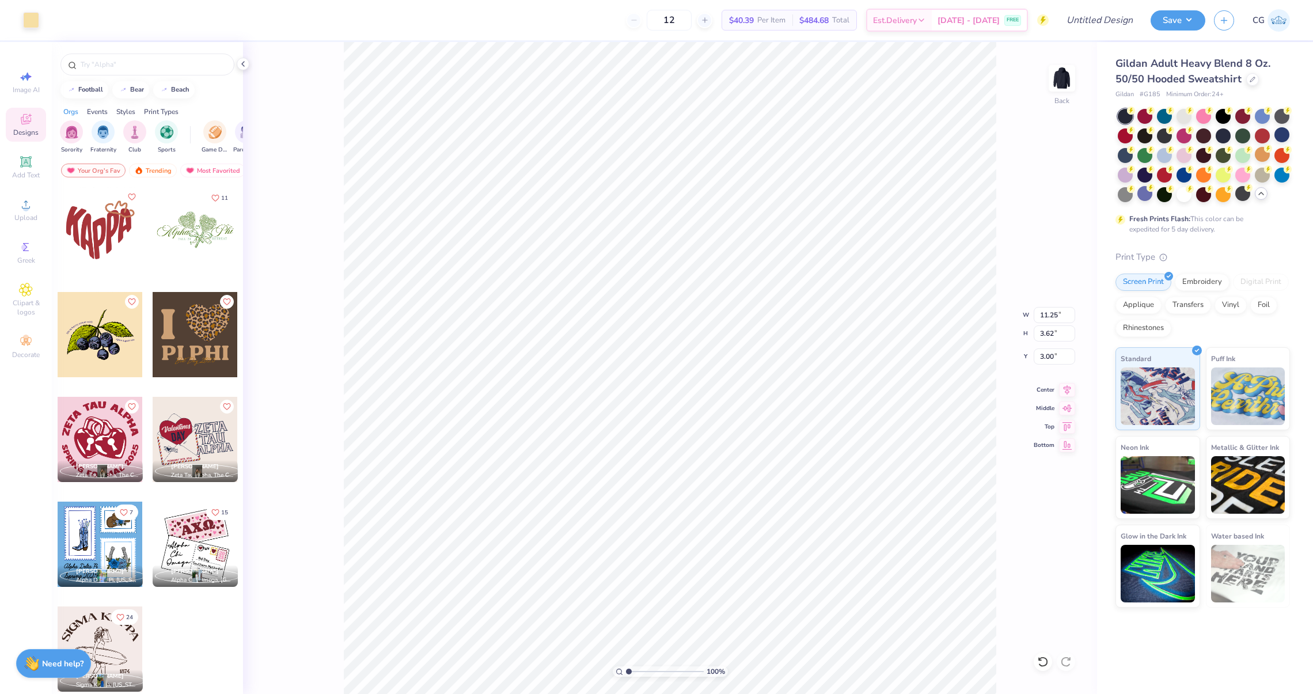
type input "3.50"
type input "10.59"
type input "3.41"
type input "1"
drag, startPoint x: 626, startPoint y: 672, endPoint x: 578, endPoint y: 661, distance: 49.5
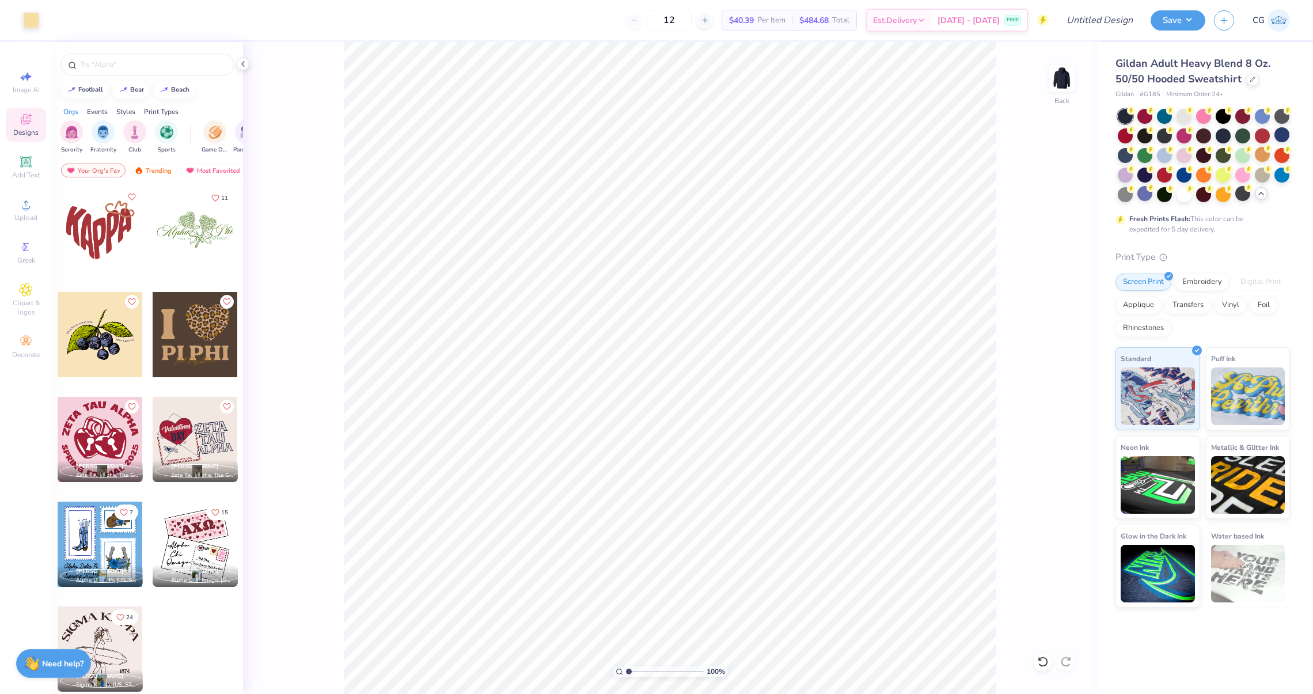
click at [626, 666] on input "range" at bounding box center [665, 671] width 78 height 10
click at [1157, 14] on button "Save" at bounding box center [1177, 19] width 55 height 20
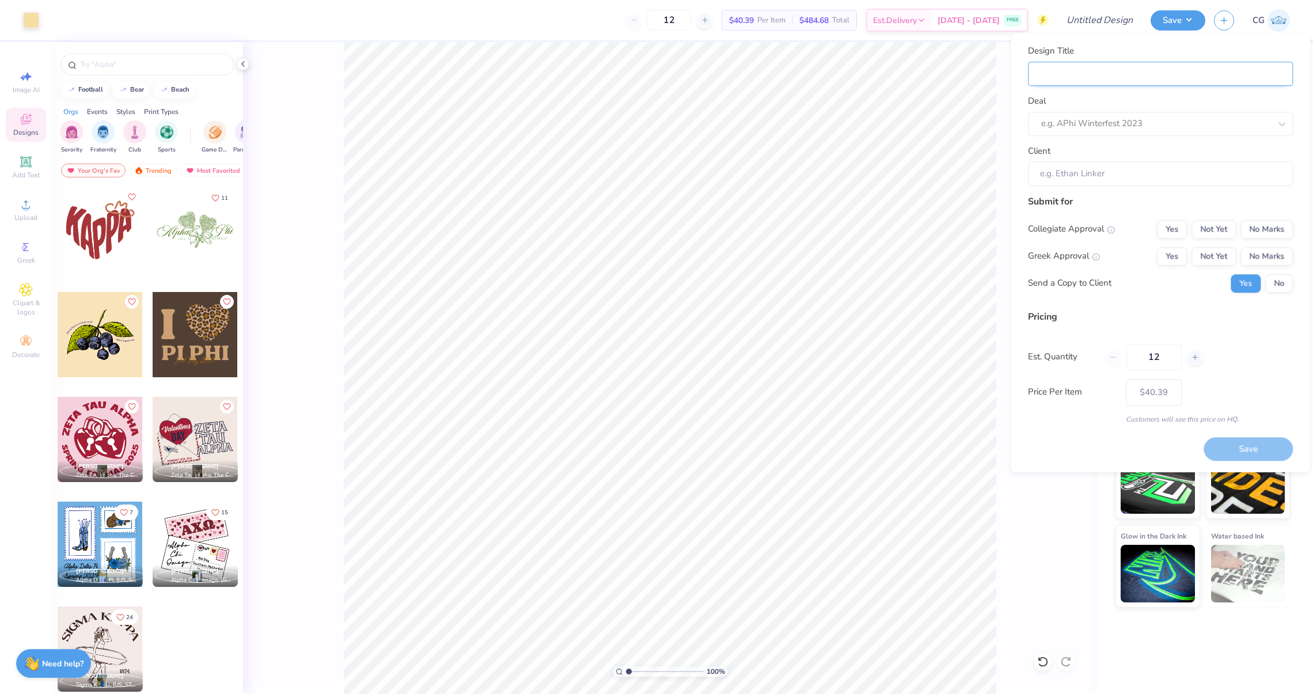
click at [1138, 78] on input "Design Title" at bounding box center [1160, 74] width 265 height 25
type input "A"
type input "AK"
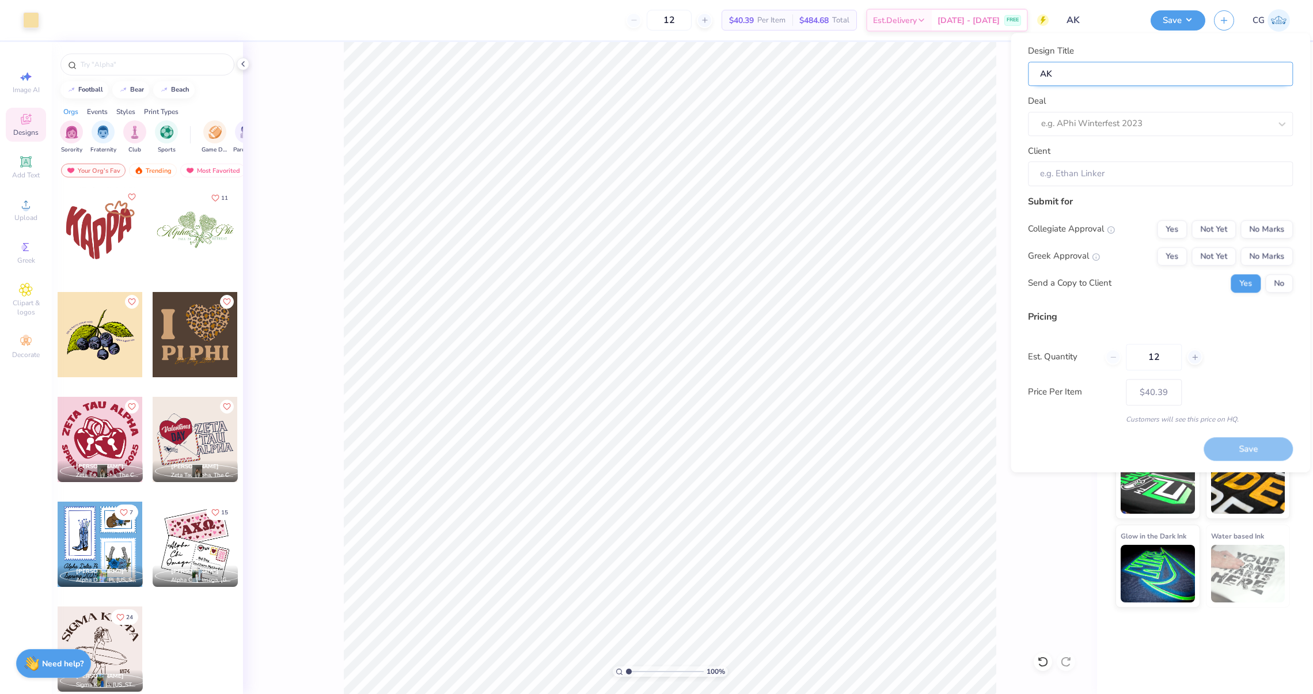
type input "AKP"
type input "AKPs"
type input "AKPsi"
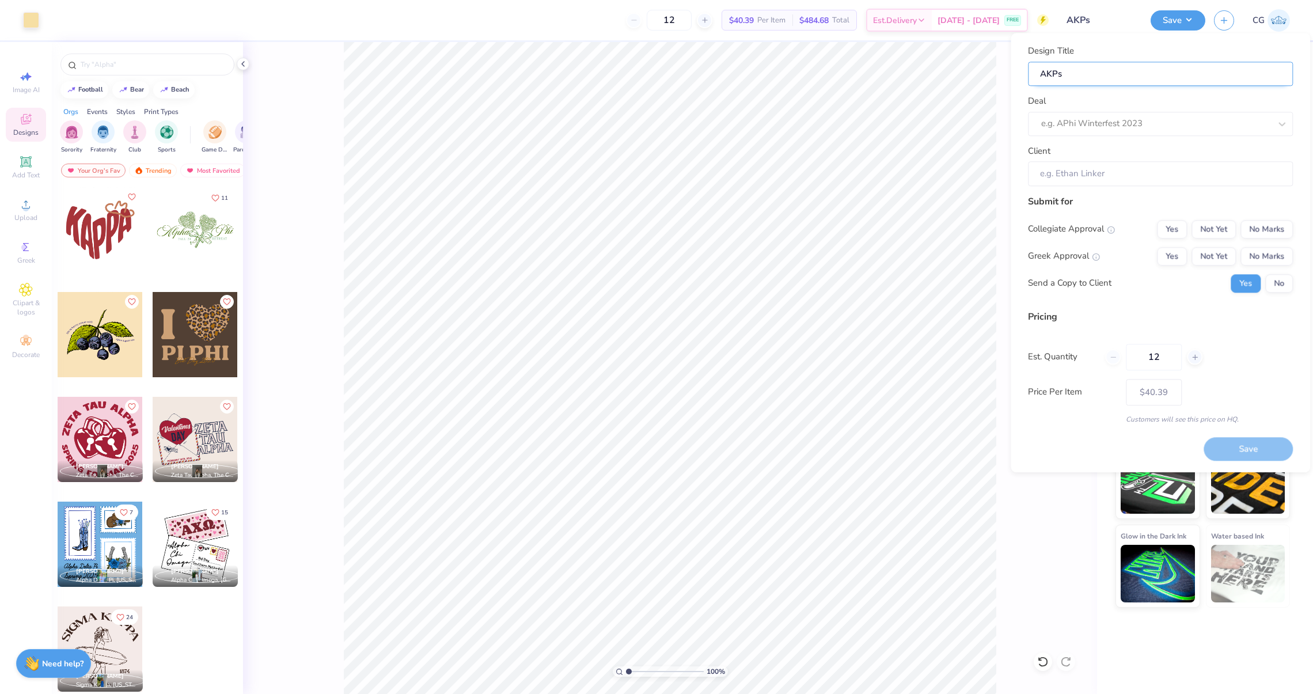
type input "AKPsi"
type input "AKPsi H"
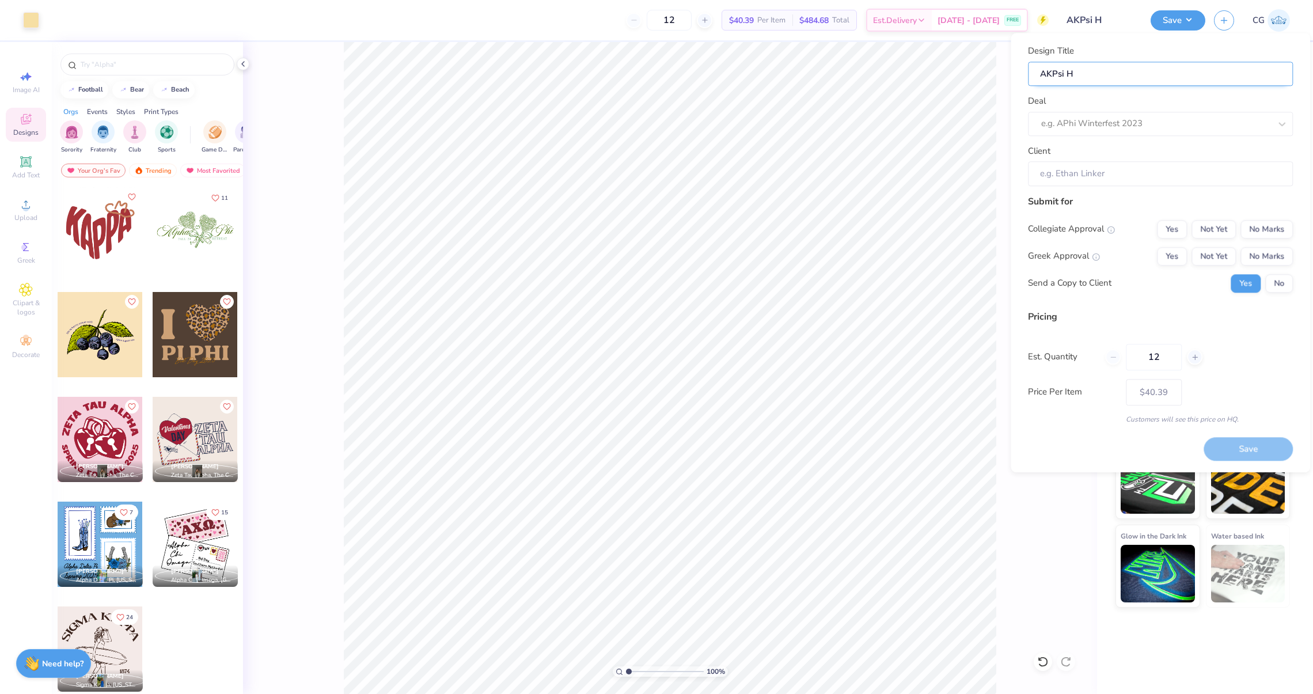
type input "AKPsi Ho"
type input "AKPsi Hoo"
type input "AKPsi Hood"
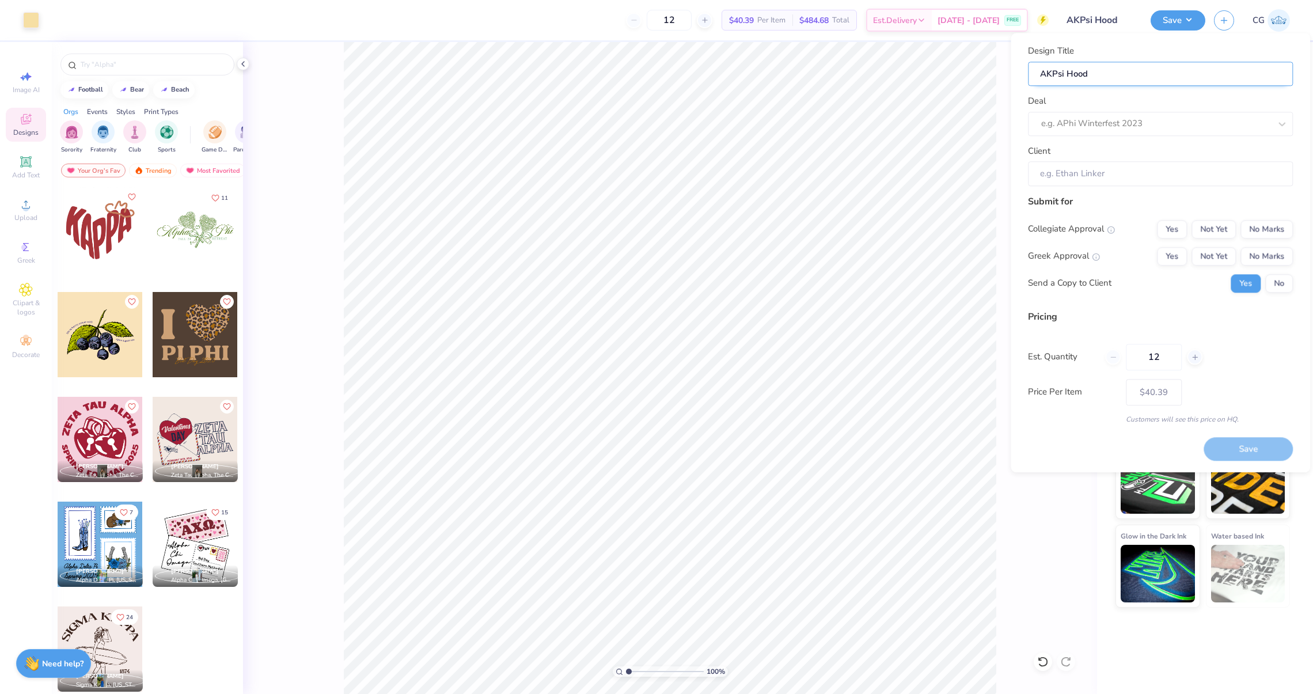
type input "AKPsi Hoodi"
type input "AKPsi Hoodie"
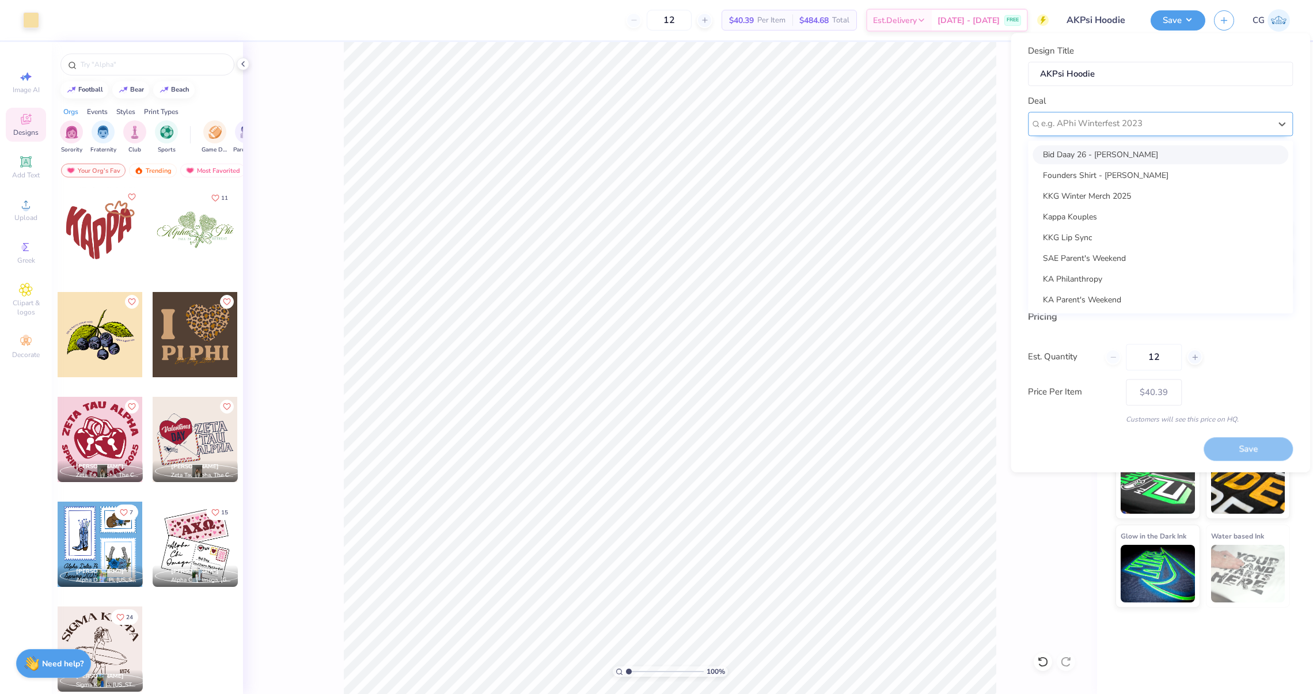
click at [1121, 123] on div at bounding box center [1155, 124] width 229 height 16
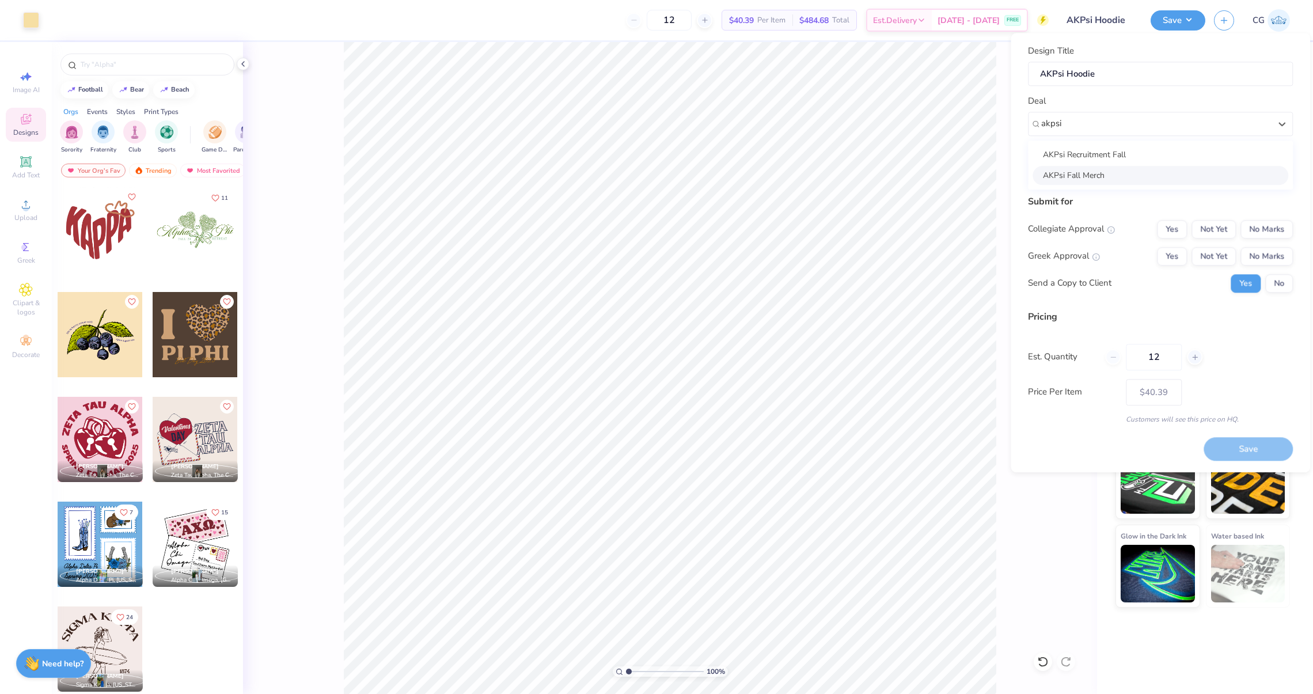
click at [1101, 169] on div "AKPsi Fall Merch" at bounding box center [1160, 175] width 256 height 19
type input "akpsi"
type input "[PERSON_NAME]"
click at [1255, 231] on button "No Marks" at bounding box center [1266, 229] width 52 height 18
click at [1231, 254] on button "Not Yet" at bounding box center [1213, 256] width 44 height 18
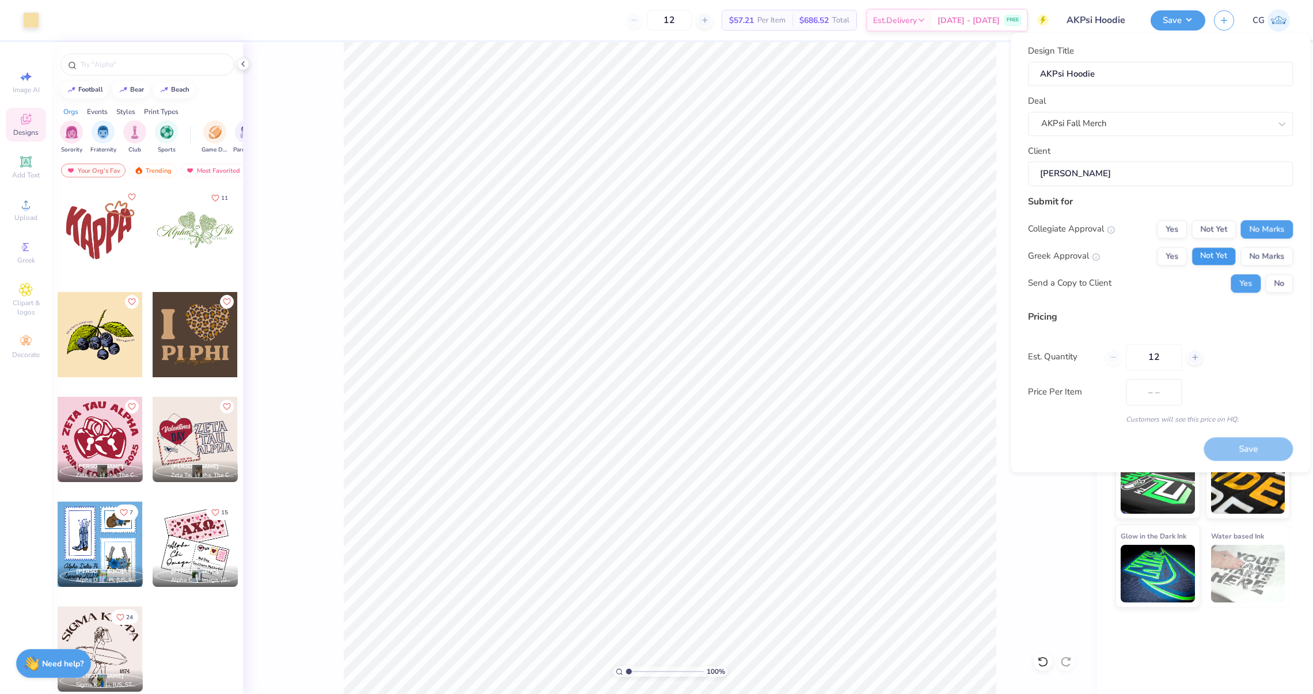
type input "$47.19"
click at [1272, 282] on button "No" at bounding box center [1279, 283] width 28 height 18
click at [1166, 357] on input "12" at bounding box center [1153, 357] width 56 height 26
type input "1"
type input "30"
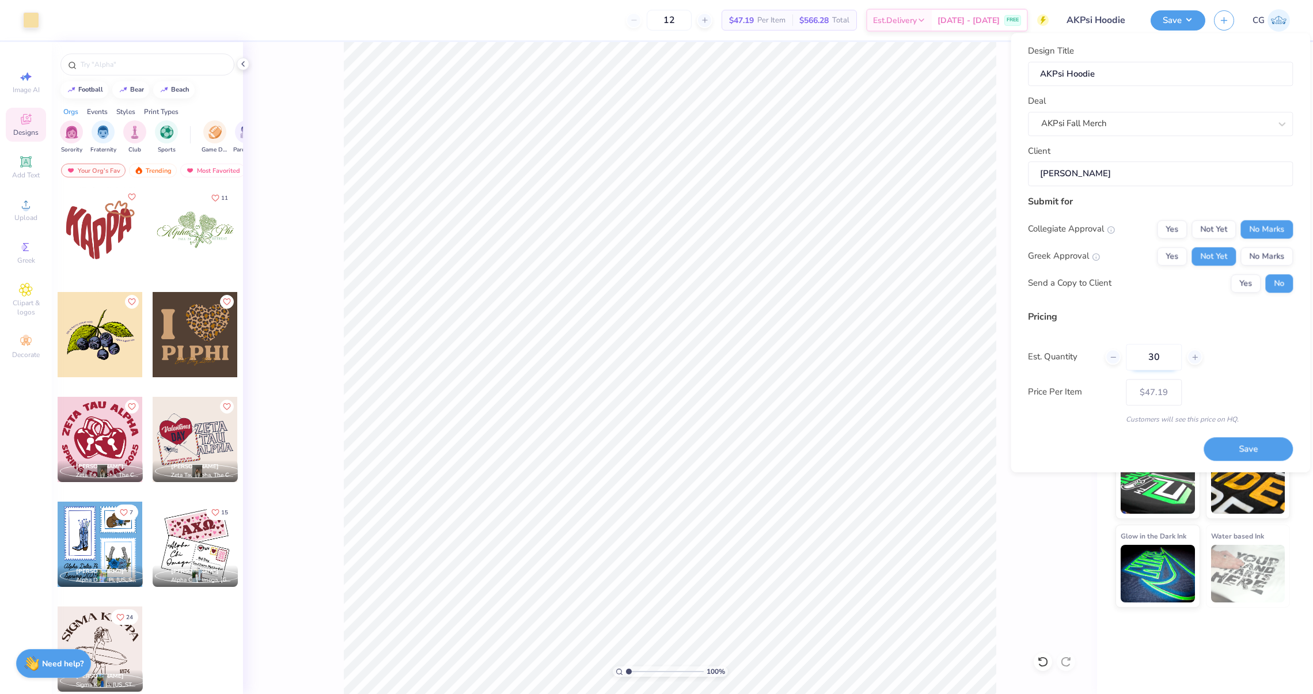
type input "30"
type input "$34.29"
type input "30"
click at [1241, 440] on button "Save" at bounding box center [1247, 449] width 89 height 24
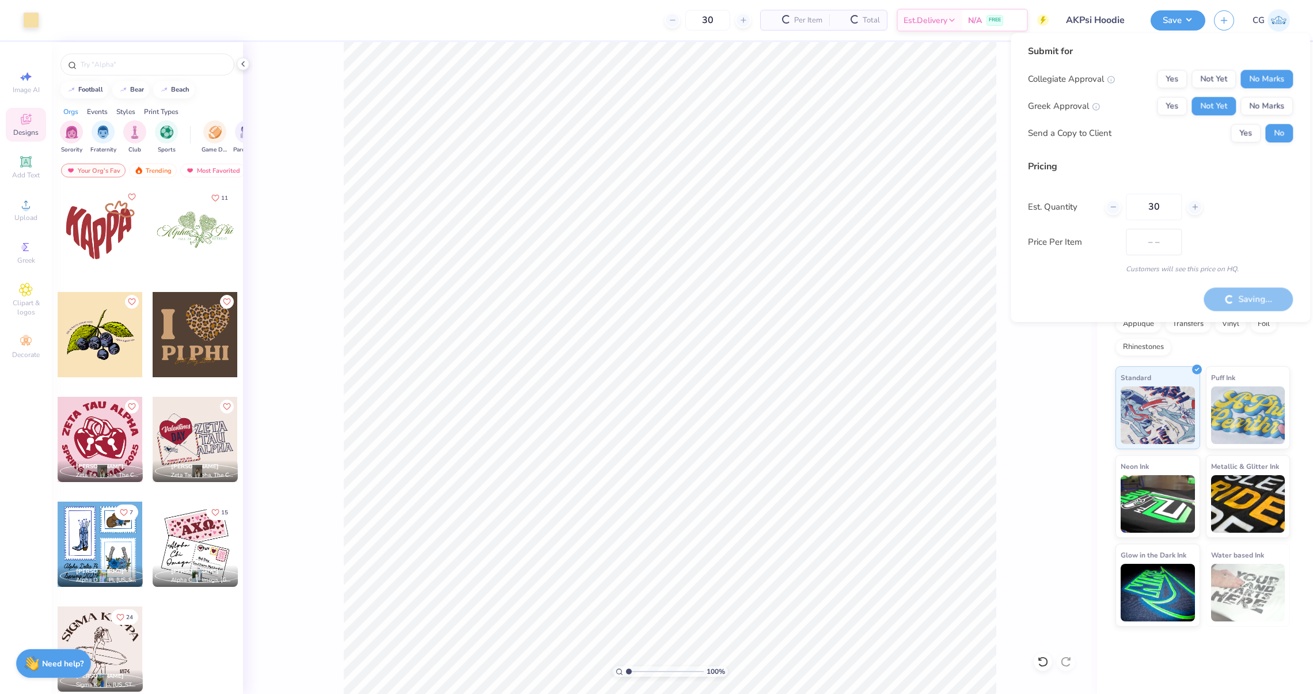
type input "$34.29"
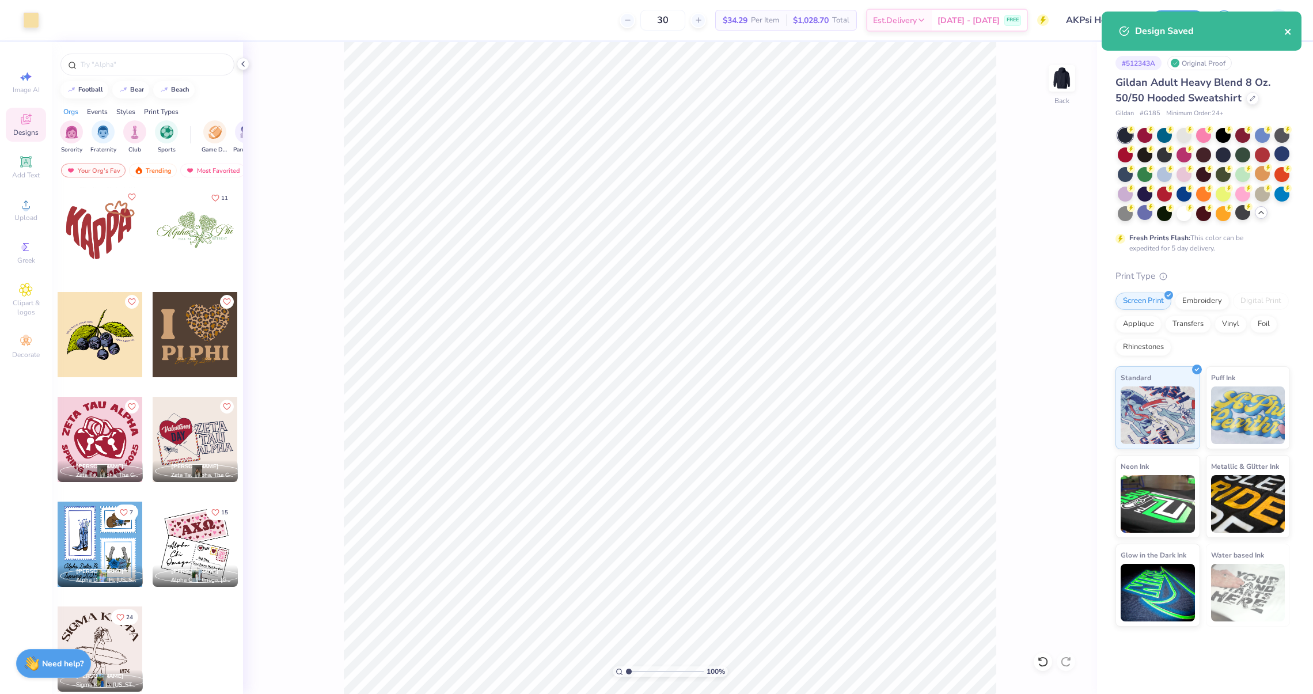
click at [1287, 35] on div "Design Saved" at bounding box center [1201, 31] width 200 height 39
click at [1283, 22] on div "Design Saved" at bounding box center [1201, 35] width 204 height 52
click at [1283, 22] on img at bounding box center [1278, 20] width 22 height 22
